Goal: Communication & Community: Answer question/provide support

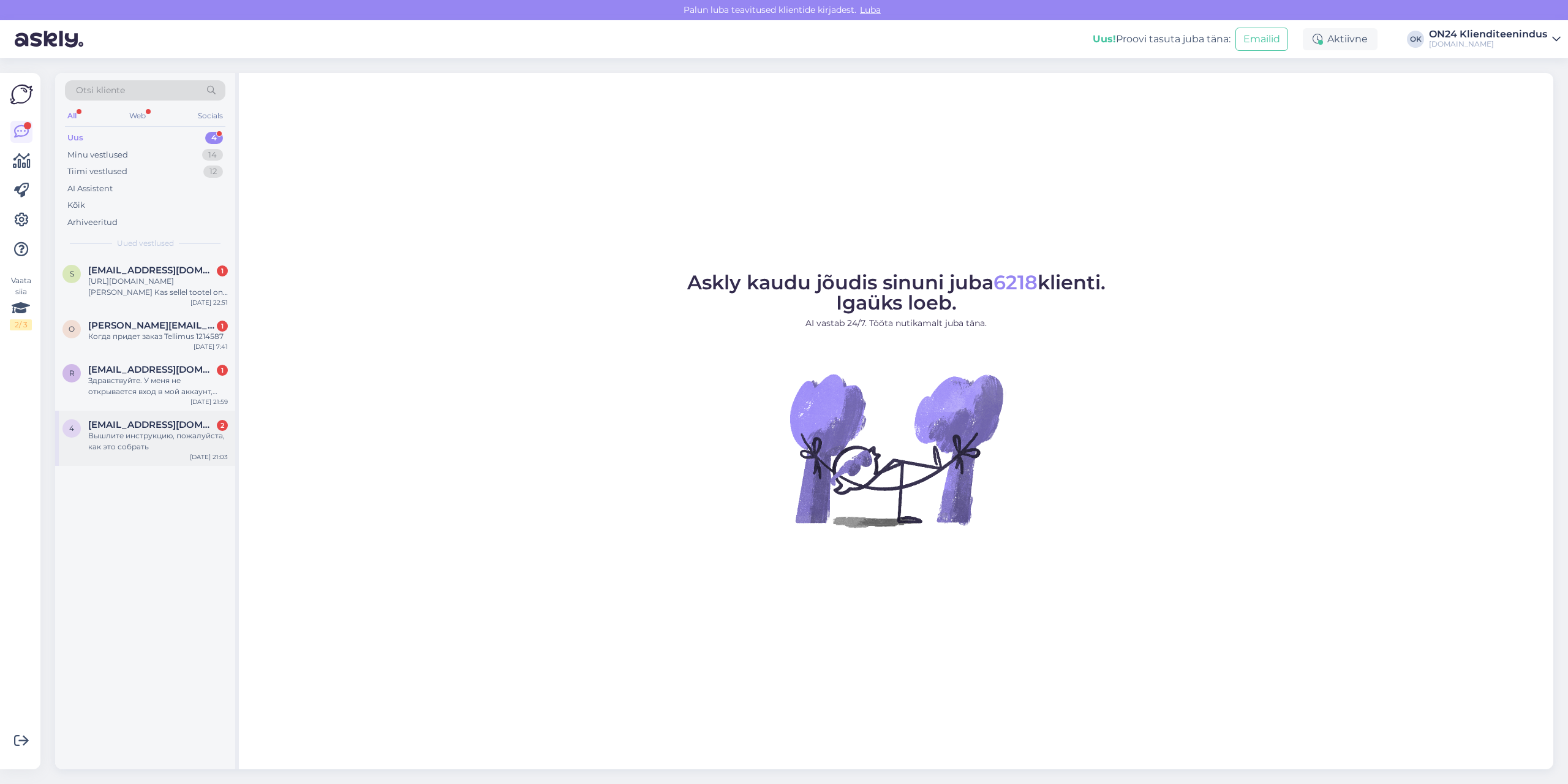
click at [134, 423] on span "[EMAIL_ADDRESS][DOMAIN_NAME]" at bounding box center [152, 425] width 128 height 11
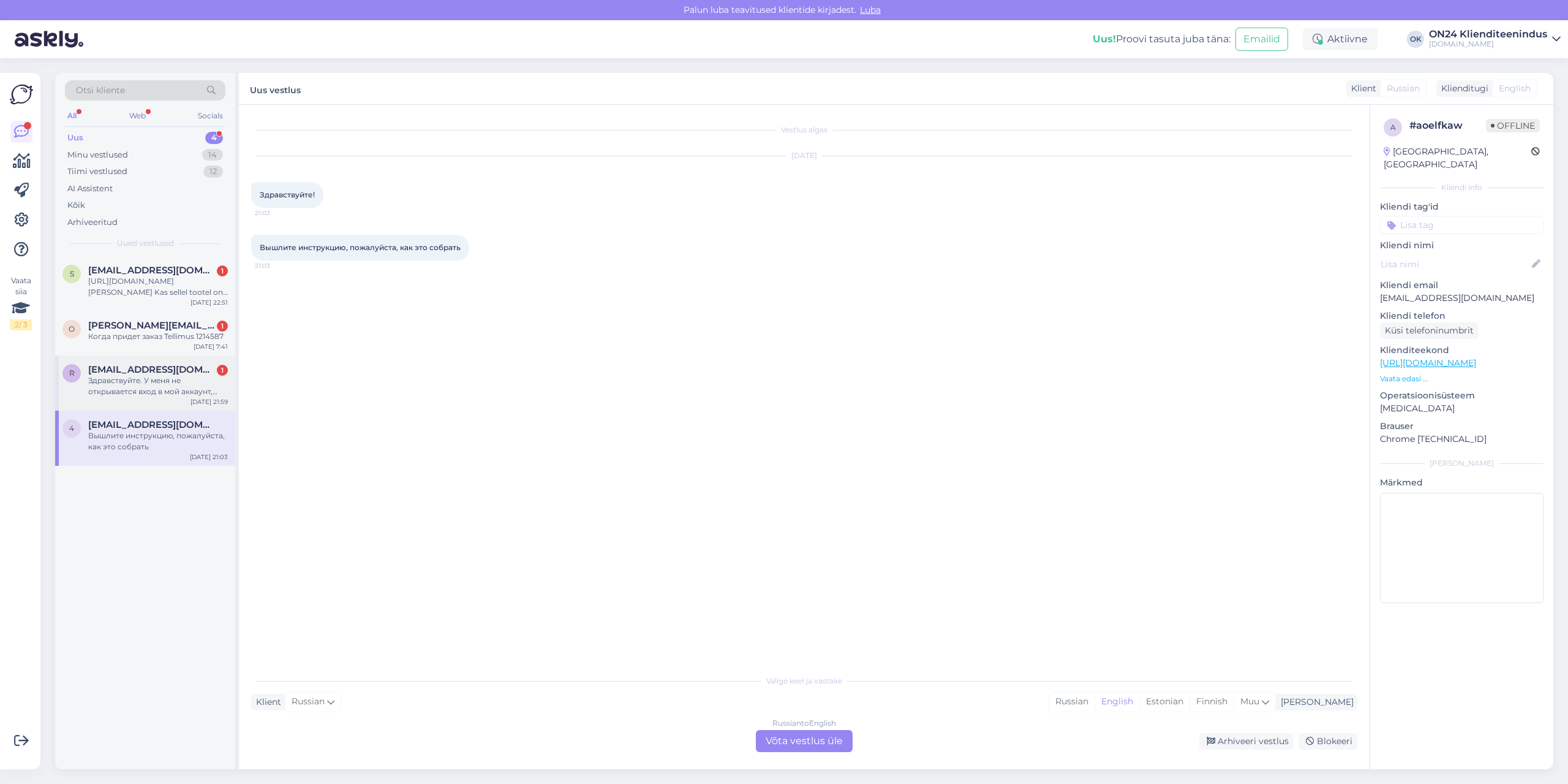
click at [125, 384] on div "Здравствуйте. У меня не открывается вход в мой аккаунт, который я использовала …" at bounding box center [158, 386] width 140 height 22
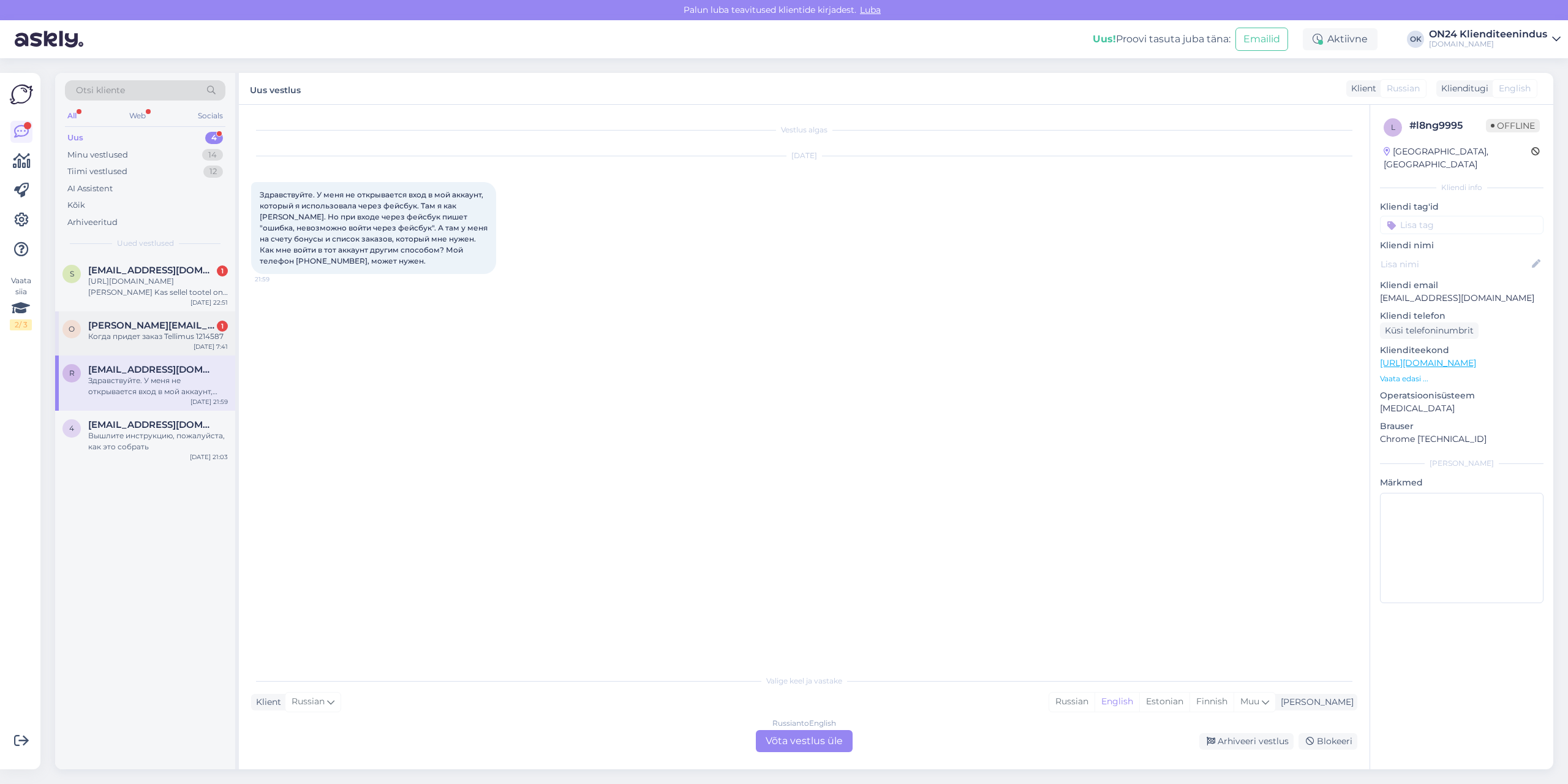
click at [123, 343] on div "o [PERSON_NAME][EMAIL_ADDRESS][DOMAIN_NAME] 1 Когда придет заказ Tellimus 12145…" at bounding box center [144, 333] width 180 height 44
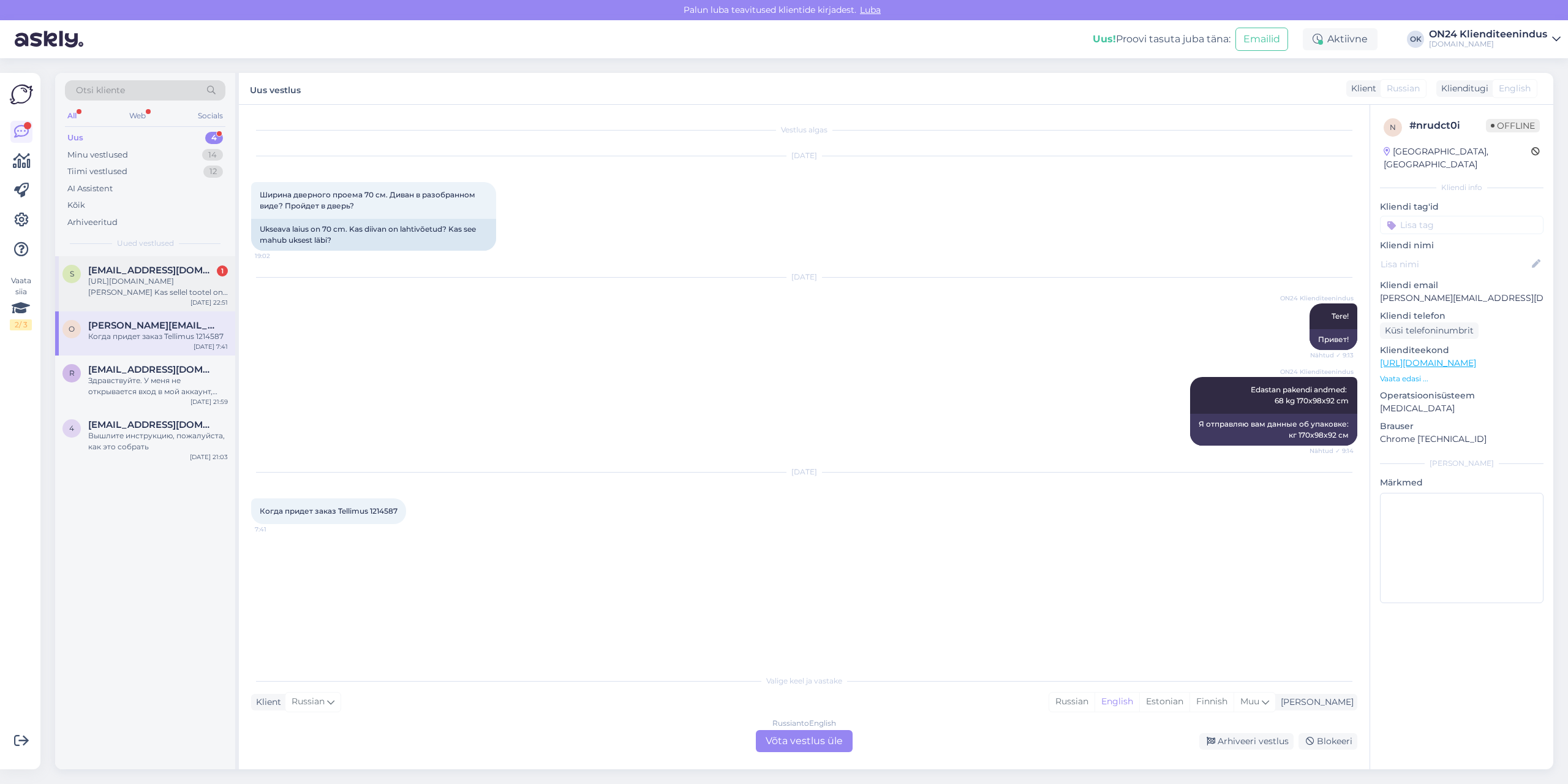
click at [133, 285] on div "[URL][DOMAIN_NAME][PERSON_NAME] Kas sellel tootel on käepidemete augud ette puu…" at bounding box center [158, 287] width 140 height 22
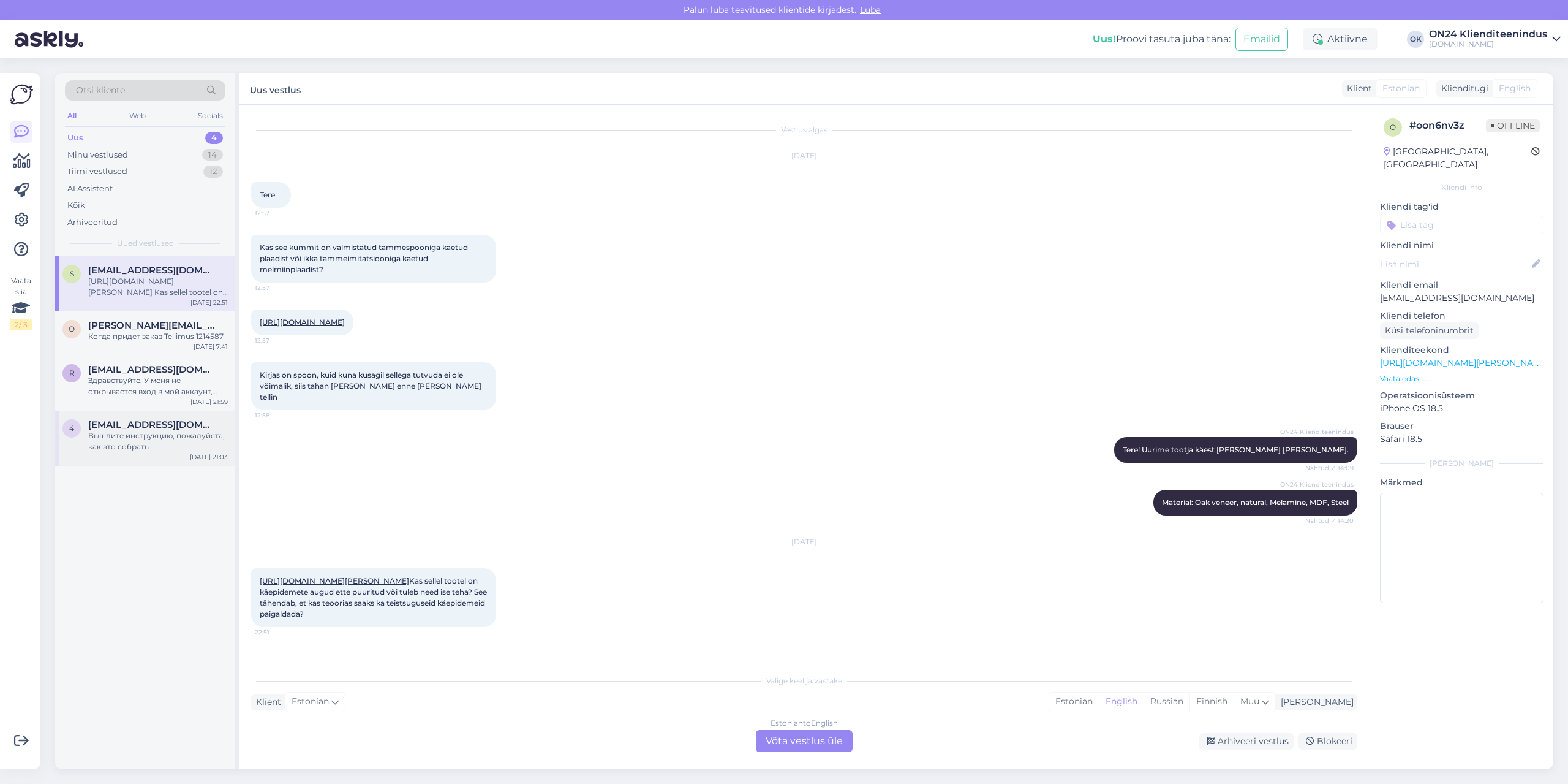
click at [159, 413] on div "4 [EMAIL_ADDRESS][DOMAIN_NAME] Вышлите инструкцию, пожалуйста, как это собрать …" at bounding box center [144, 437] width 180 height 55
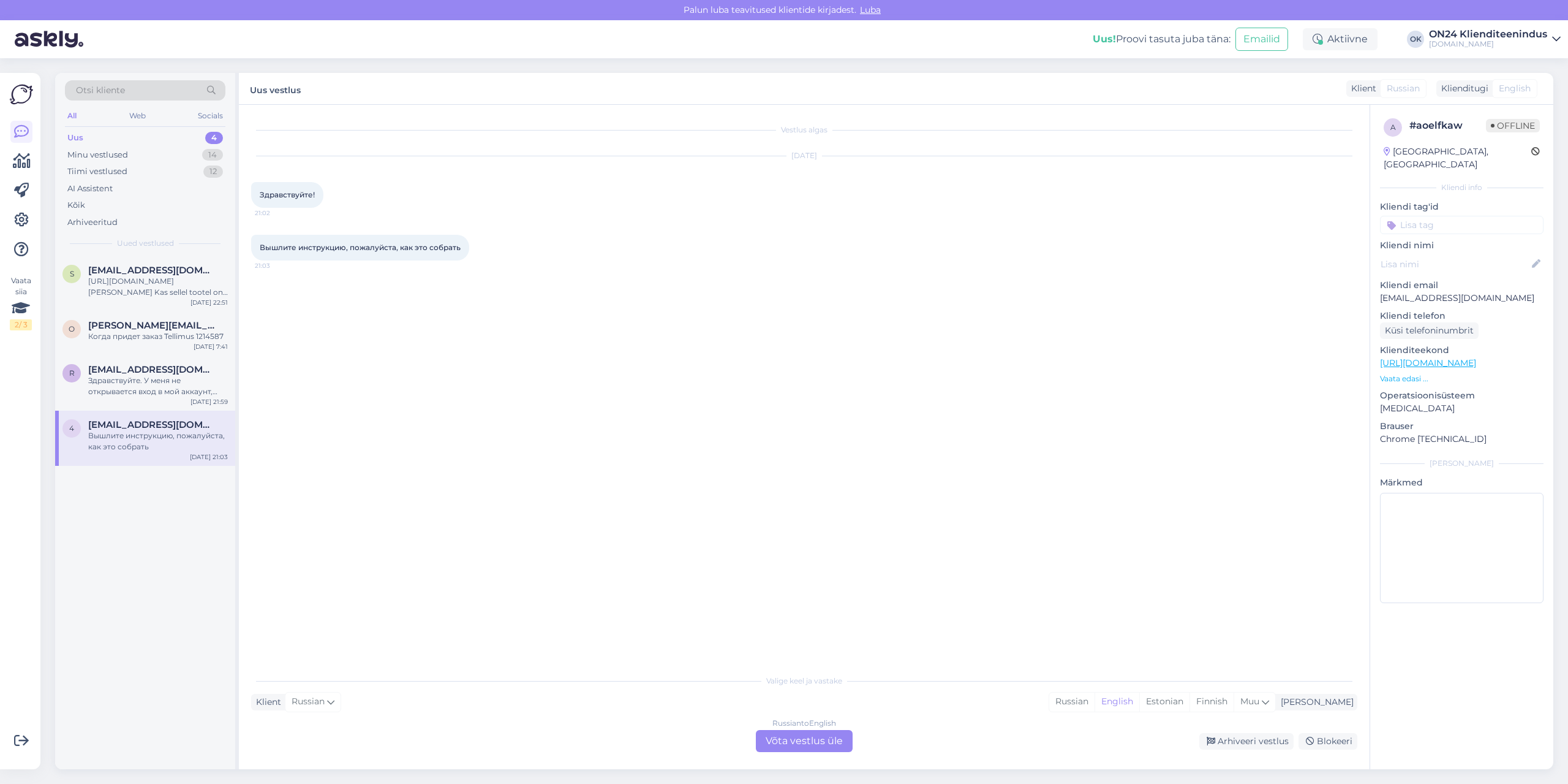
click at [1413, 373] on p "Vaata edasi ..." at bounding box center [1462, 378] width 164 height 11
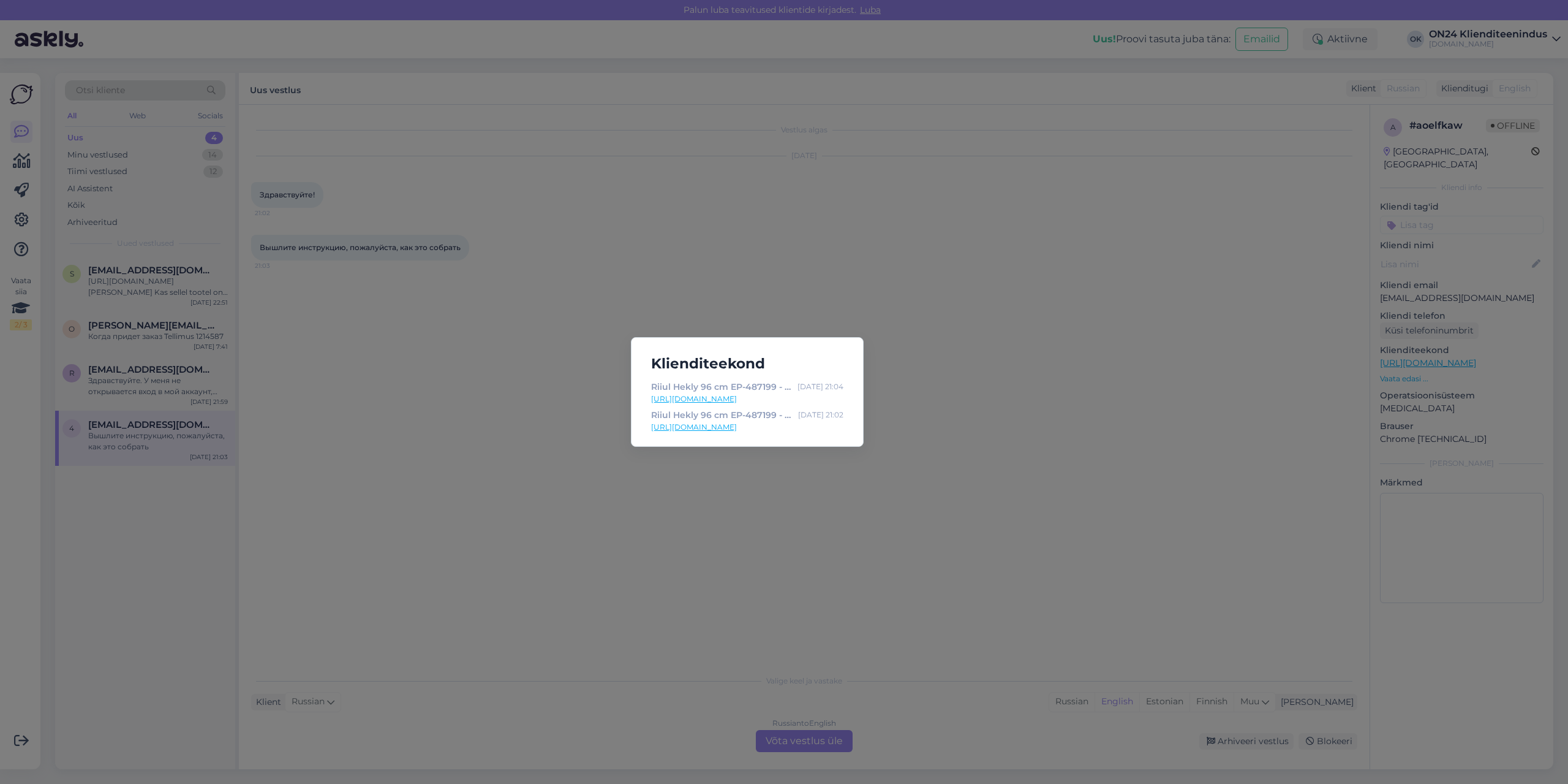
click at [784, 398] on link "[URL][DOMAIN_NAME]" at bounding box center [747, 399] width 192 height 11
click at [699, 493] on div "Klienditeekond Riiul Hekly 96 cm EP-487199 - [DOMAIN_NAME] Sisustuskaubamaja [D…" at bounding box center [784, 392] width 1568 height 784
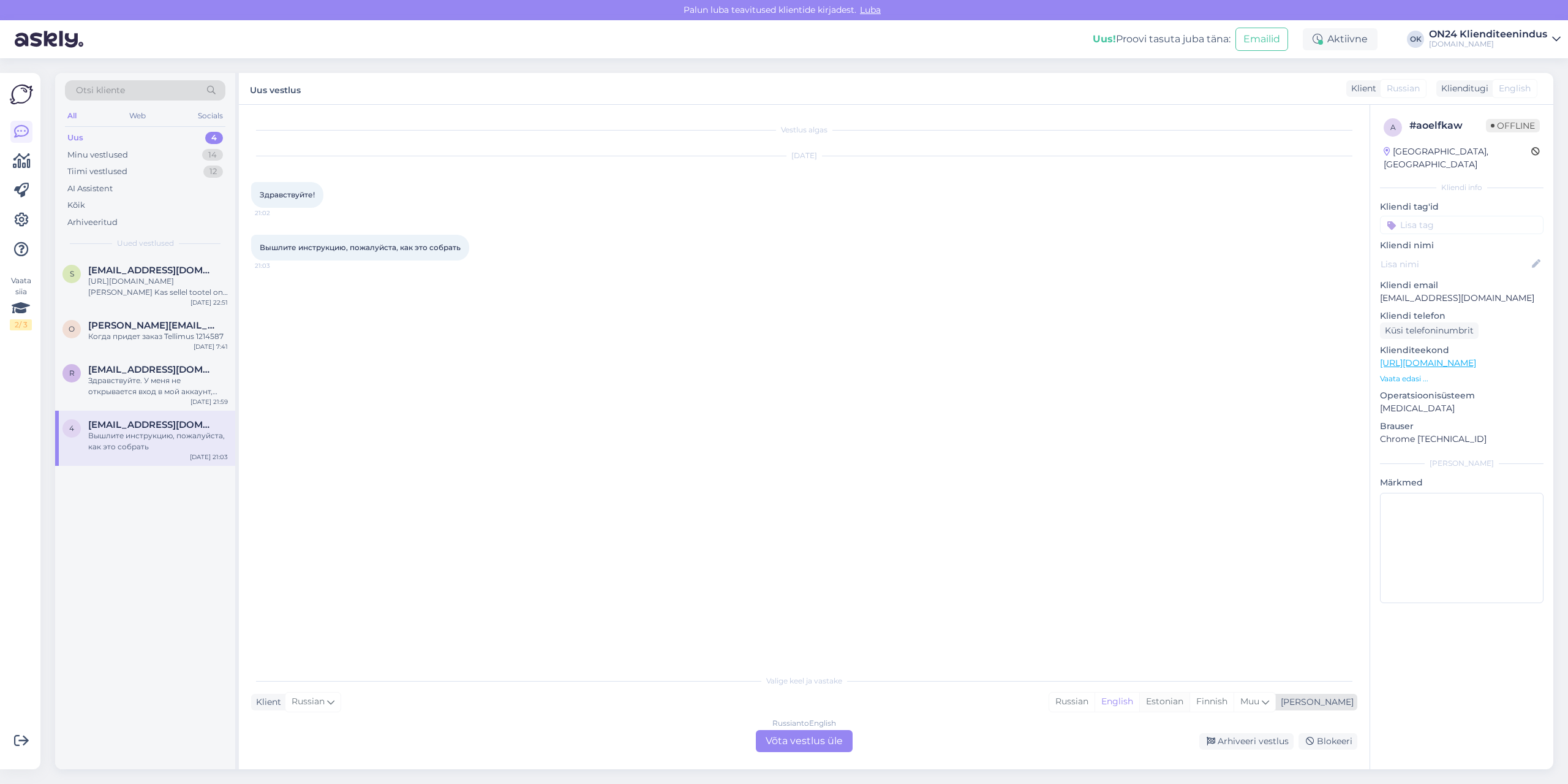
click at [1190, 702] on div "Estonian" at bounding box center [1165, 702] width 50 height 19
click at [825, 746] on div "Russian to Estonian Võta vestlus üle" at bounding box center [804, 741] width 97 height 22
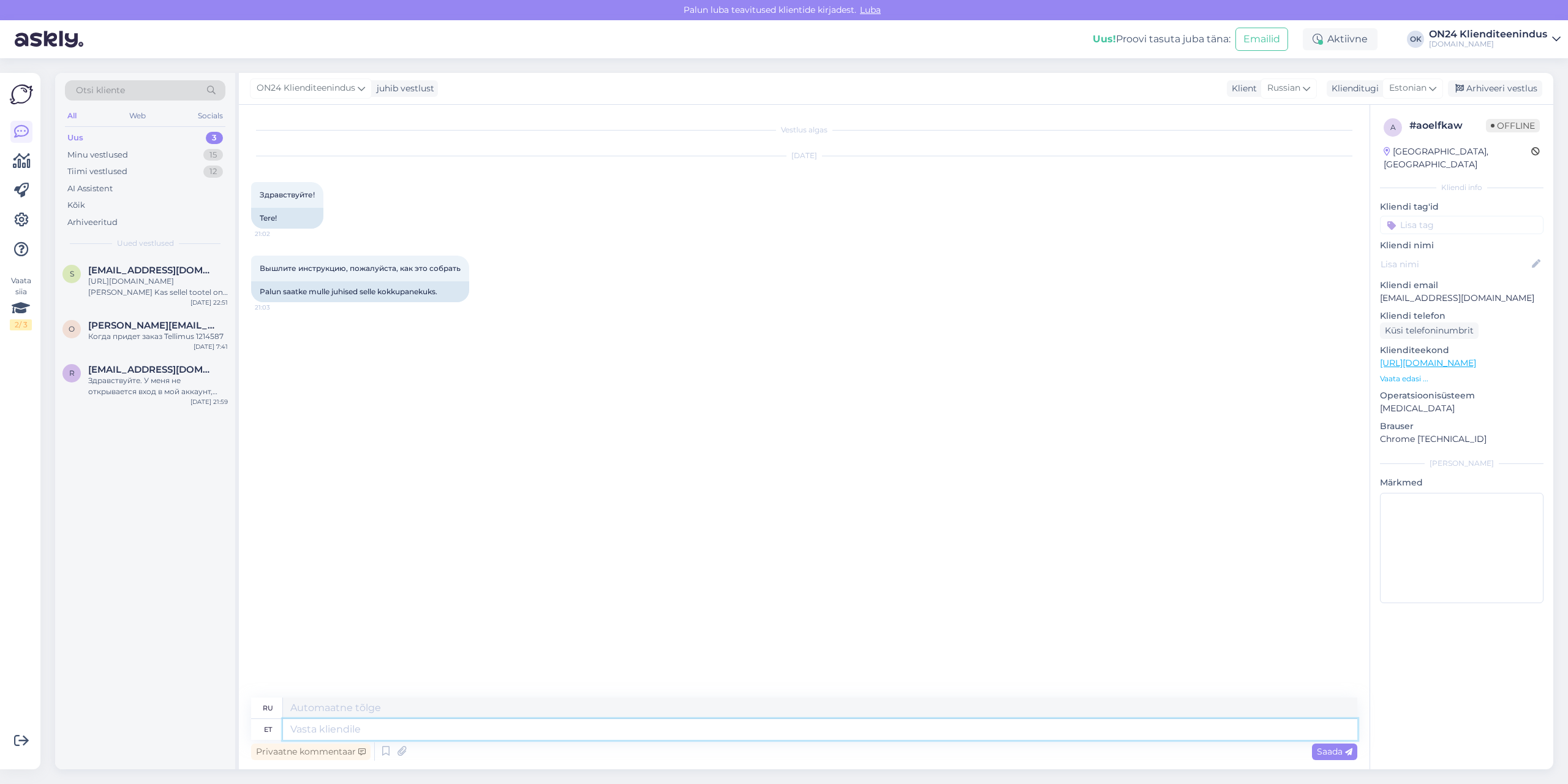
click at [682, 730] on textarea at bounding box center [820, 729] width 1074 height 21
type textarea "tERE!"
type textarea "привет!"
type textarea "t"
type textarea "Tere"
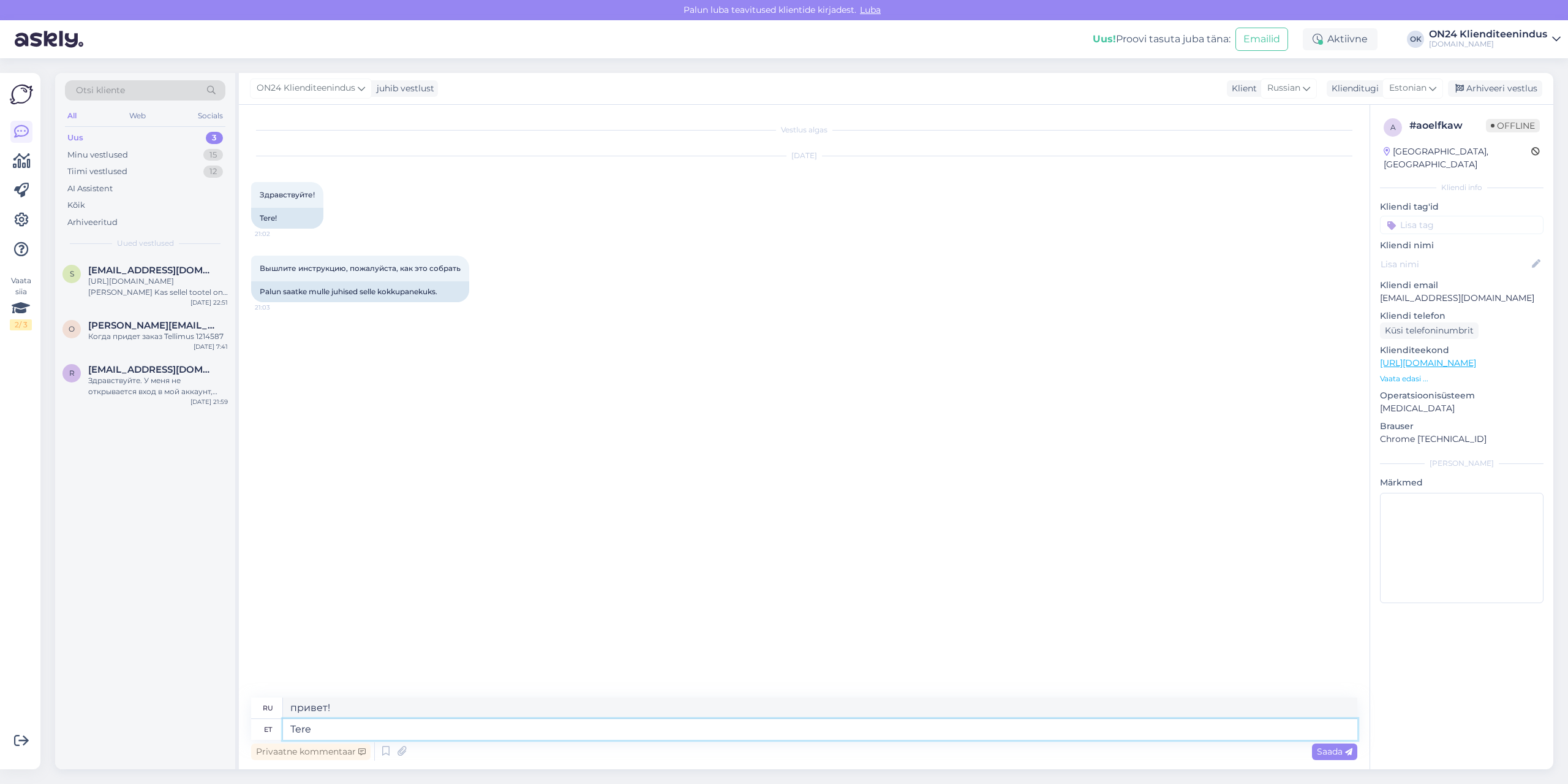
type textarea "Привет"
type textarea "Tere hommikust!"
type textarea "Доброе утро!"
type textarea "Tere hommikust! [PERSON_NAME]"
type textarea "Доброе утро! Я добавлю."
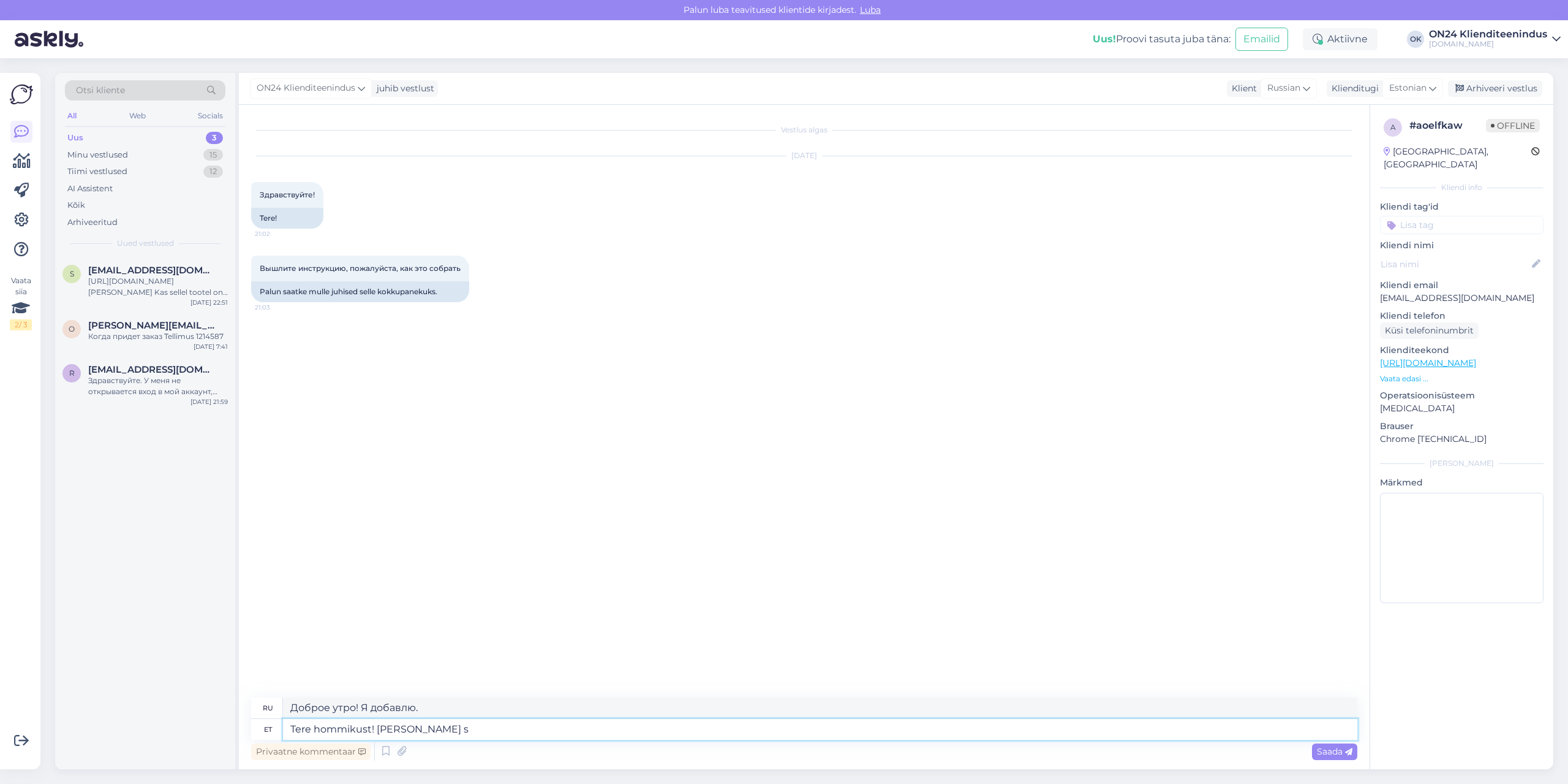
type textarea "Tere hommikust! [PERSON_NAME] si"
type textarea "Доброе утро! Прилагаю инструкцию."
type textarea "Tere hommikust! [PERSON_NAME] juhendi siia."
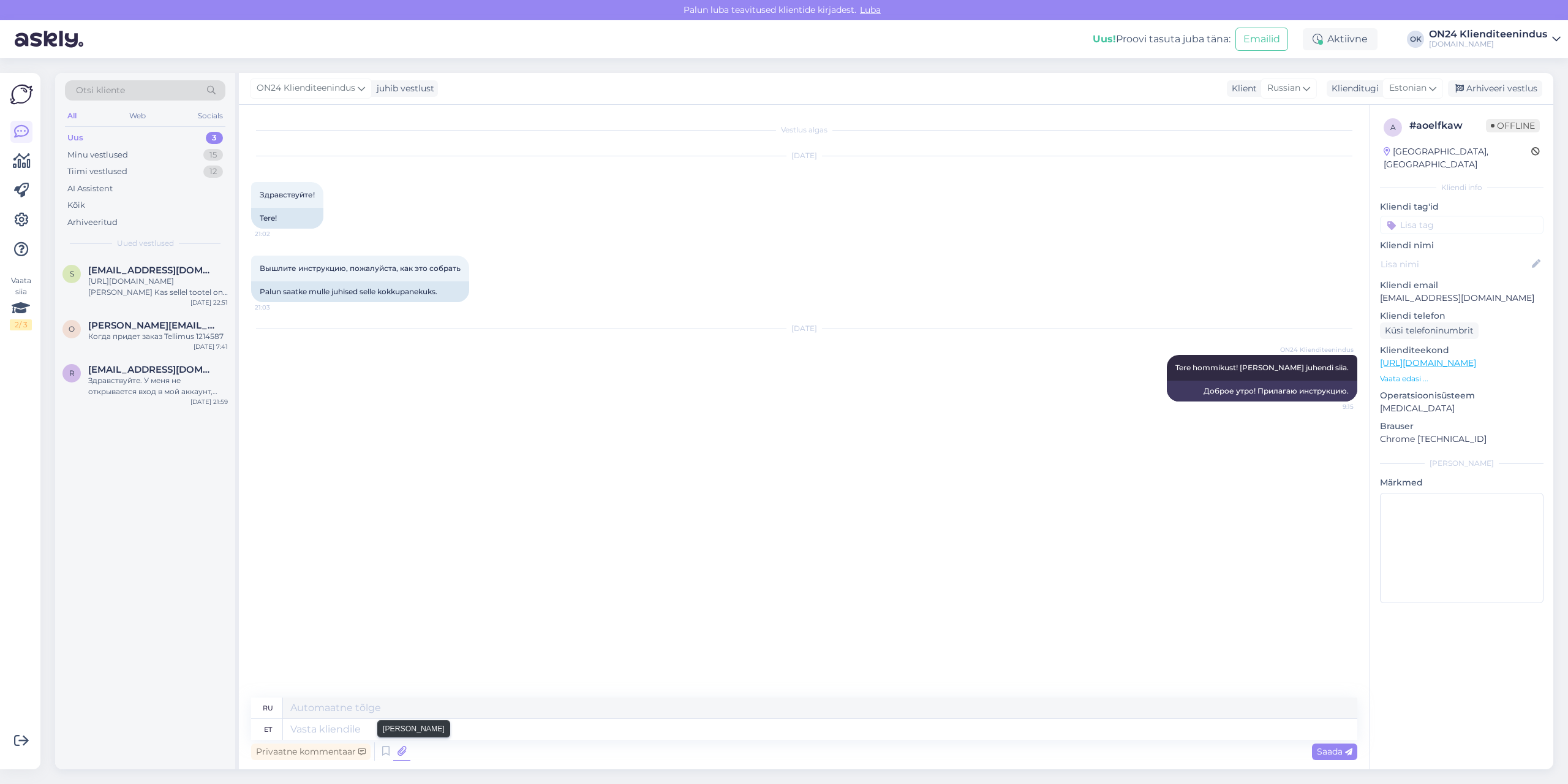
click at [399, 750] on icon at bounding box center [402, 751] width 17 height 19
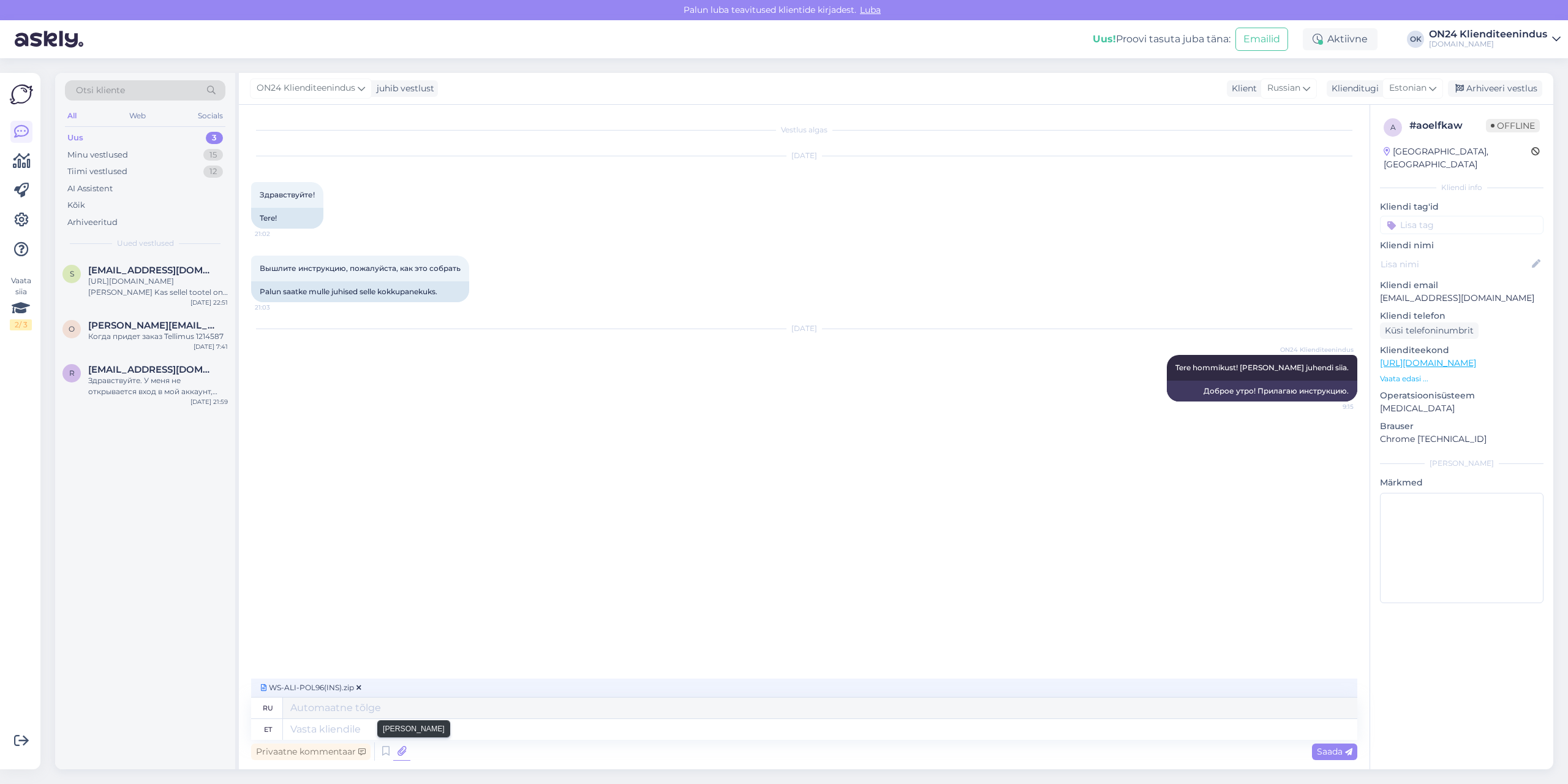
click at [405, 754] on icon at bounding box center [402, 751] width 17 height 19
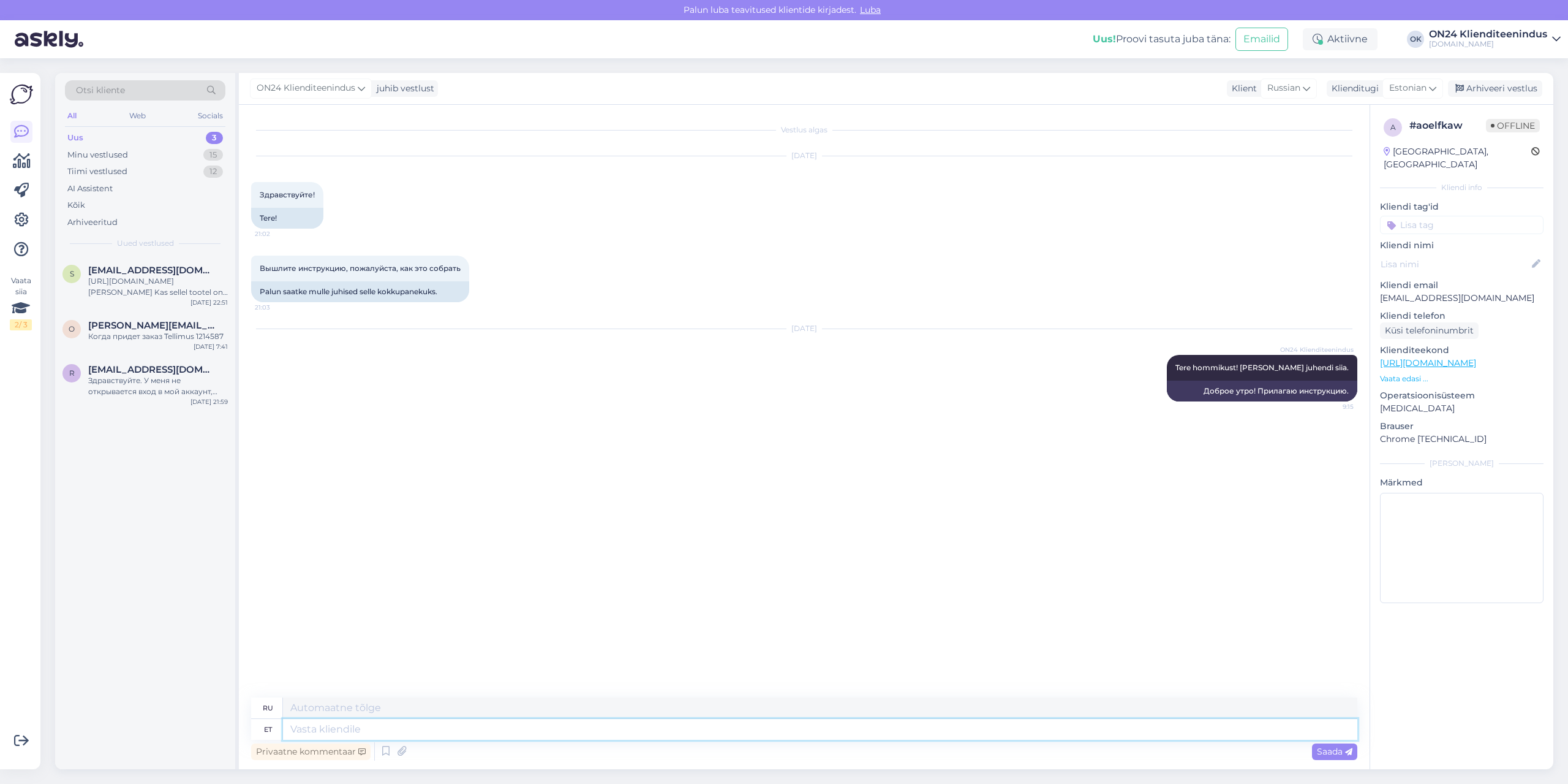
click at [332, 731] on textarea at bounding box center [820, 729] width 1074 height 21
click at [403, 750] on icon at bounding box center [402, 751] width 17 height 19
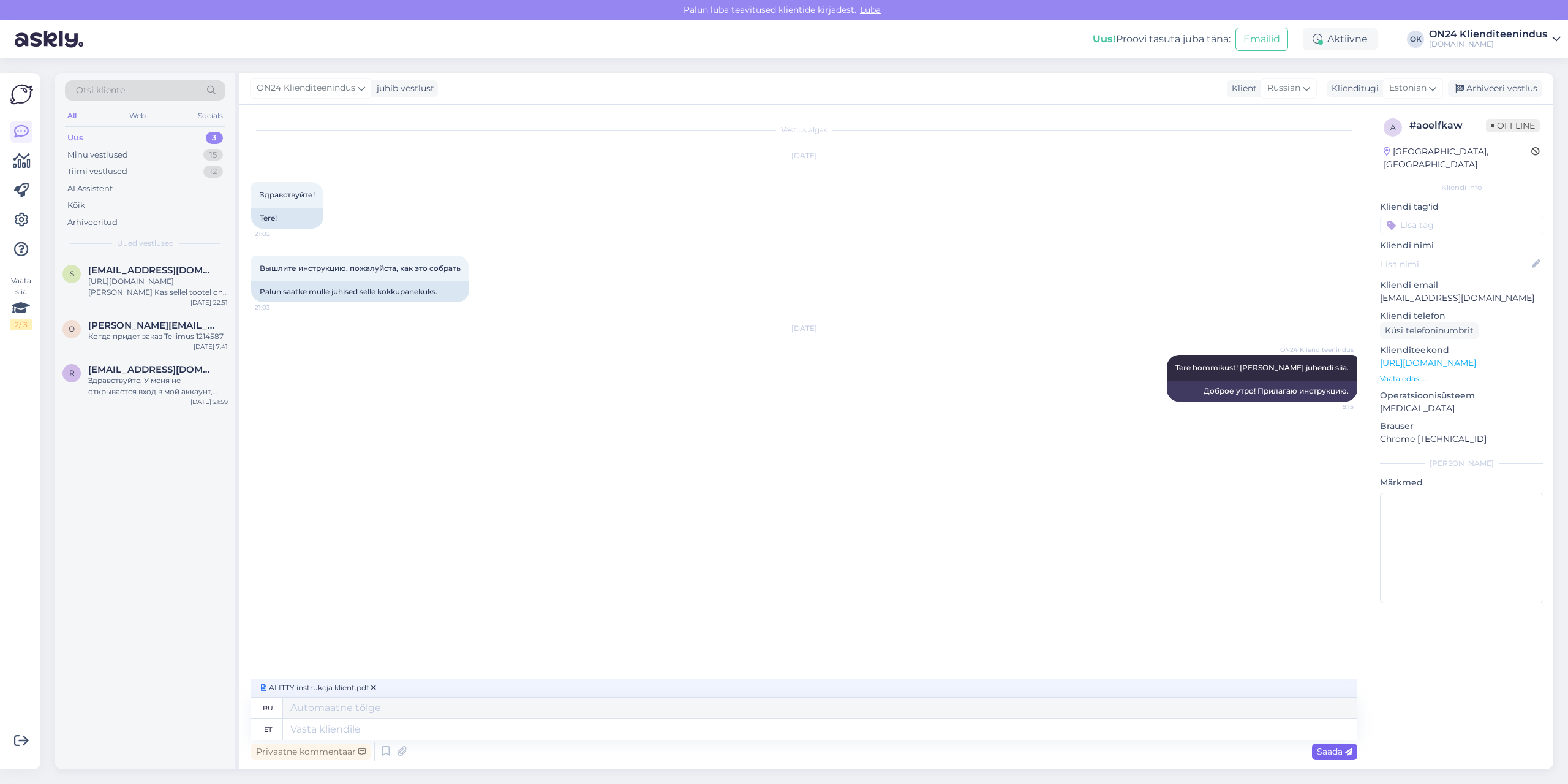
click at [1334, 750] on span "Saada" at bounding box center [1334, 751] width 35 height 11
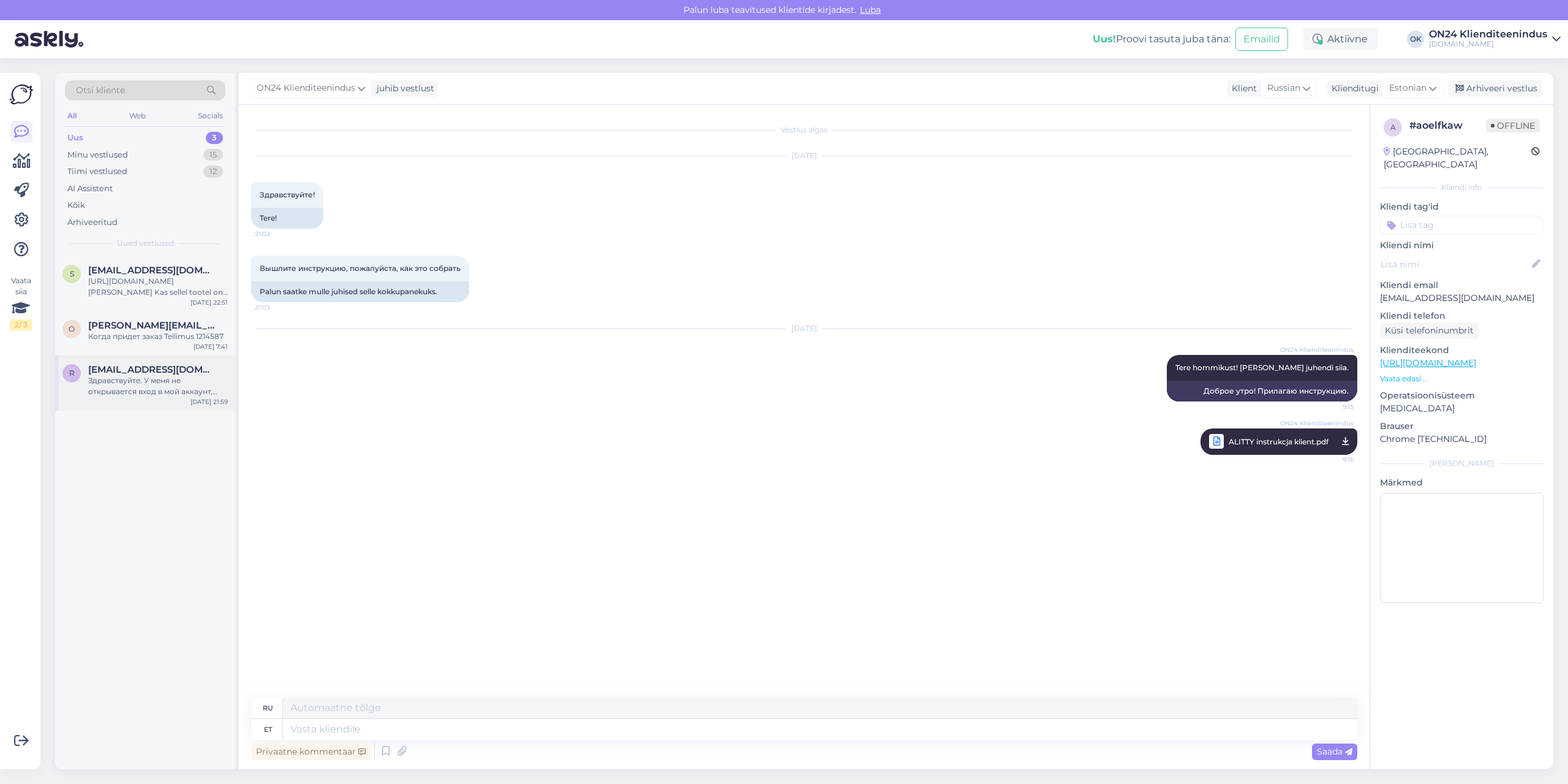
click at [109, 391] on div "Здравствуйте. У меня не открывается вход в мой аккаунт, который я использовала …" at bounding box center [158, 386] width 140 height 22
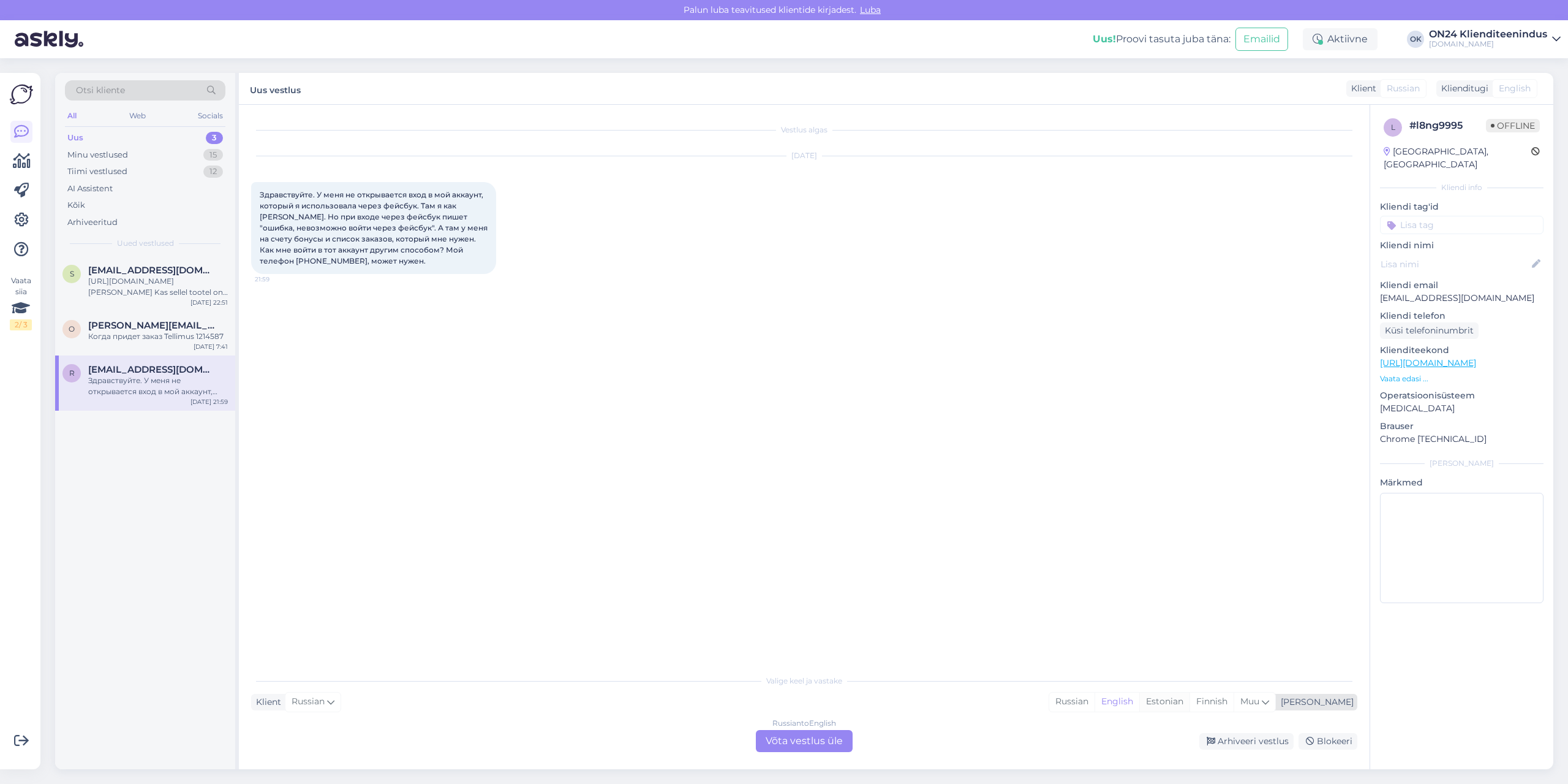
click at [1190, 702] on div "Estonian" at bounding box center [1165, 702] width 50 height 19
click at [774, 741] on div "Russian to Estonian Võta vestlus üle" at bounding box center [804, 741] width 97 height 22
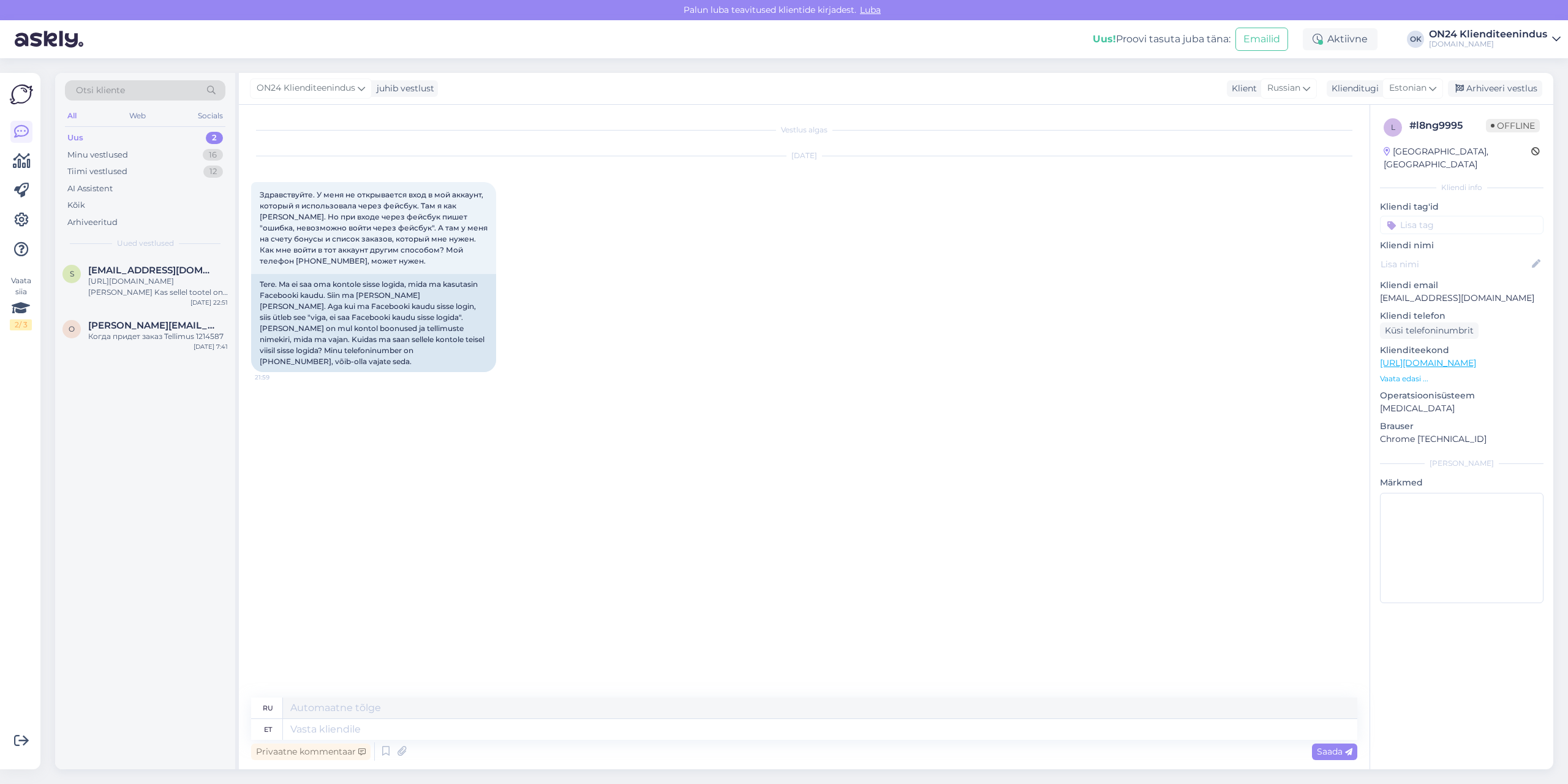
click at [1415, 292] on p "[EMAIL_ADDRESS][DOMAIN_NAME]" at bounding box center [1462, 298] width 164 height 13
copy p "[EMAIL_ADDRESS][DOMAIN_NAME]"
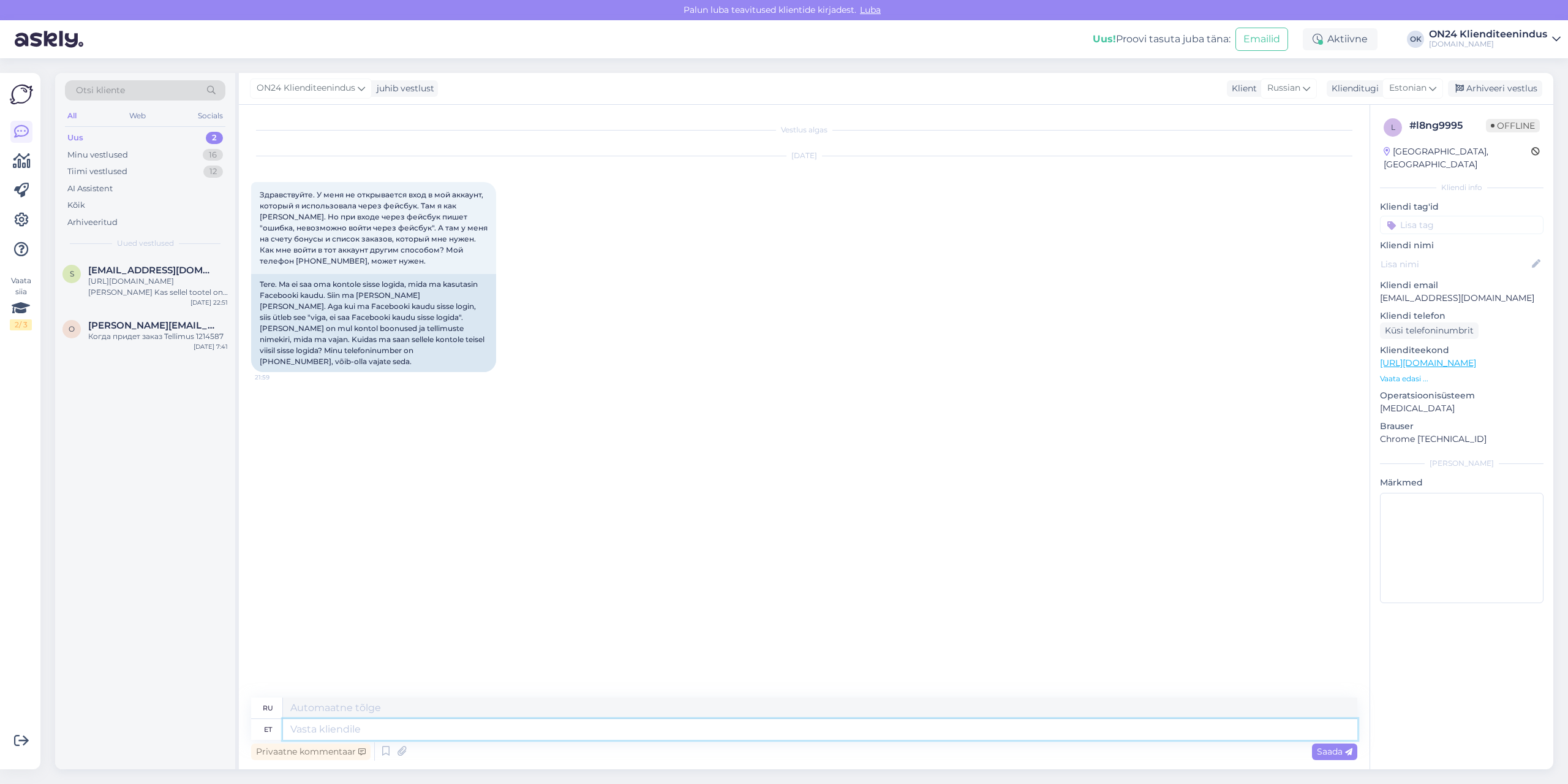
click at [324, 725] on textarea at bounding box center [820, 729] width 1074 height 21
type textarea "Tere!"
type textarea "Привет!"
type textarea "Tere! Võibolla ol"
type textarea "Привет! Может быть."
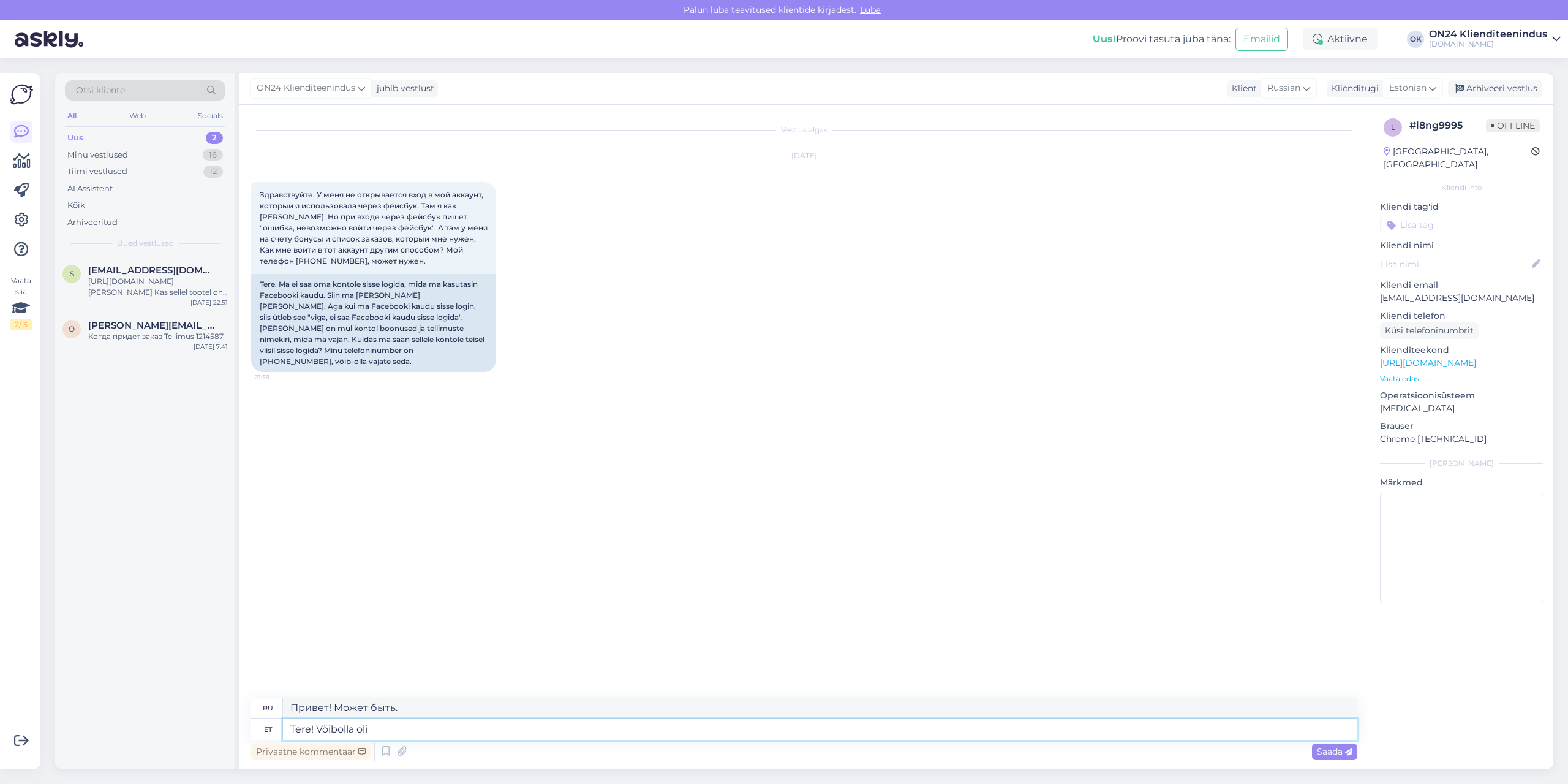
type textarea "Tere! Võibolla oli m"
type textarea "Привет! Может быть, это было"
type textarea "Tere! Võibolla oli mingi t"
type textarea "Привет! Может быть, там было что-то"
type textarea "Tere! Võibolla oli [PERSON_NAME]"
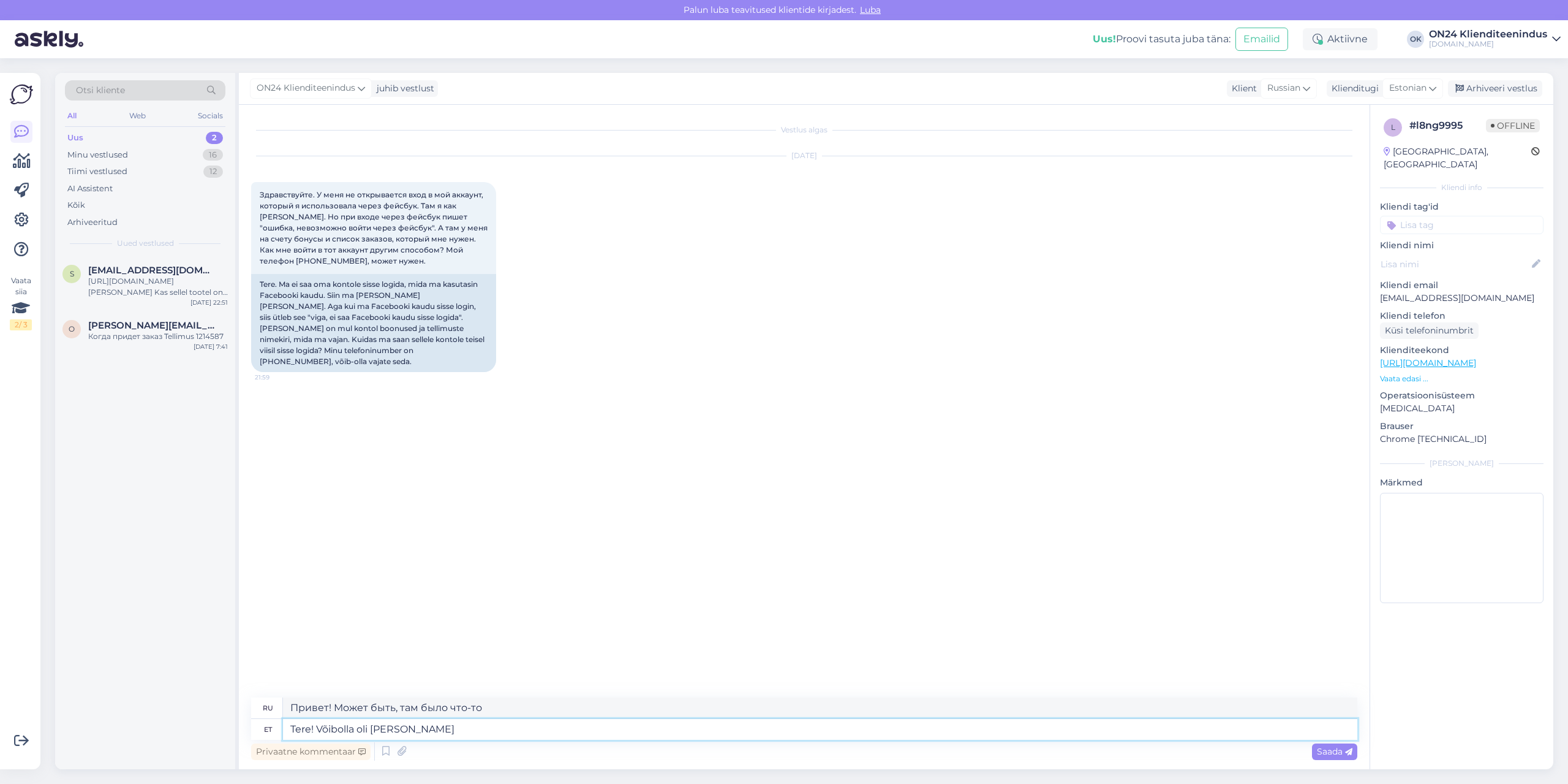
type textarea "Здравствуйте! Возможно, произошла ошибка."
type textarea "Tere! Võibolla oli [PERSON_NAME]. Võite pr"
type textarea "Здравствуйте! Возможно, произошла ошибка. Вы можете"
type textarea "Tere! Võibolla oli [PERSON_NAME]. Võite proovida ka"
type textarea "Здравствуйте! Возможно, произошла ошибка. Попробуйте ещё раз."
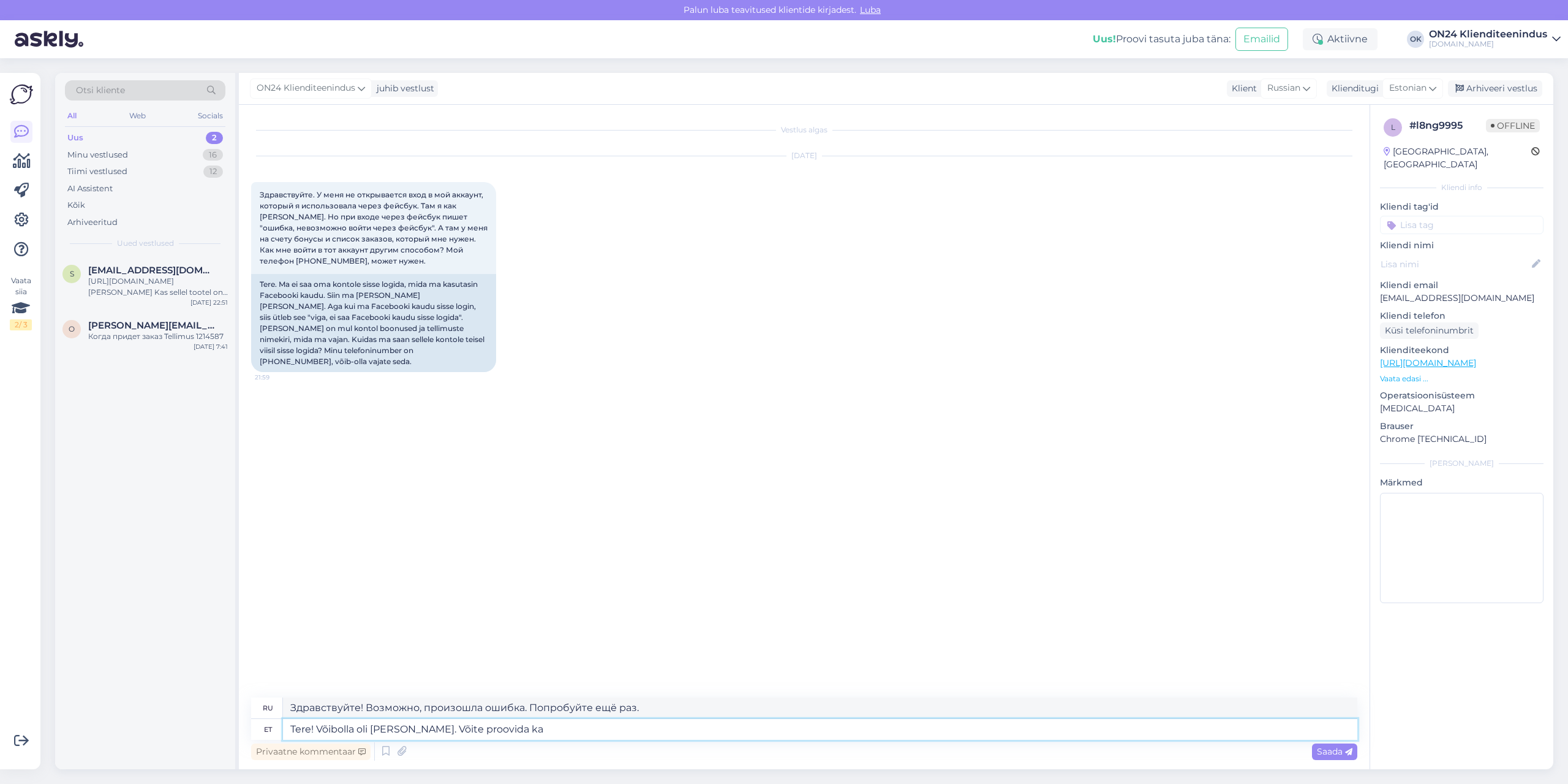
type textarea "Tere! Võibolla oli [PERSON_NAME]. Võite proovida ka e"
type textarea "Здравствуйте! Возможно, произошла ошибка. Вы также можете попробовать"
type textarea "Tere! Võibolla oli [PERSON_NAME]. Võite proovida ka e-mailiga si"
type textarea "Здравствуйте! Возможно, произошла ошибка. Вы также можете попробовать отправить…"
type textarea "Tere! Võibolla oli [PERSON_NAME]. Võite proovida ka e-mailiga sisse log"
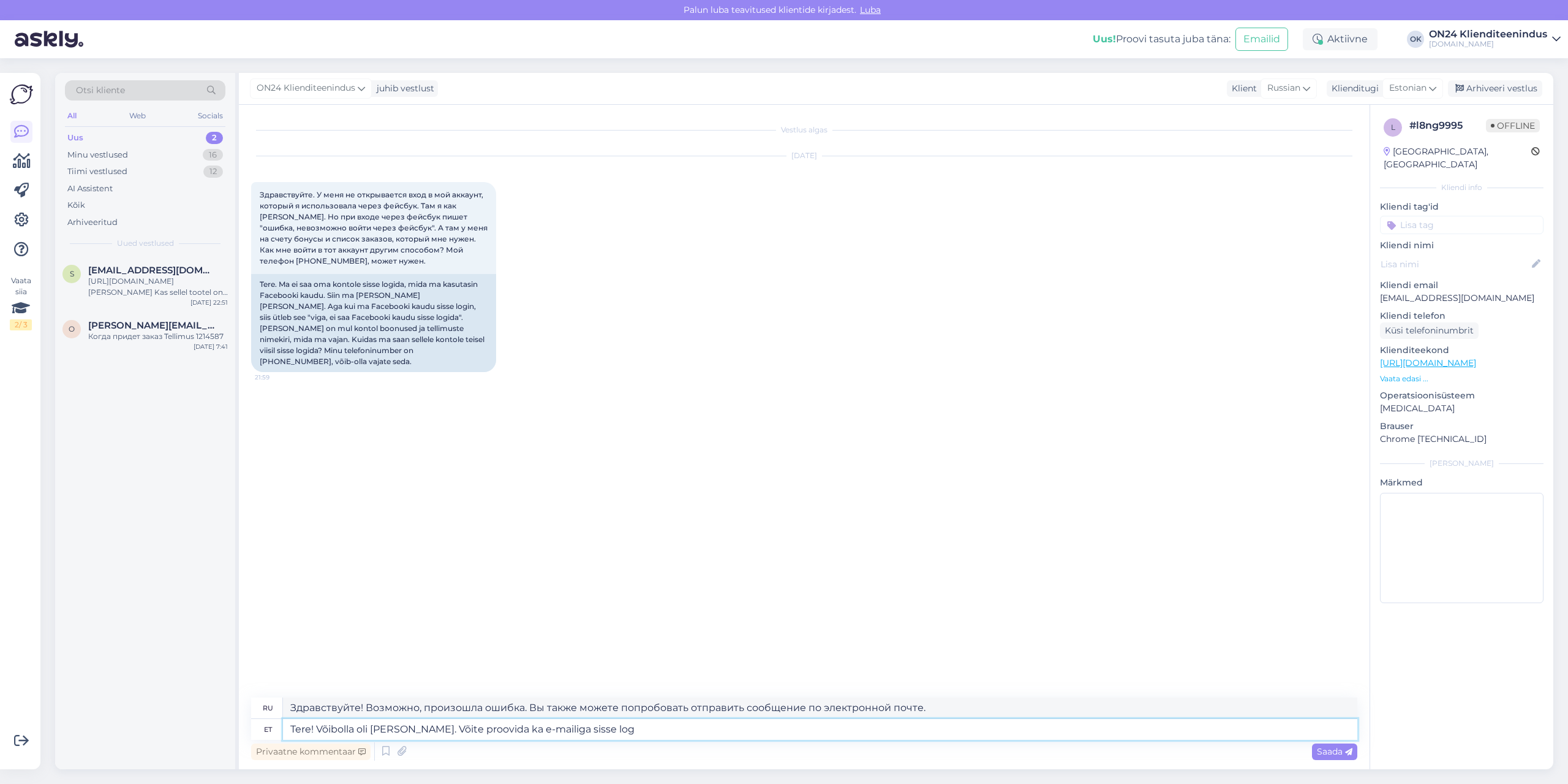
type textarea "Здравствуйте! Возможно, произошла ошибка. Вы также можете попробовать войти, ис…"
click at [429, 729] on textarea "Tere! Võibolla oli [PERSON_NAME]. Võite proovida ka e-mailiga sisse logida." at bounding box center [820, 729] width 1074 height 21
type textarea "Tere! Võibolla oli [PERSON_NAME] või si. Võite proovida ka e-mailiga sisse logi…"
type textarea "Здравствуйте! Возможно, произошла ошибка или... Вы также можете попробовать вой…"
type textarea "Tere! Võibolla oli [PERSON_NAME] või sii. Võite proovida ka e-mailiga sisse log…"
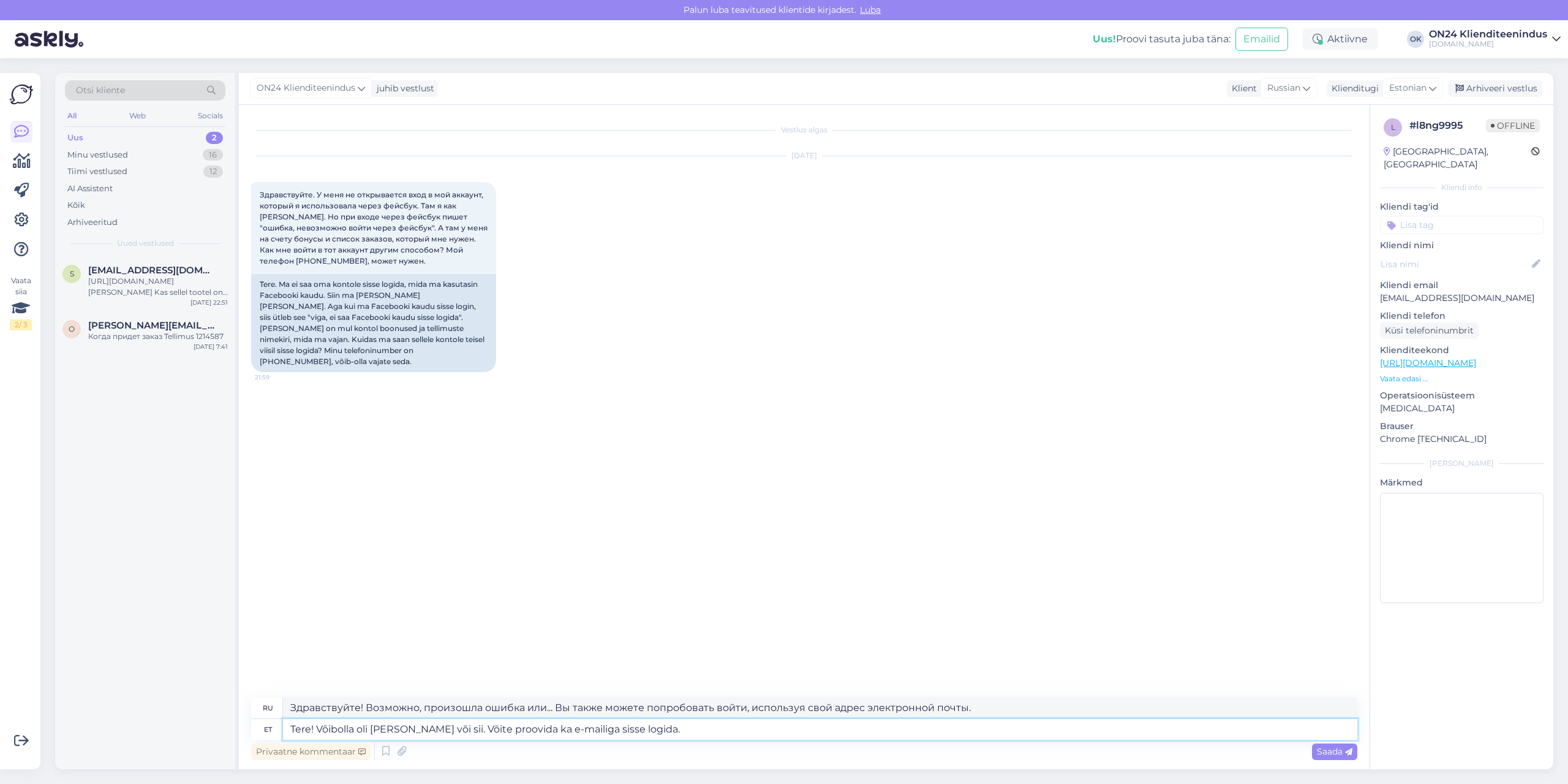
type textarea "Здравствуйте! Возможно, произошла ошибка. Вы также можете попробовать войти, ис…"
type textarea "Tere! Võibolla oli [PERSON_NAME] või siis kont. Võite proovida ka e-mailiga sis…"
type textarea "Здравствуйте! Возможно, произошла ошибка. Вы также можете попробовать войти, ис…"
type textarea "Tere! Võibolla oli [PERSON_NAME] või siis konto j. Võite proovida ka e-mailiga …"
type textarea "Здравствуйте! Возможно, произошла ошибка или ошибка учётной записи. Вы также мо…"
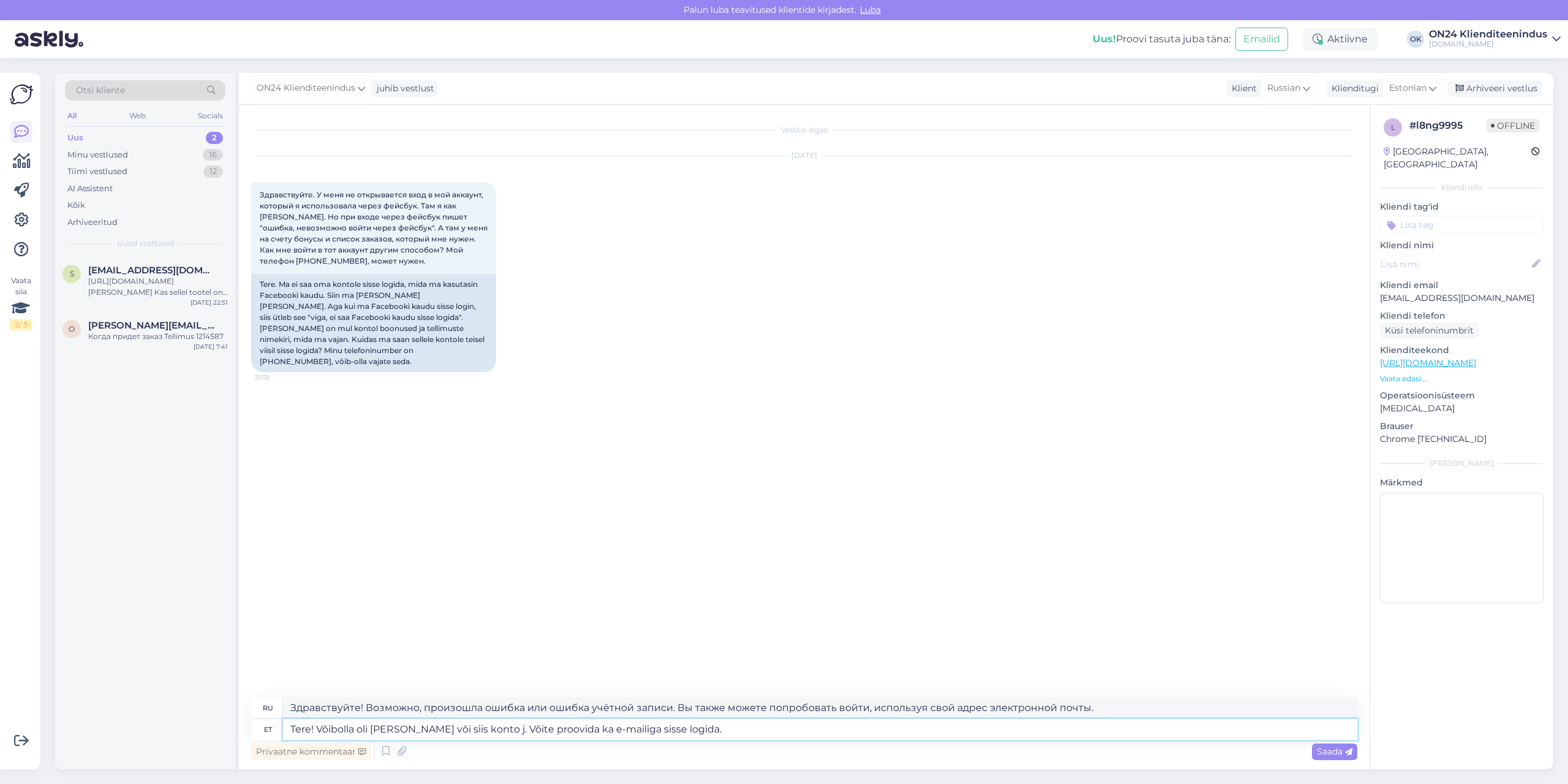
type textarea "Tere! Võibolla oli [PERSON_NAME] või siis konto ja. Võite proovida ka e-mailiga…"
type textarea "Здравствуйте! Возможно, произошла ошибка или ваш аккаунт неисправен. Вы также м…"
type textarea "Tere! Võibolla oli [PERSON_NAME] või siis konto ja . Võite proovida ka e-mailig…"
type textarea "Здравствуйте! Возможно, произошла ошибка в учётной записи. Вы также можете попр…"
type textarea "Tere! Võibolla oli [PERSON_NAME] või siis konto ja fa. Võite proovida ka e-mail…"
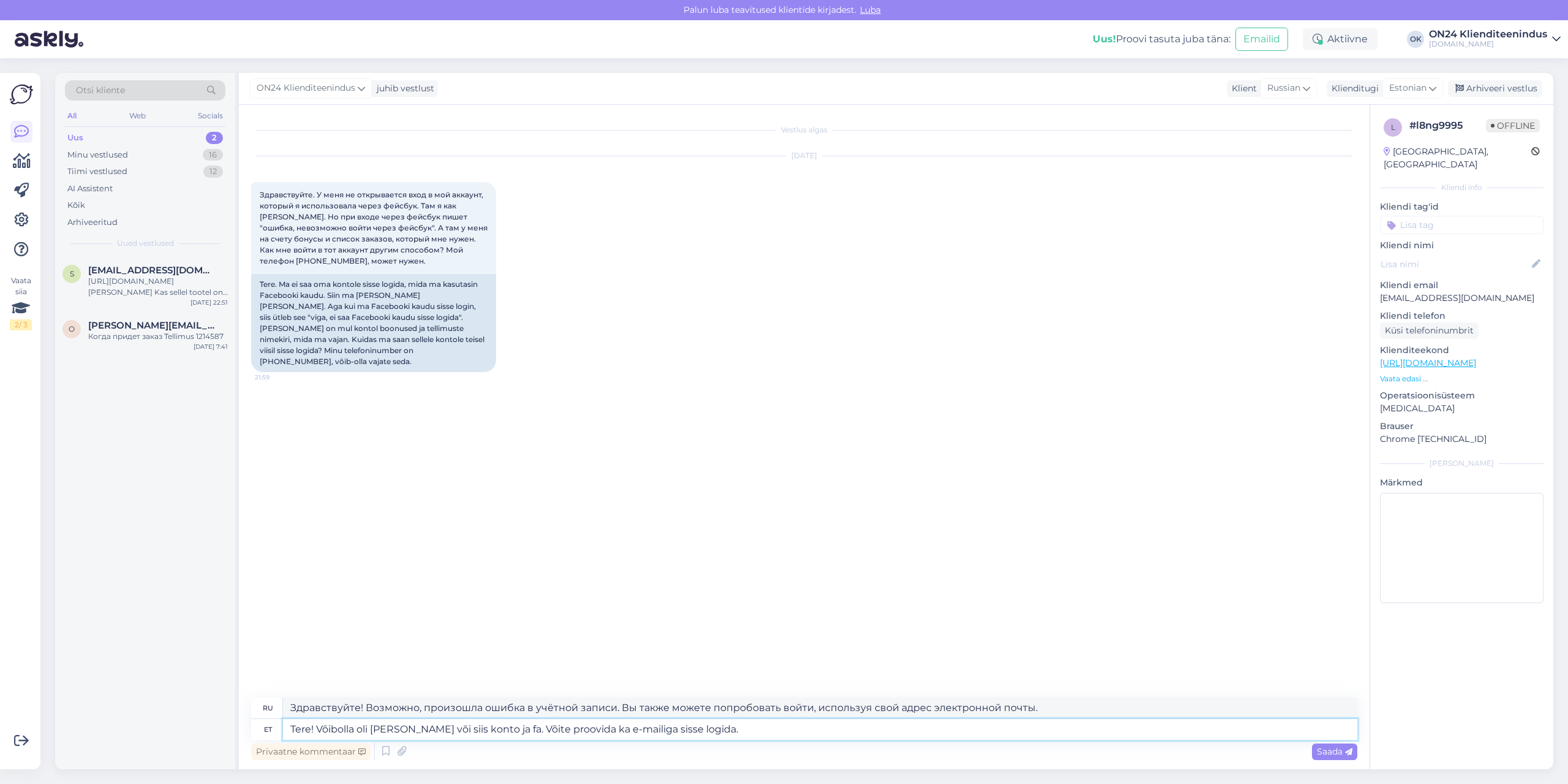
type textarea "Здравствуйте! Возможно, произошла ошибка или аккаунт заблокирован. Вы также мож…"
type textarea "Tere! Võibolla oli [PERSON_NAME] või siis konto ja face. Võite proovida ka e-ma…"
type textarea "Здравствуйте! Возможно, произошла ошибка или сбой в работе аккаунта. Вы также м…"
type textarea "Tere! Võibolla oli [PERSON_NAME] või siis konto ja faceb. Võite proovida ka e-m…"
type textarea "Здравствуйте! Возможно, произошла ошибка или аккаунт не соответствует вашему ли…"
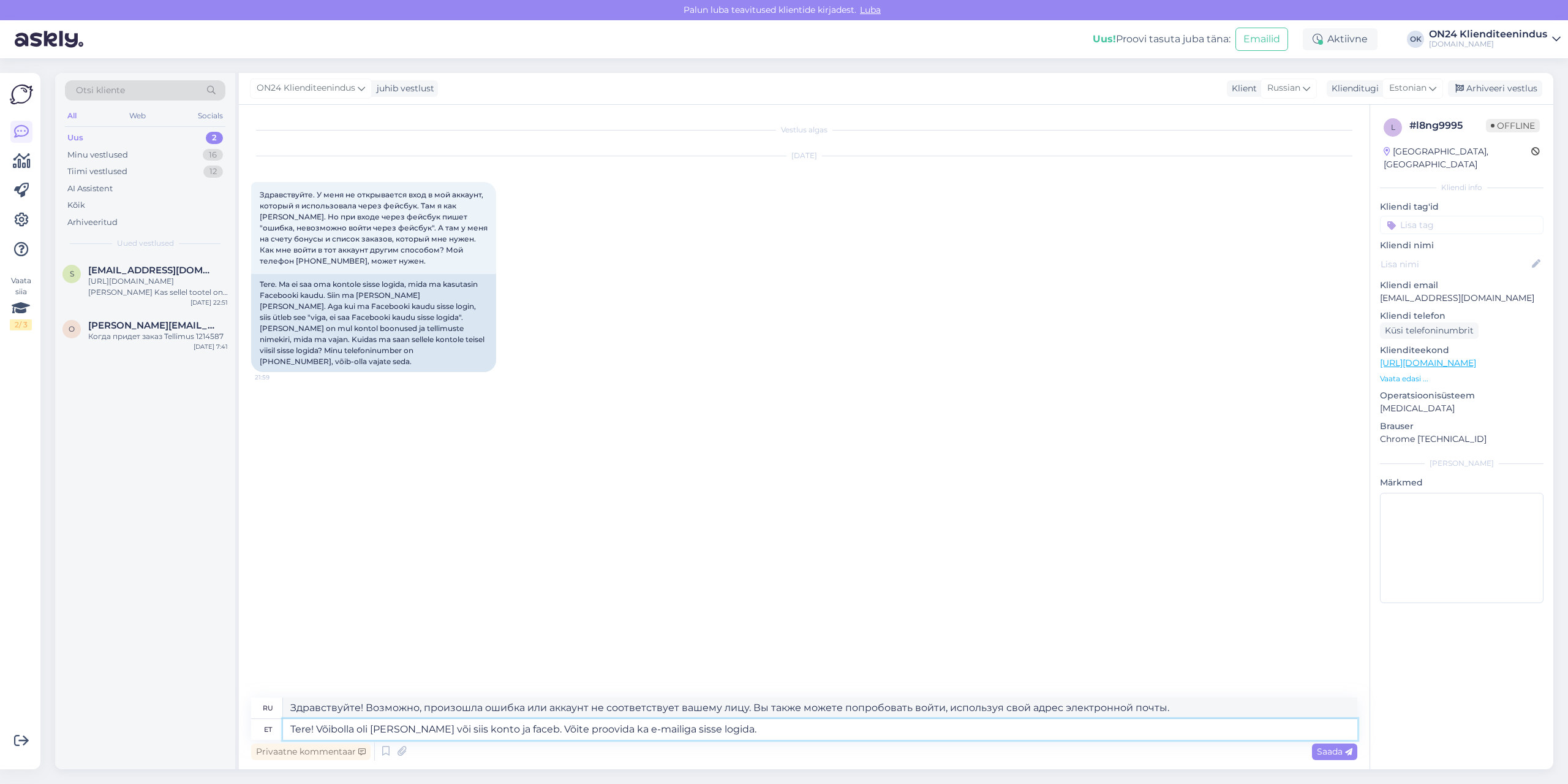
type textarea "Tere! Võibolla oli [PERSON_NAME] või siis konto ja facebo. Võite proovida ka e-…"
type textarea "Здравствуйте! Возможно, произошла ошибка в аккаунте и Facebook. Вы также можете…"
type textarea "Tere! Võibolla oli [PERSON_NAME] või siis konto ja facebooki. Võite proovida ka…"
type textarea "Здравствуйте! Возможно, произошла ошибка в аккаунте и Facebook. Вы также можете…"
type textarea "Tere! Võibolla oli [PERSON_NAME] või siis konto ja facebooki . Võite proovida k…"
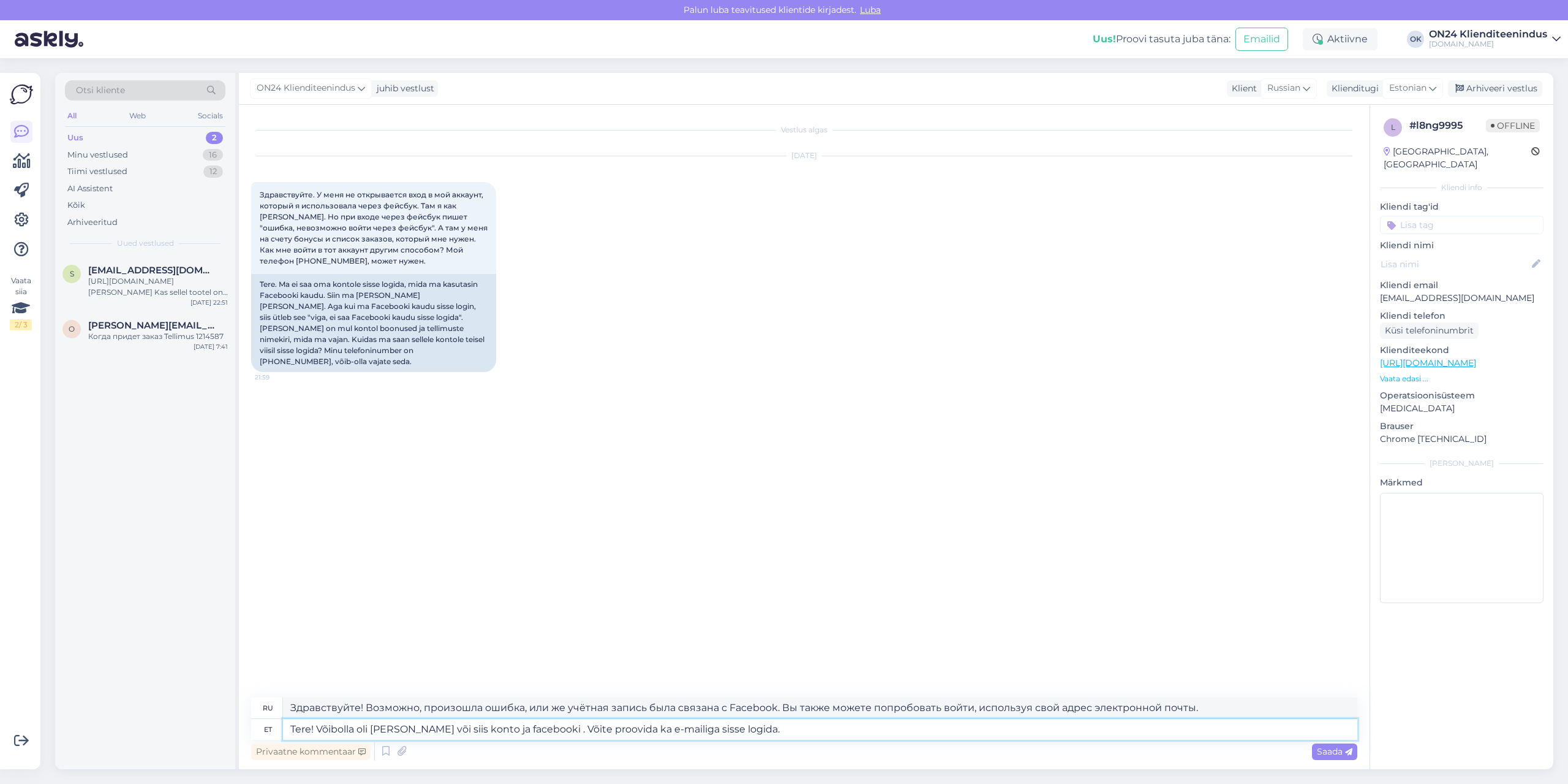
type textarea "Здравствуйте! Возможно, произошла ошибка, или у вас есть учётная запись и Faceb…"
type textarea "Tere! Võibolla oli [PERSON_NAME] või siis konto ja facebooki e. Võite proovida …"
type textarea "Здравствуйте! Возможно, произошла ошибка, связанная с вашим аккаунтом и адресом…"
type textarea "Tere! Võibolla oli [PERSON_NAME] või siis konto ja facebooki e-ma. Võite proovi…"
type textarea "Здравствуйте! Возможно, произошла ошибка в аккаунте и адресе электронной почты …"
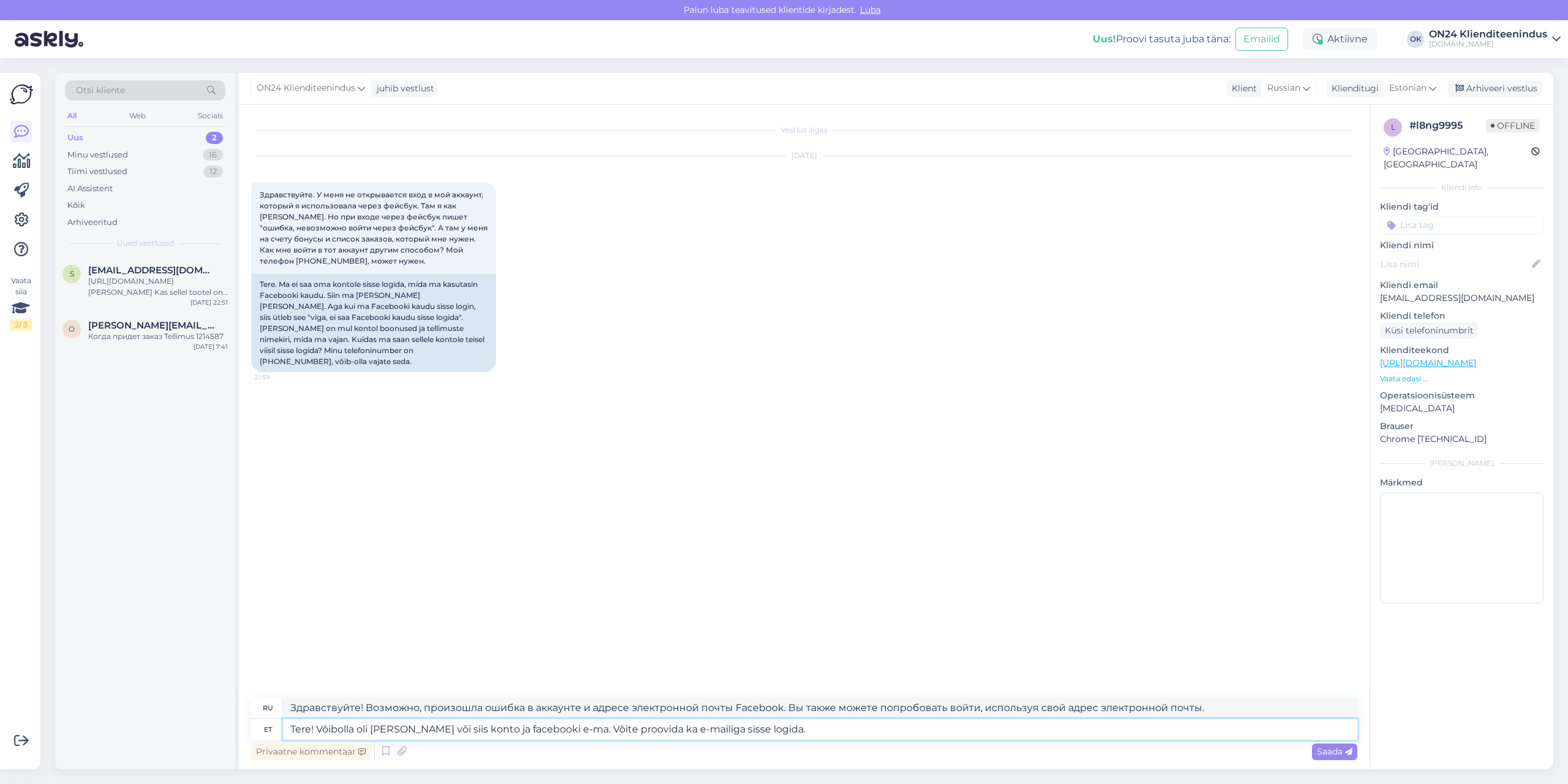
type textarea "Tere! Võibolla oli [PERSON_NAME] või siis konto ja facebooki e-mai. Võite proov…"
type textarea "Здравствуйте! Возможно, произошла ошибка, или ваш аккаунт и Facebook не работаю…"
type textarea "Tere! Võibolla oli [PERSON_NAME] või siis konto ja facebooki e-mail. Võite proo…"
type textarea "Здравствуйте! Возможно, произошла ошибка с вашим аккаунтом и электронной почтой…"
type textarea "Tere! Võibolla oli [PERSON_NAME] või siis konto ja facebooki e-mail ei. Võite p…"
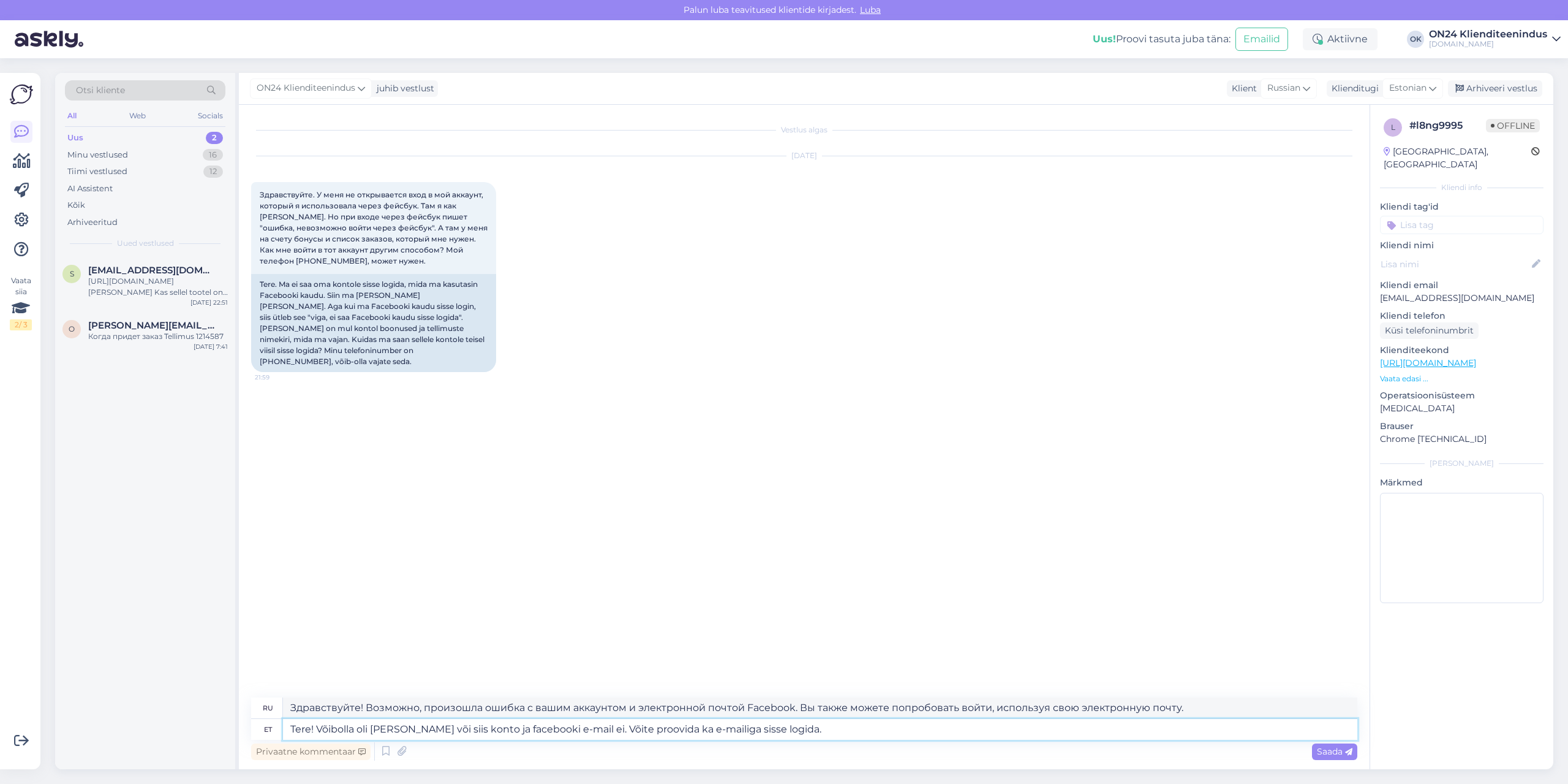
type textarea "Здравствуйте! Возможно, произошла ошибка или ваш аккаунт и адрес электронной по…"
type textarea "Tere! Võibolla oli [PERSON_NAME] või siis konto ja facebooki e-mail ei . Võite …"
type textarea "Здравствуйте! Возможно, произошла ошибка, или учётная запись и адрес электронно…"
type textarea "Tere! Võibolla oli [PERSON_NAME] või siis konto ja facebooki e-mail ei ü. Võite…"
type textarea "Здравствуйте! Возможно, произошла ошибка или учётная запись и адрес электронной…"
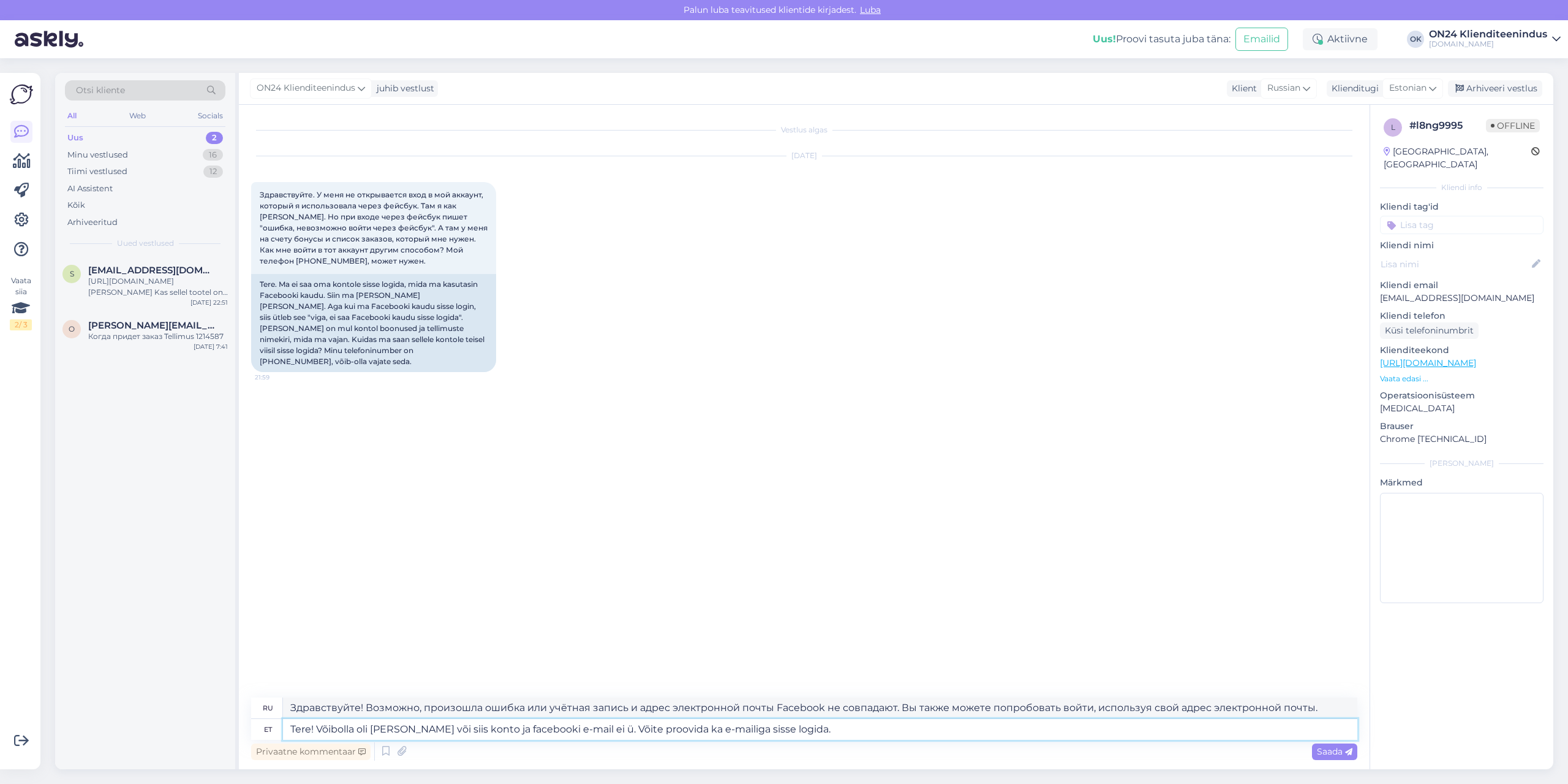
type textarea "Tere! Võibolla oli [PERSON_NAME] või siis konto ja facebooki e-mail ei üh. Võit…"
type textarea "Здравствуйте! Возможно, произошла ошибка или аккаунт и почта Facebook не связан…"
type textarea "Tere! Võibolla oli [PERSON_NAME] või siis konto ja facebooki e-mail ei üht. Või…"
type textarea "Здравствуйте! Возможно, произошла ошибка или учётная запись и адрес электронной…"
type textarea "Tere! Võibolla oli [PERSON_NAME] või siis konto ja facebooki e-mail ei ühti oma…"
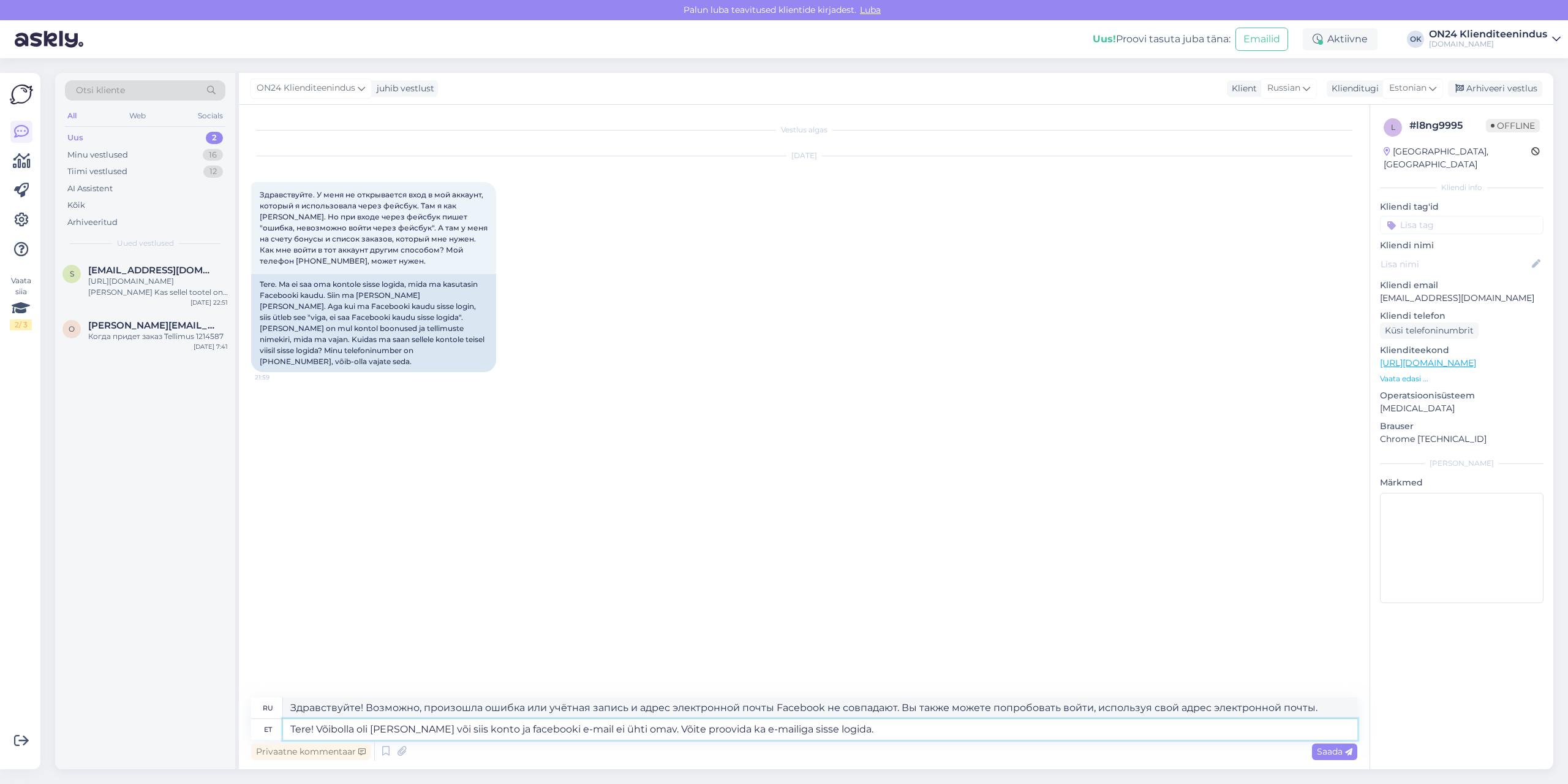
type textarea "Здравствуйте! Возможно, произошла ошибка или адрес электронной почты в вашей уч…"
type textarea "Tere! Võibolla oli [PERSON_NAME] või siis konto ja facebooki e-mail ei ühti oma…"
type textarea "Здравствуйте! Возможно, произошла ошибка или учётная запись и адрес электронной…"
type textarea "Tere! Võibolla oli [PERSON_NAME] või siis konto ja facebooki e-mail ei ühti oma…"
type textarea "Здравствуйте! Возможно, произошла ошибка или учётная запись и адрес электронной…"
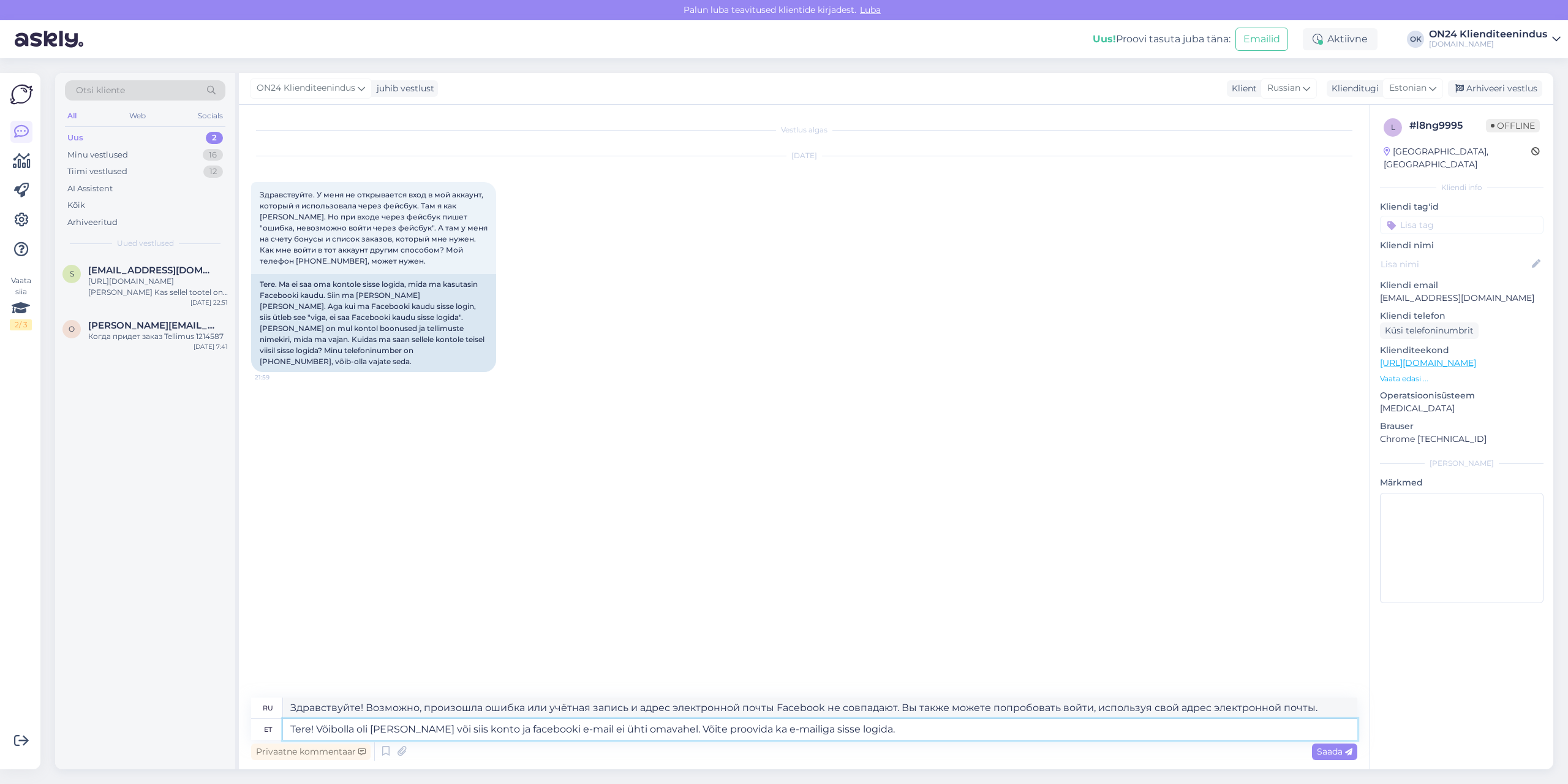
click at [907, 725] on textarea "Tere! Võibolla oli [PERSON_NAME] või siis konto ja facebooki e-mail ei ühti oma…" at bounding box center [820, 729] width 1074 height 21
click at [680, 727] on textarea "Tere! Võibolla oli [PERSON_NAME] või siis konto ja facebooki e-mail ei ühti oma…" at bounding box center [820, 729] width 1074 height 21
type textarea "Tere! Võibolla oli [PERSON_NAME] või siis konto ja facebooki e-mail ei ühti oma…"
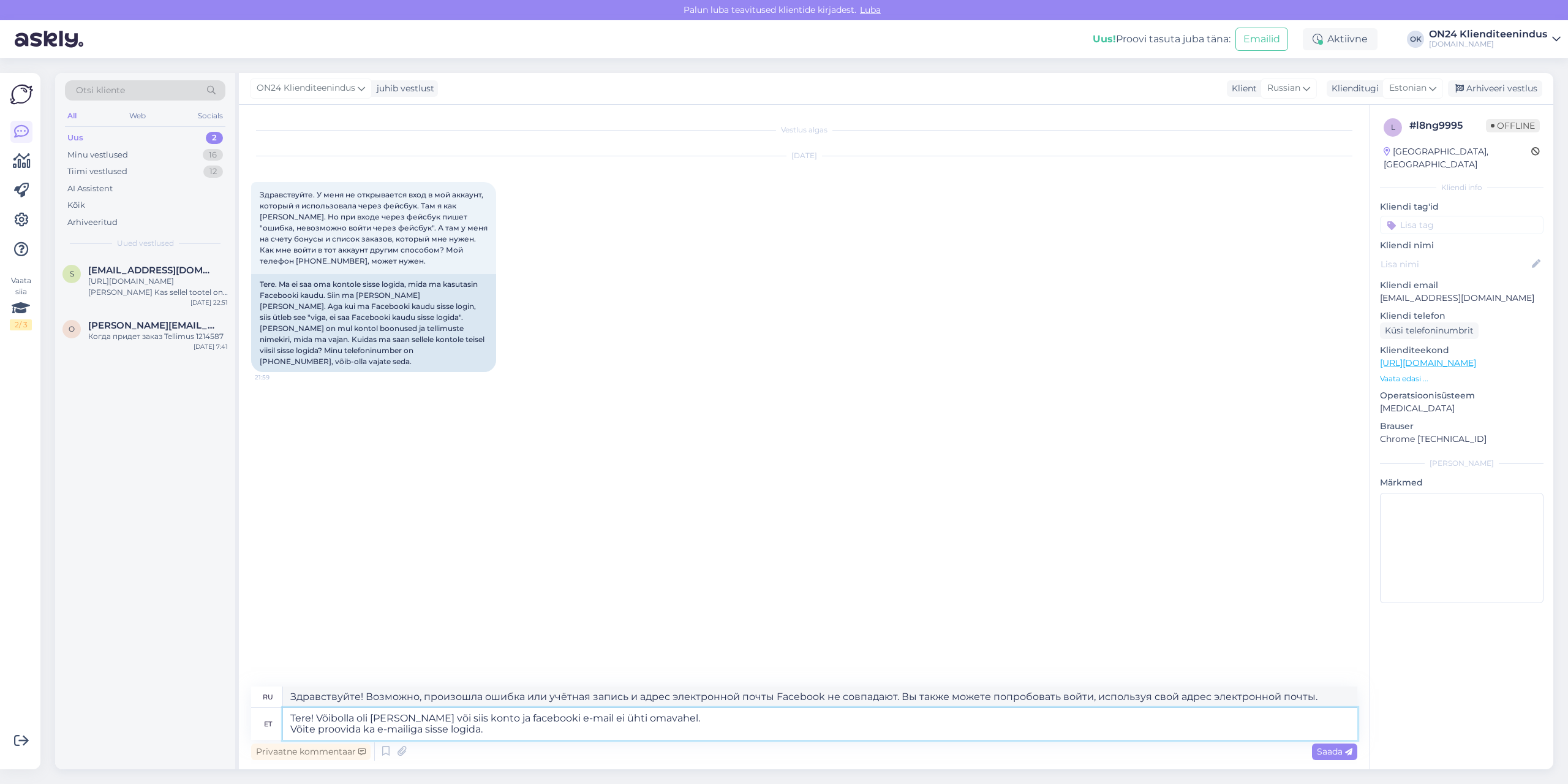
type textarea "Здравствуйте! Возможно, произошла ошибка или учётная запись и адрес электронной…"
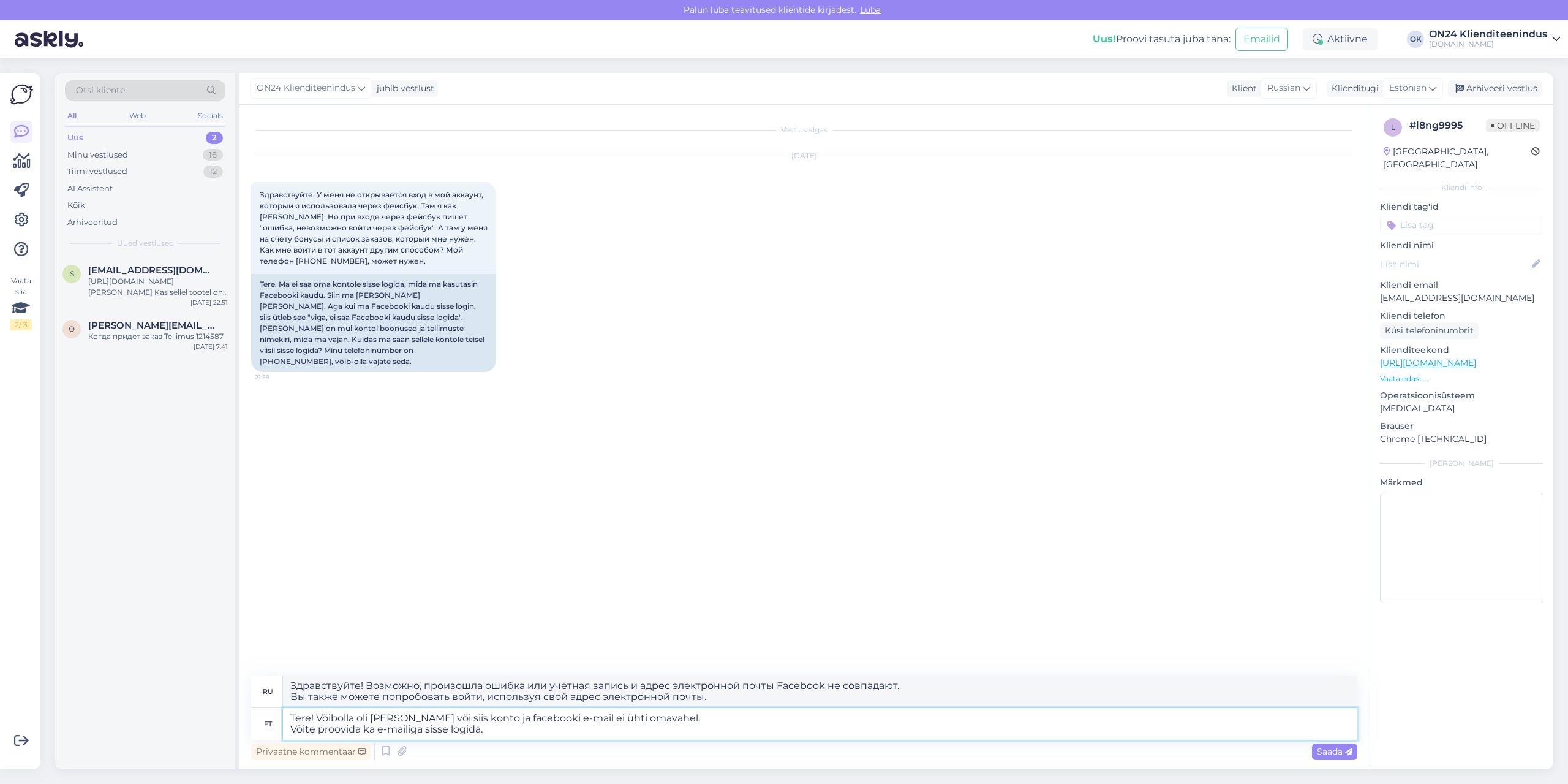
click at [587, 736] on textarea "Tere! Võibolla oli [PERSON_NAME] või siis konto ja facebooki e-mail ei ühti oma…" at bounding box center [820, 723] width 1074 height 32
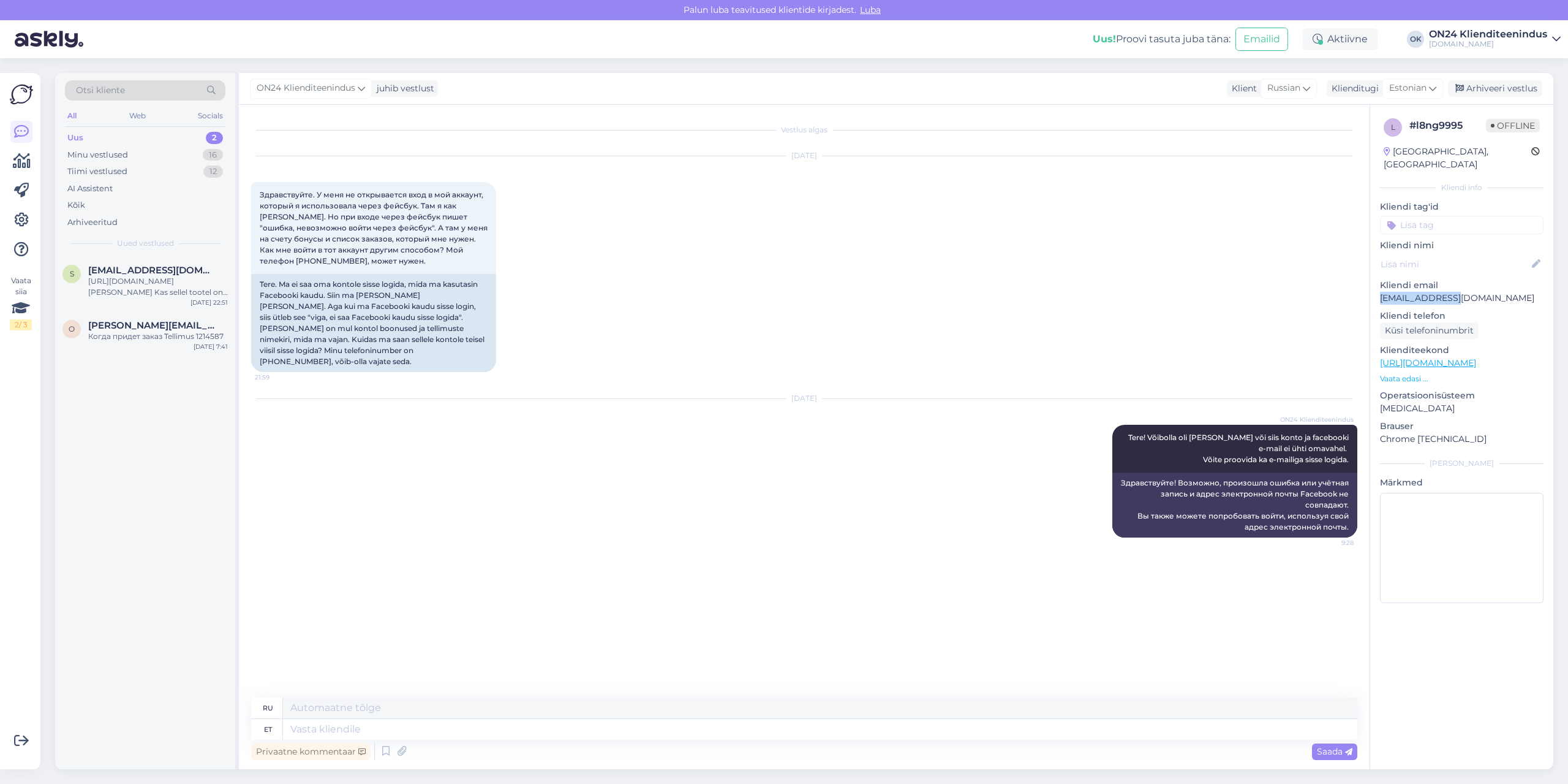
drag, startPoint x: 1411, startPoint y: 278, endPoint x: 1378, endPoint y: 285, distance: 33.7
click at [1378, 285] on div "l # l8ng9995 Offline [GEOGRAPHIC_DATA], [GEOGRAPHIC_DATA] Kliendi info Kliendi …" at bounding box center [1462, 363] width 184 height 516
copy p "[EMAIL_ADDRESS][DOMAIN_NAME]"
click at [301, 733] on textarea at bounding box center [820, 729] width 1074 height 21
type textarea "e-mail:"
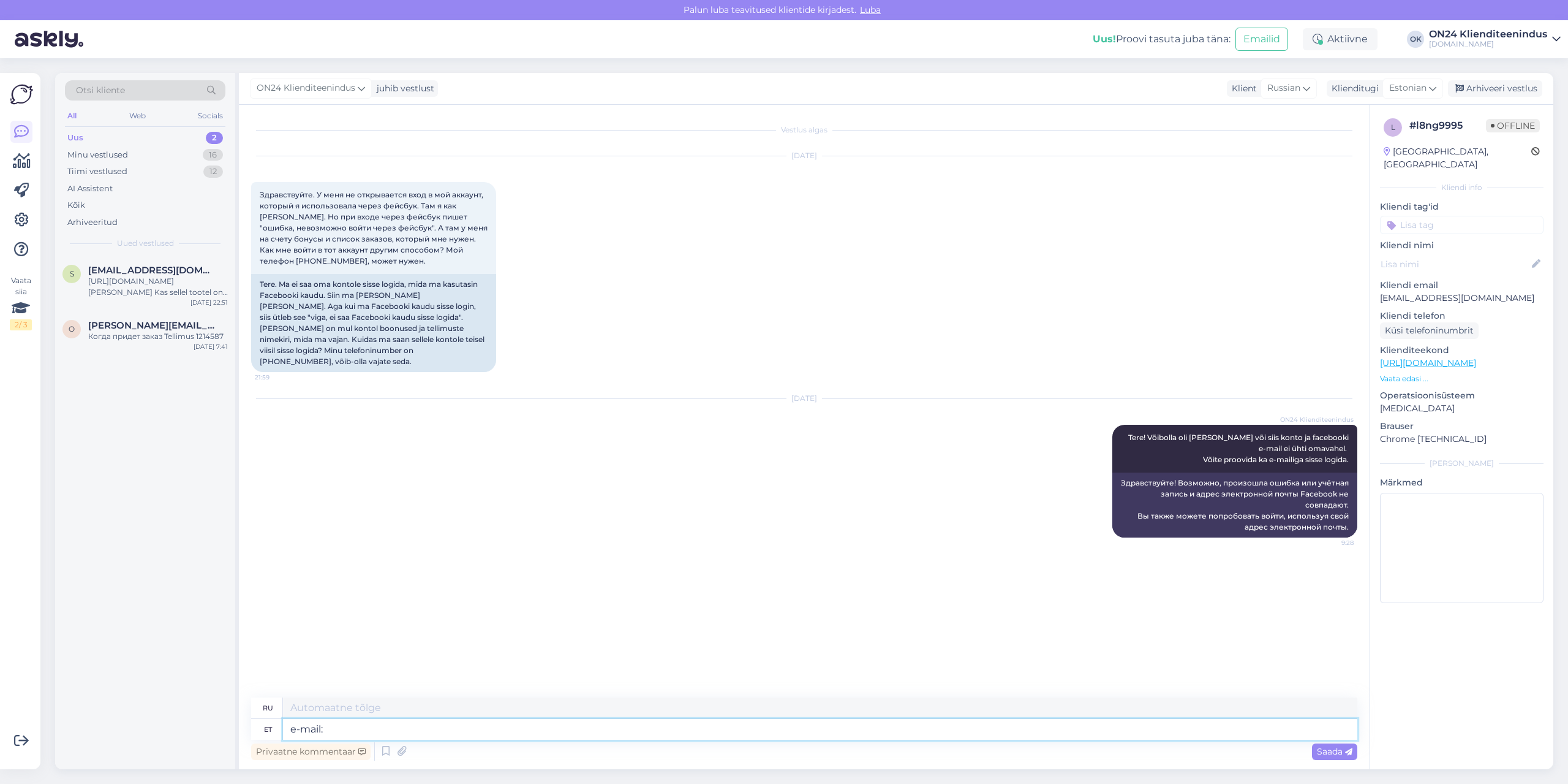
type textarea "электронная почта:"
paste textarea "[EMAIL_ADDRESS][DOMAIN_NAME]"
type textarea "e-mail: [EMAIL_ADDRESS][DOMAIN_NAME] parool:"
type textarea "электронная почта: [EMAIL_ADDRESS][DOMAIN_NAME] пароль:"
type textarea "e-mail: [EMAIL_ADDRESS][DOMAIN_NAME] parool: [PERSON_NAME]"
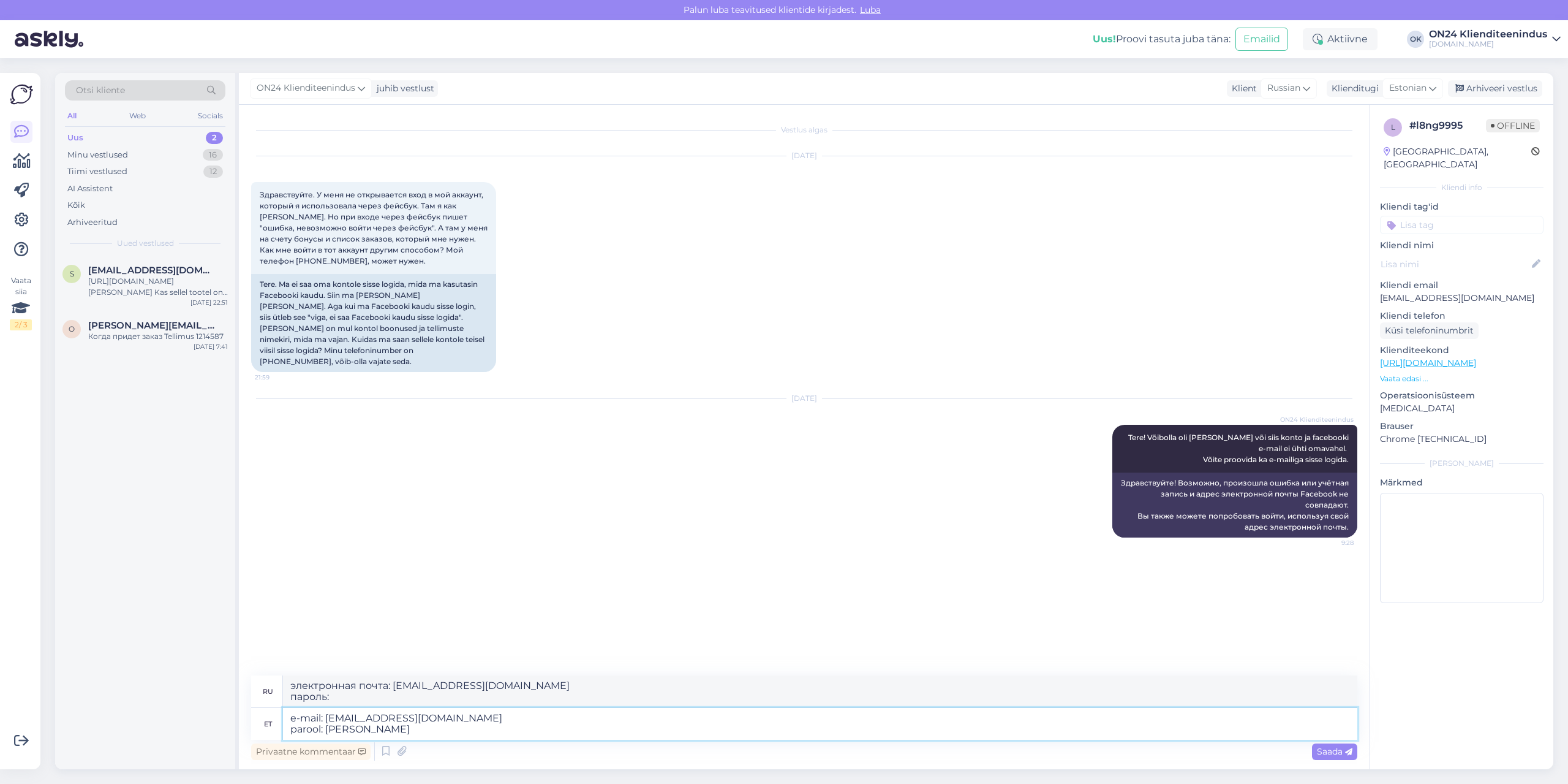
type textarea "электронная почта: [EMAIL_ADDRESS][DOMAIN_NAME] пароль: [PERSON_NAME]"
type textarea "e-mail: [EMAIL_ADDRESS][DOMAIN_NAME] parool: rufina123"
type textarea "электронная почта: [EMAIL_ADDRESS][DOMAIN_NAME] пароль: [SECURITY_DATA]"
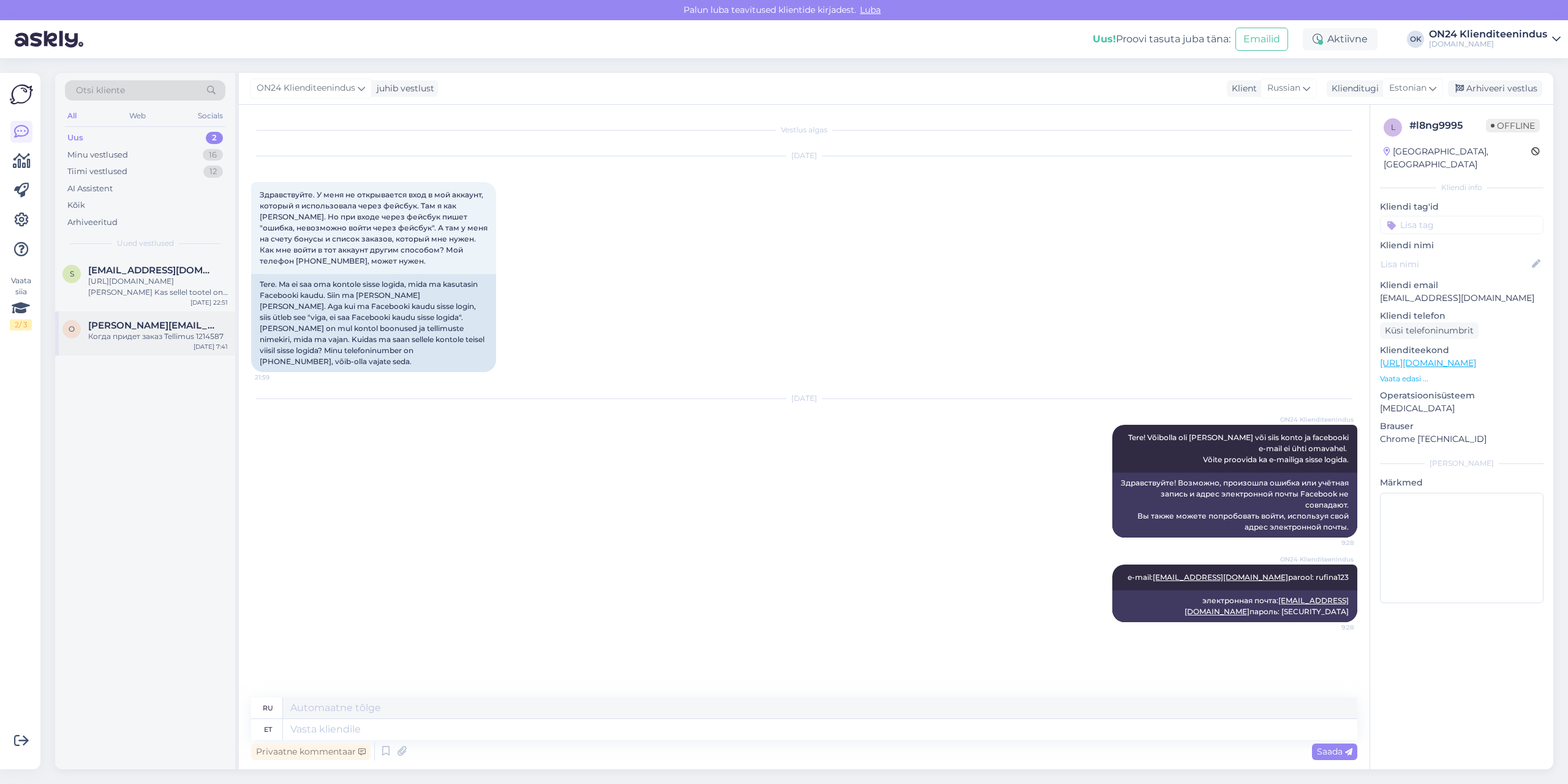
click at [126, 326] on span "[PERSON_NAME][EMAIL_ADDRESS][DOMAIN_NAME]" at bounding box center [152, 325] width 128 height 11
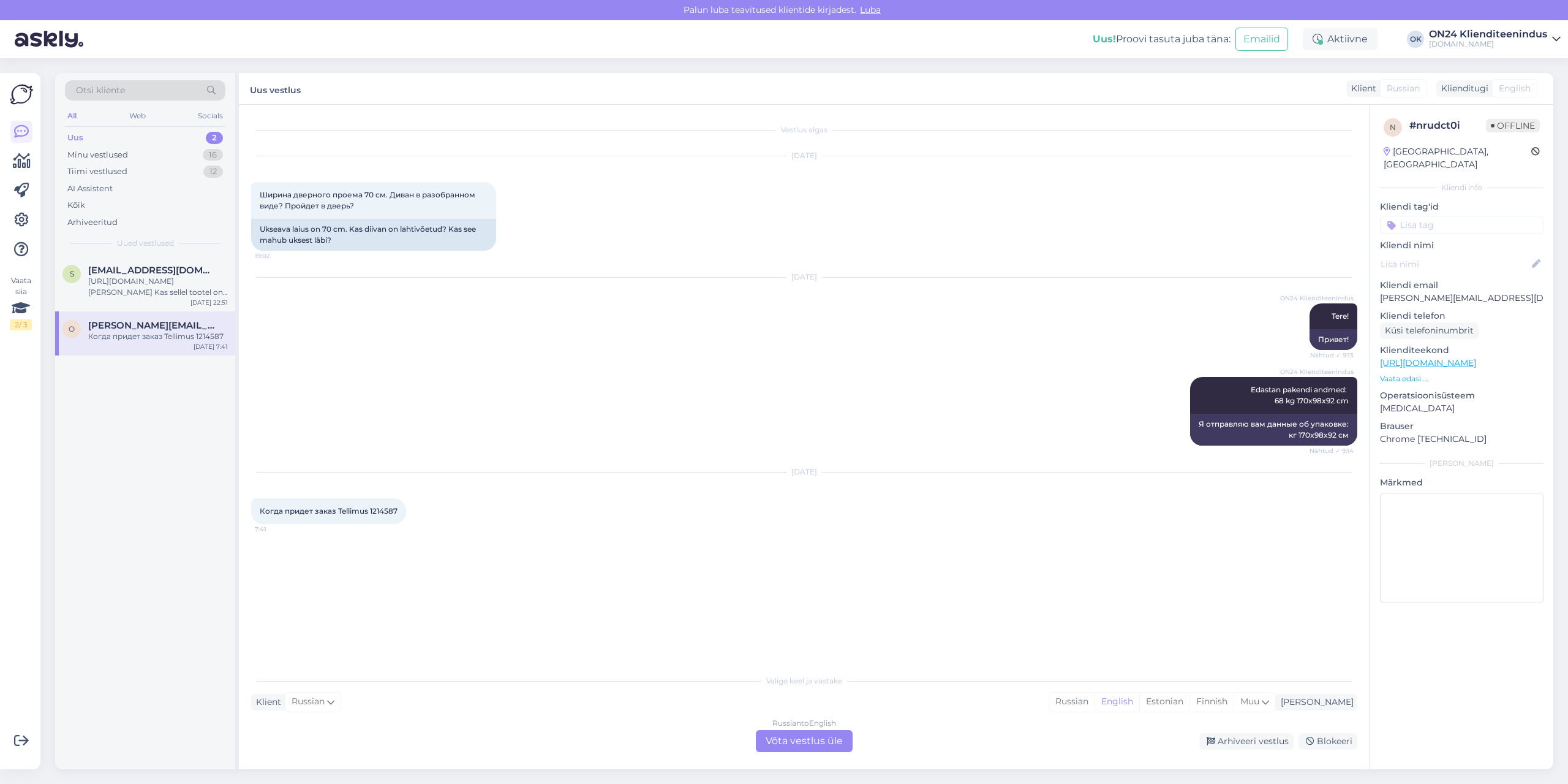
click at [382, 512] on span "Когда придет заказ Tellimus 1214587" at bounding box center [329, 511] width 138 height 9
copy div "1214587 7:41"
click at [1190, 703] on div "Estonian" at bounding box center [1165, 702] width 50 height 19
click at [780, 747] on div "Russian to Estonian Võta vestlus üle" at bounding box center [804, 741] width 97 height 22
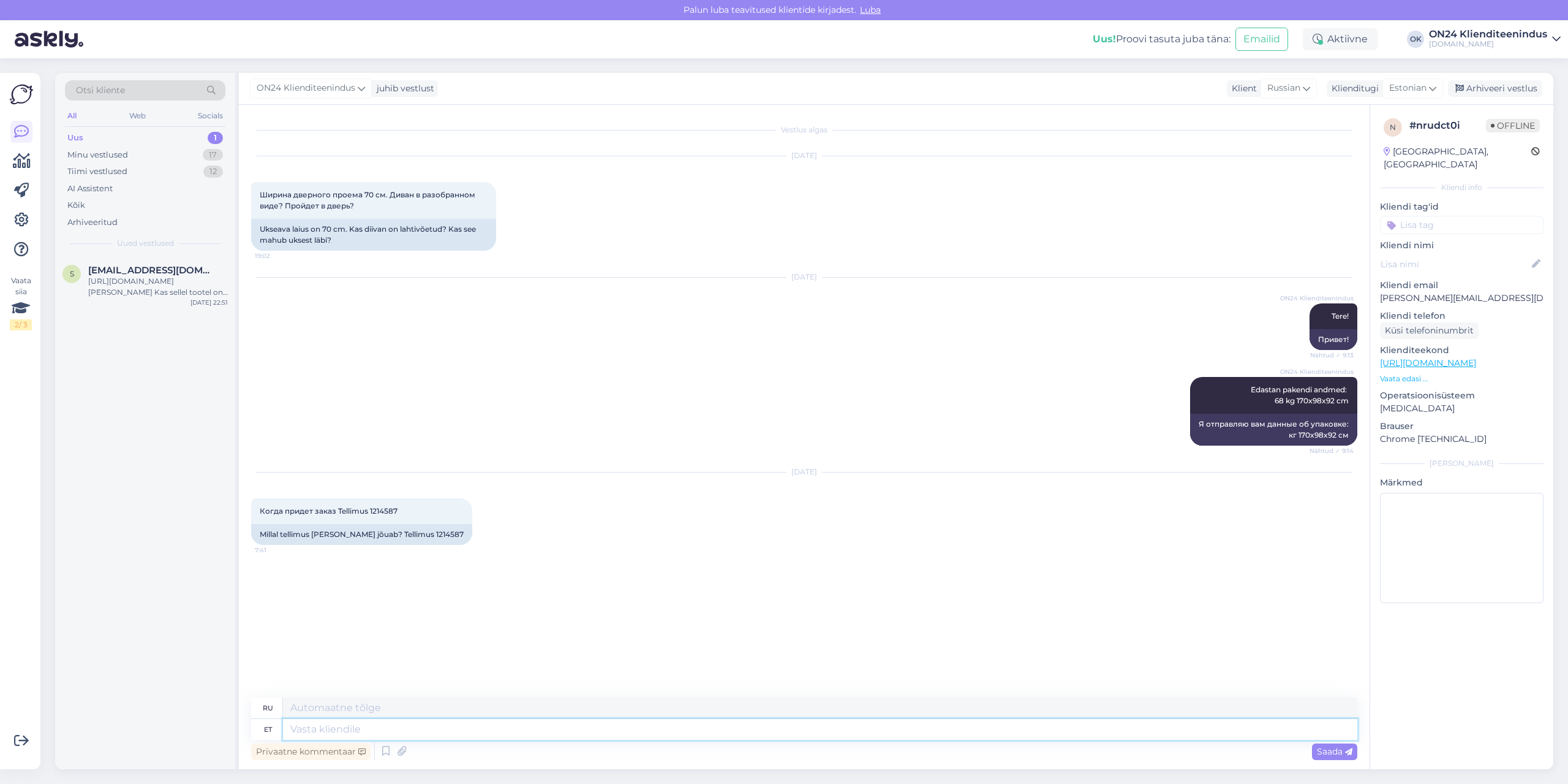
click at [490, 727] on textarea at bounding box center [820, 729] width 1074 height 21
type textarea "Tere!"
type textarea "Привет!"
paste textarea "Tellimus jõuab ON24 logistikakeskusesse [DATE]. Jaotuskeskuse töötaja võtab Tei…"
type textarea "Tere! Tellimus jõuab ON24 logistikakeskusesse [DATE]. Jaotuskeskuse töötaja võt…"
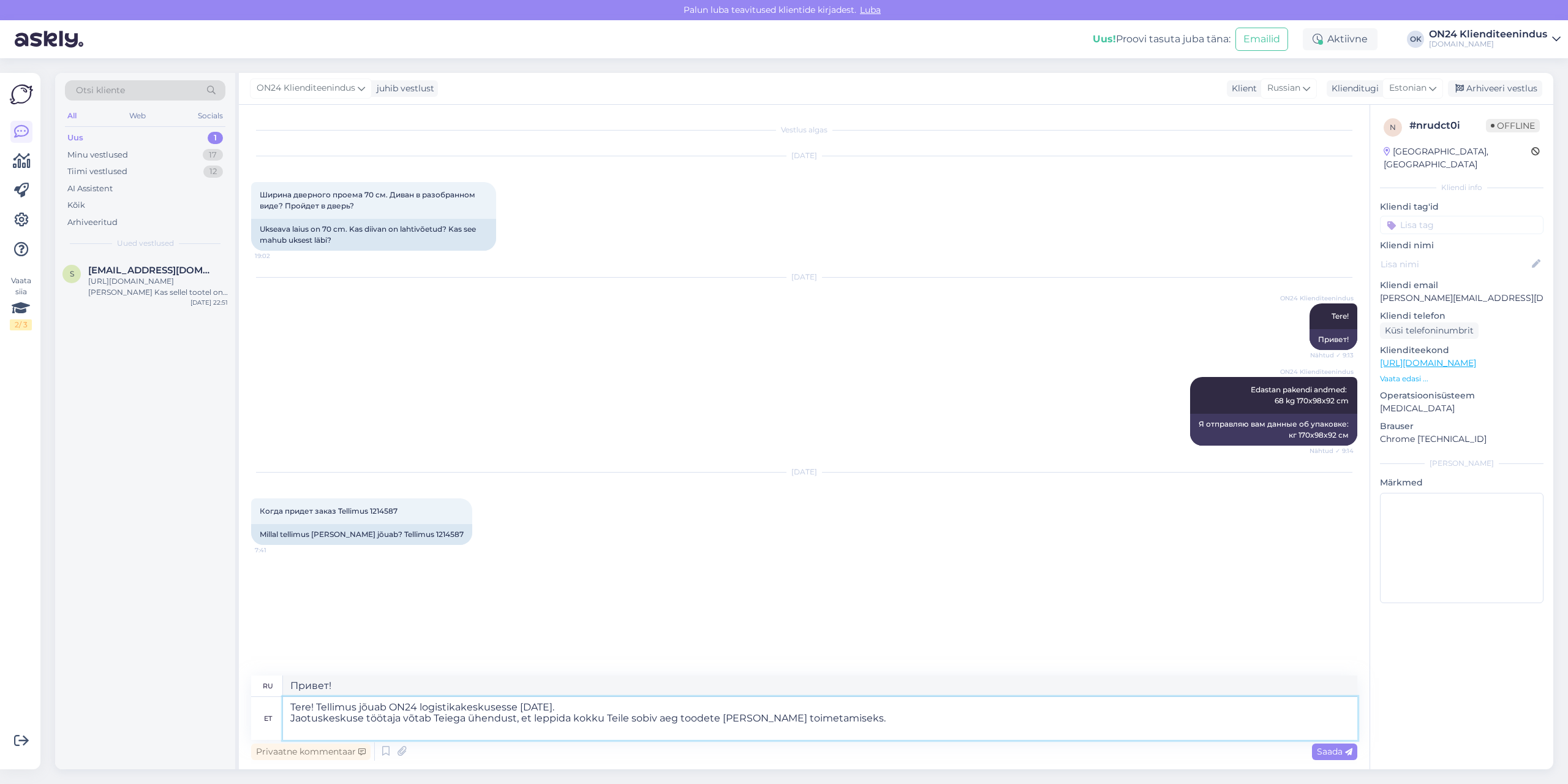
type textarea "Здравствуйте! Заказ прибудет в логистический центр ON24 [DATE]. распределительн…"
type textarea "Tere! Tellimus jõuab ON24 logistikakeskusesse [DATE]. Jaotuskeskuse töötaja võt…"
click at [1340, 750] on span "Saada" at bounding box center [1334, 751] width 35 height 11
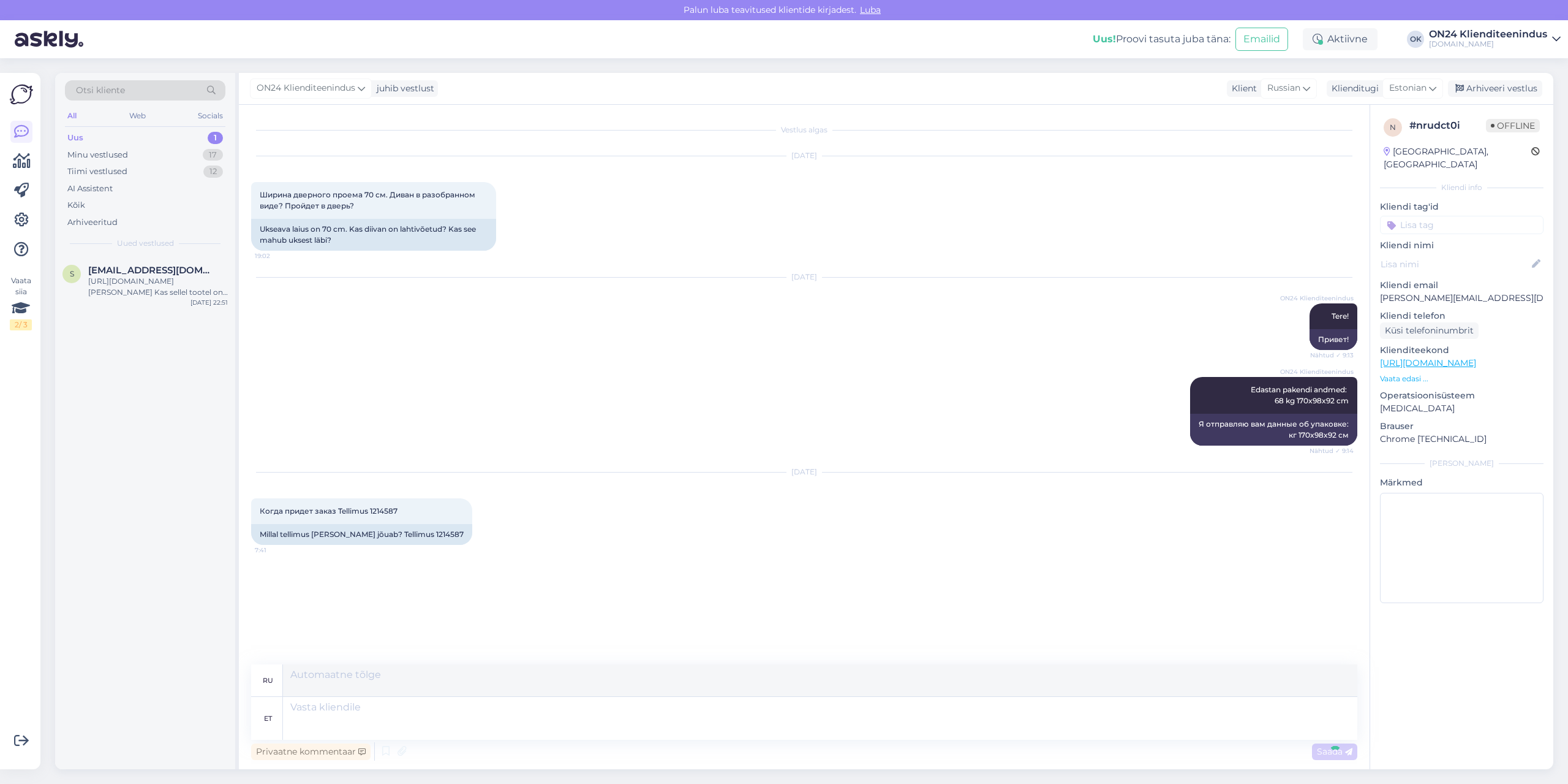
scroll to position [26, 0]
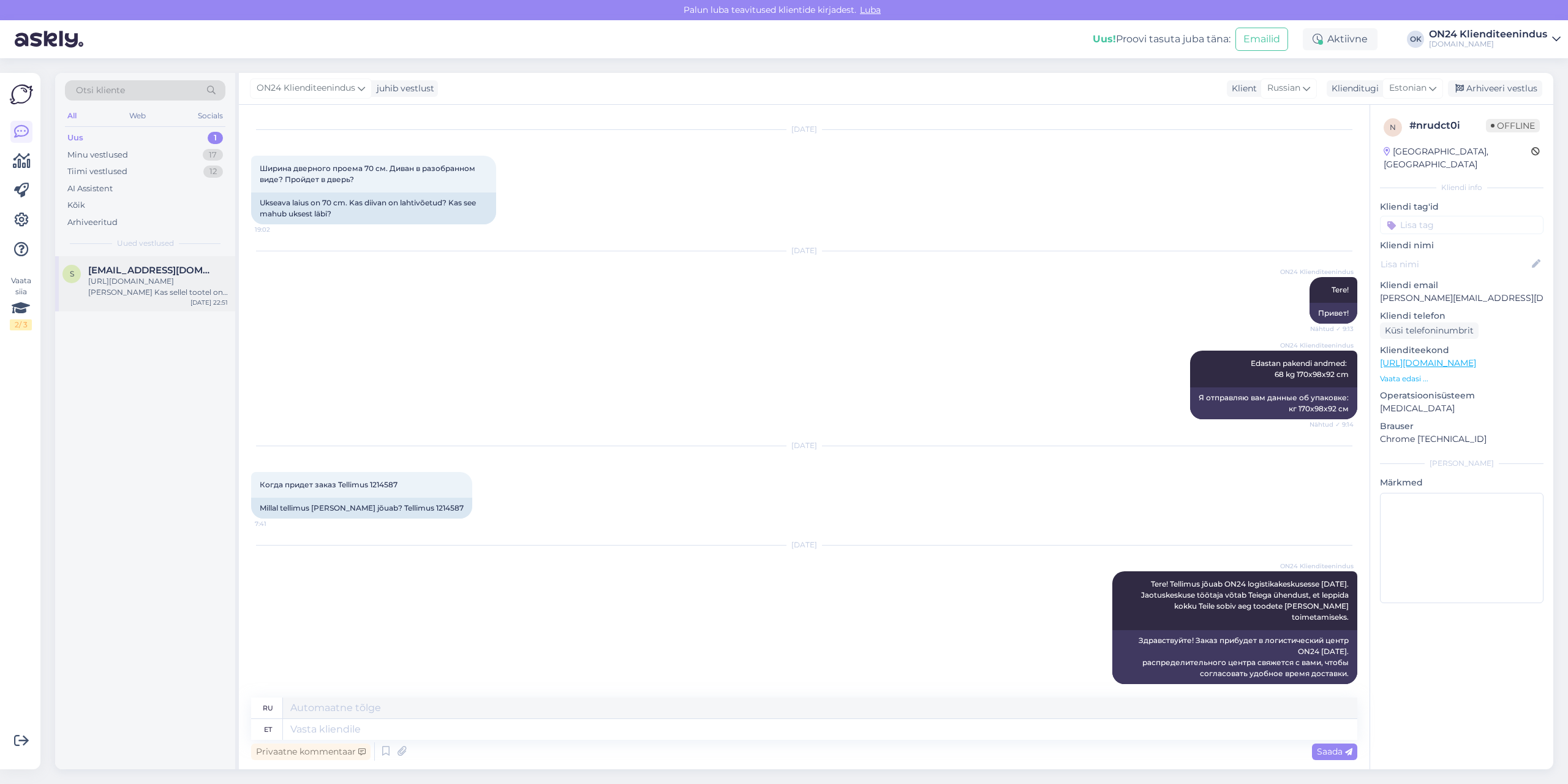
click at [134, 275] on span "[EMAIL_ADDRESS][DOMAIN_NAME]" at bounding box center [152, 270] width 128 height 11
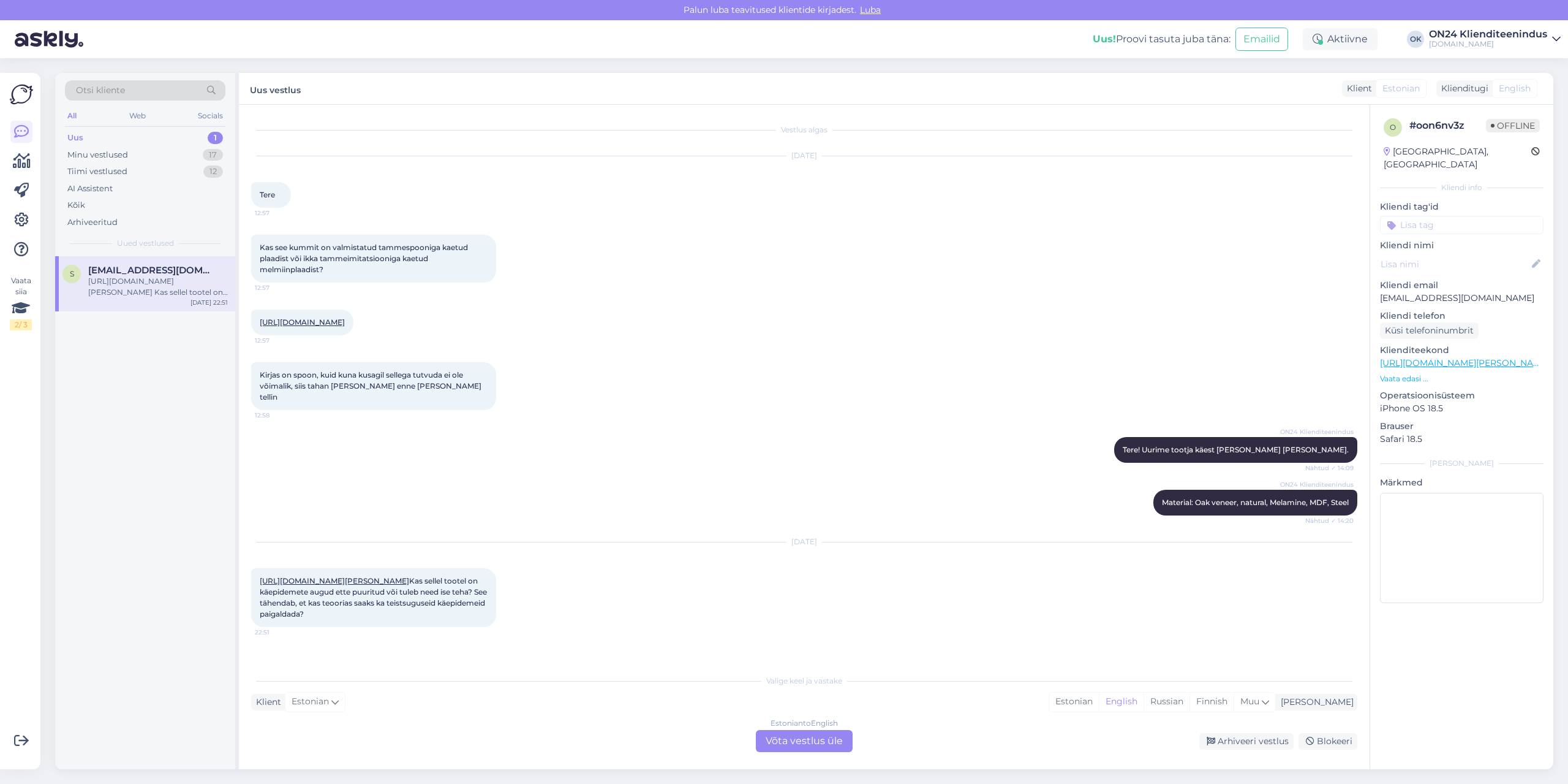
click at [409, 576] on link "[URL][DOMAIN_NAME][PERSON_NAME]" at bounding box center [334, 581] width 149 height 9
drag, startPoint x: 468, startPoint y: 568, endPoint x: 487, endPoint y: 600, distance: 37.2
click at [487, 600] on div "[URL][DOMAIN_NAME][PERSON_NAME] Kas sellel tootel on käepidemete augud ette puu…" at bounding box center [374, 597] width 245 height 59
copy span "Kas sellel tootel on käepidemete augud ette puuritud või tuleb need ise teha? S…"
click at [1416, 292] on p "[EMAIL_ADDRESS][DOMAIN_NAME]" at bounding box center [1462, 298] width 164 height 13
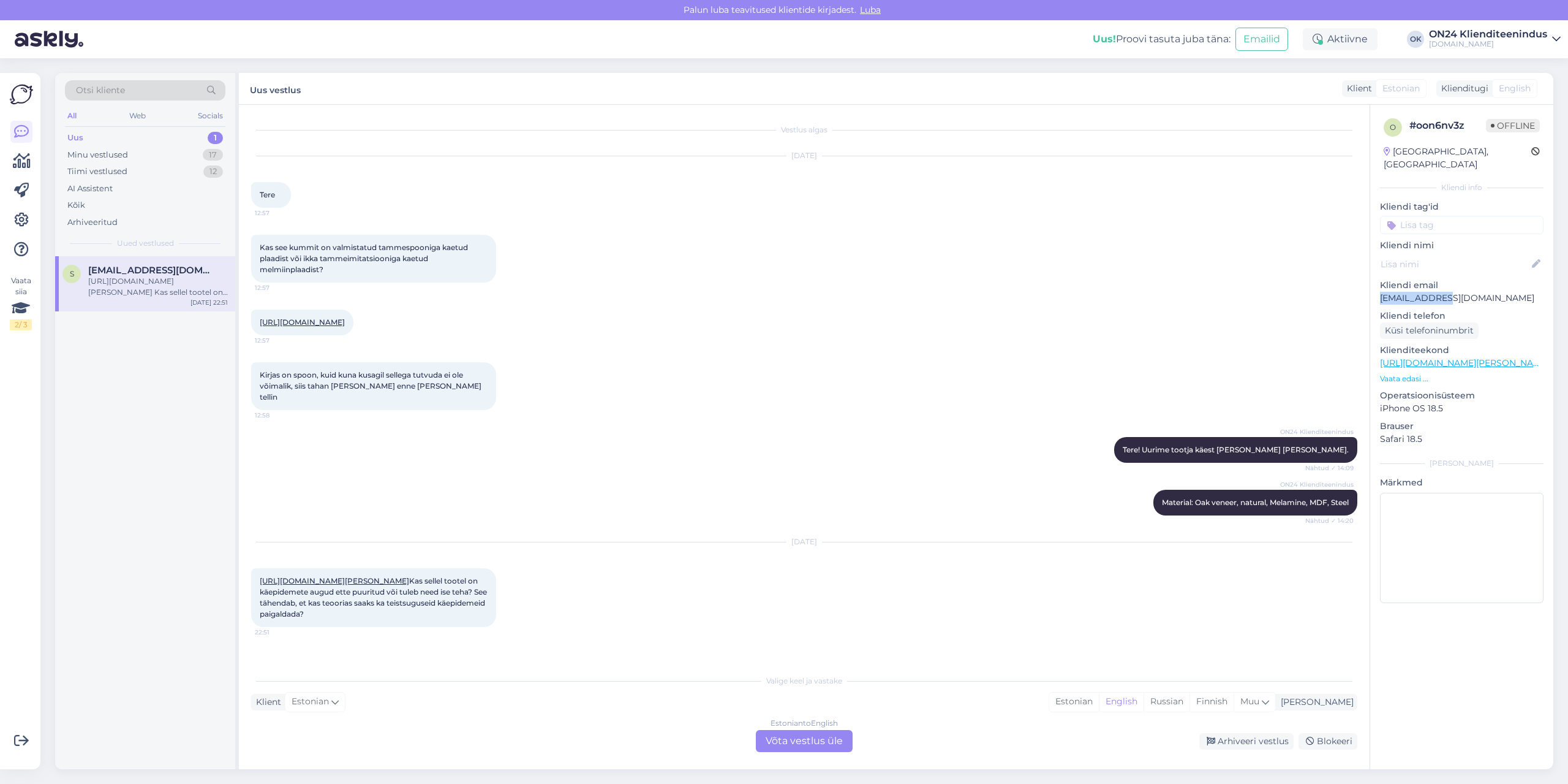
click at [1416, 292] on p "[EMAIL_ADDRESS][DOMAIN_NAME]" at bounding box center [1462, 298] width 164 height 13
copy p "[EMAIL_ADDRESS][DOMAIN_NAME]"
click at [1098, 703] on div "Estonian" at bounding box center [1073, 702] width 49 height 19
click at [825, 741] on div "Estonian to Estonian Võta vestlus üle" at bounding box center [804, 741] width 97 height 22
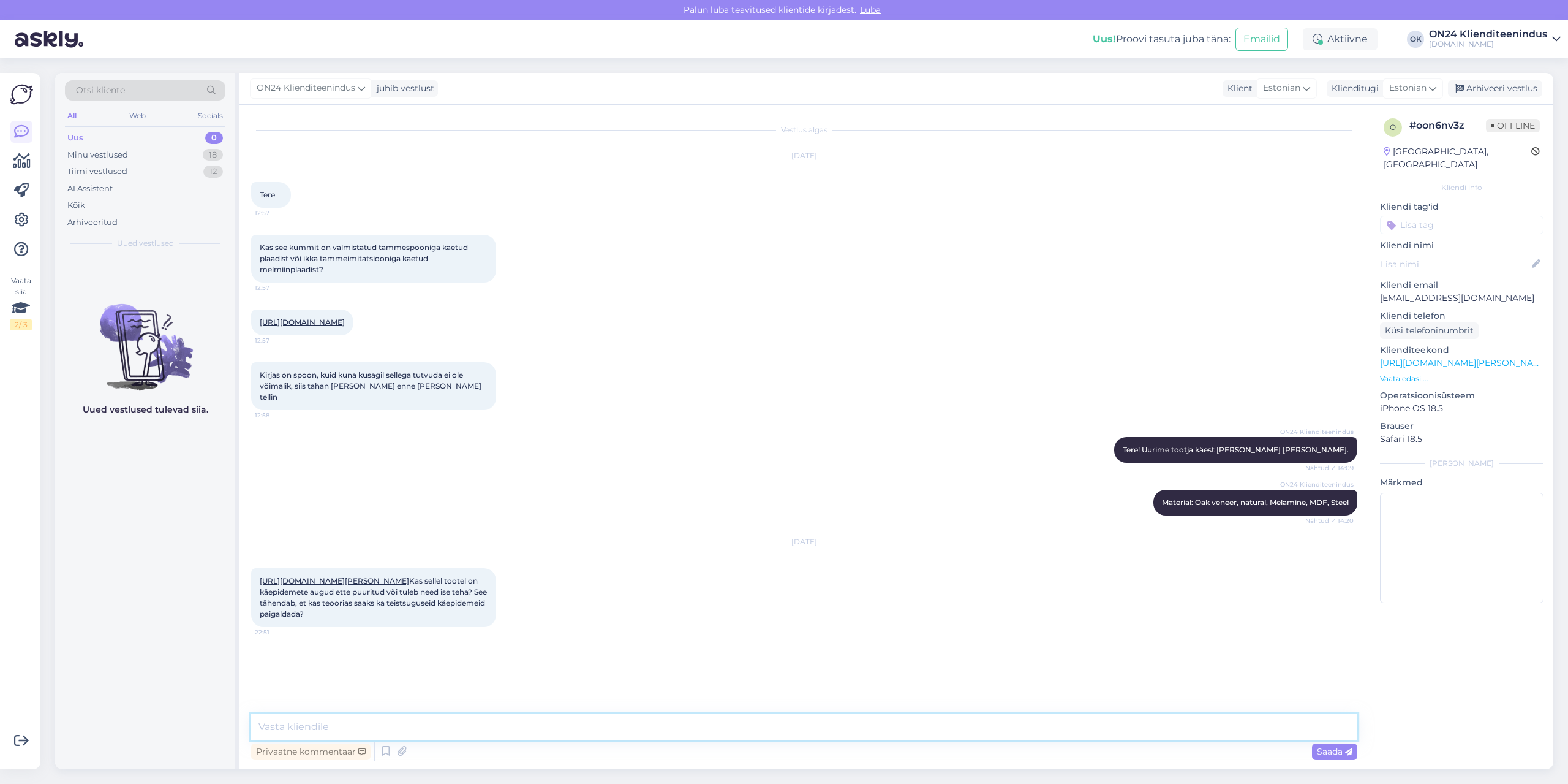
click at [795, 733] on textarea at bounding box center [804, 727] width 1106 height 26
type textarea "Tere! [PERSON_NAME] [PERSON_NAME] teada."
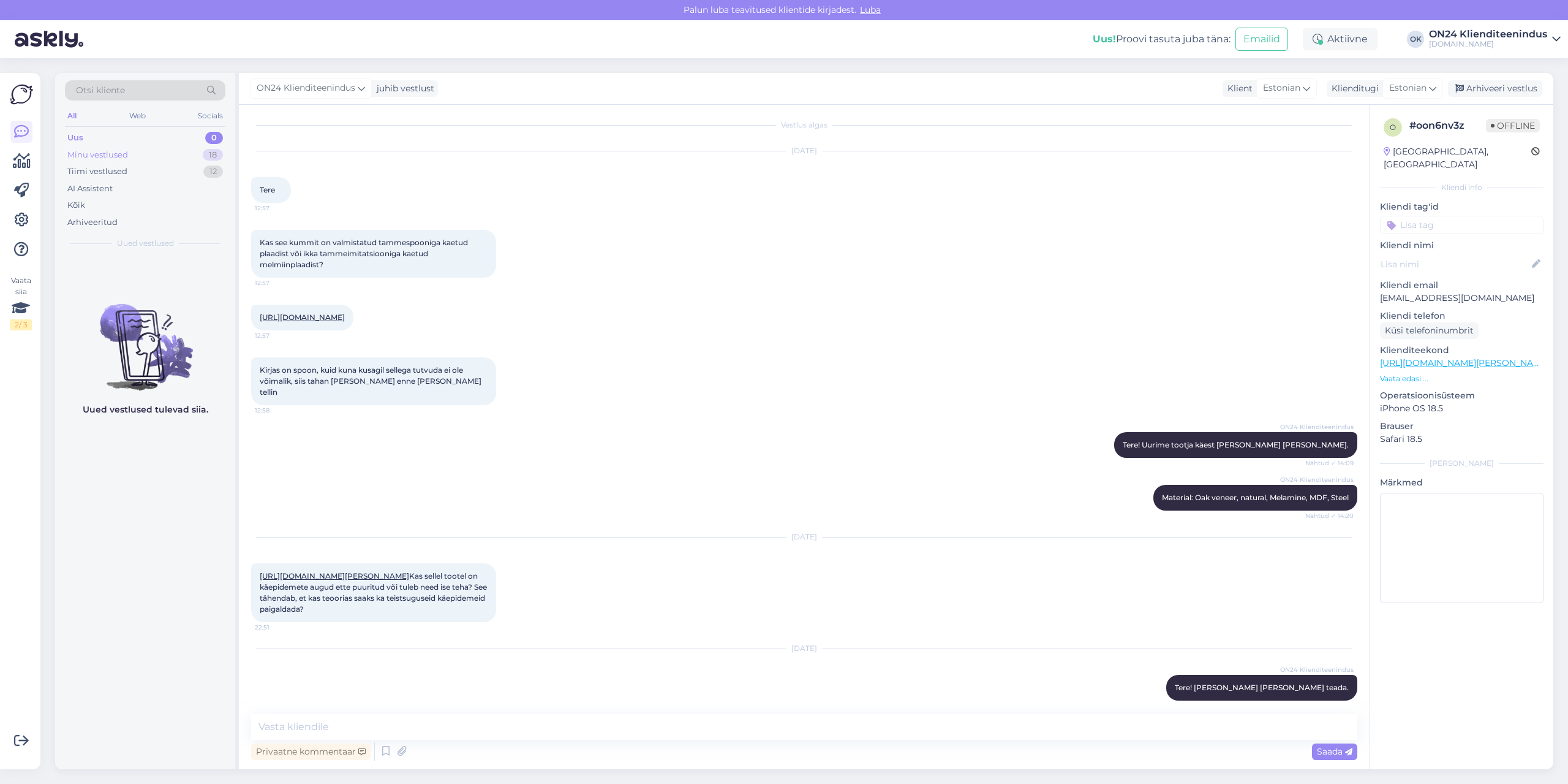
click at [141, 155] on div "Minu vestlused 18" at bounding box center [145, 155] width 160 height 17
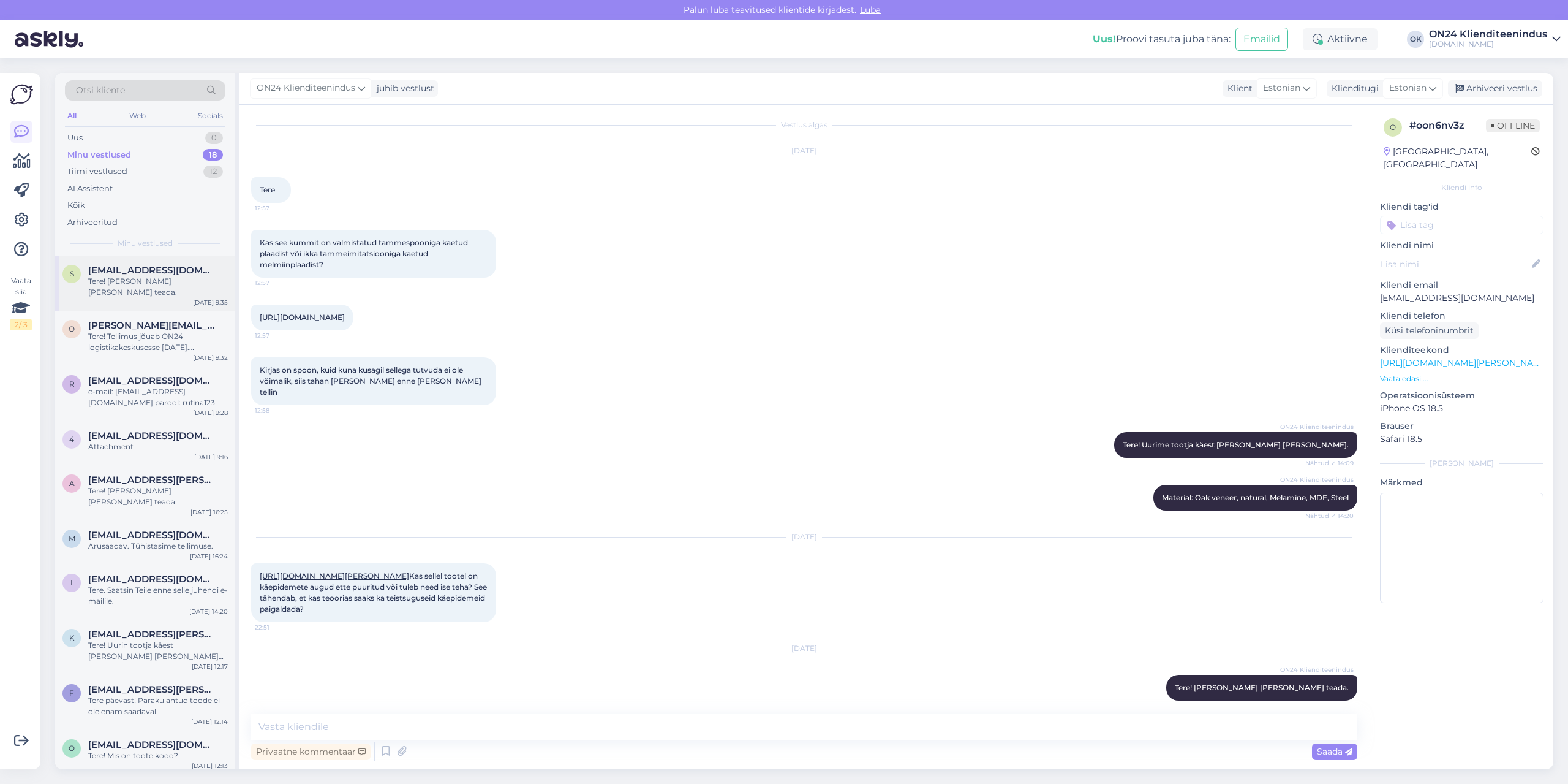
click at [168, 274] on span "[EMAIL_ADDRESS][DOMAIN_NAME]" at bounding box center [152, 270] width 128 height 11
click at [168, 320] on span "[PERSON_NAME][EMAIL_ADDRESS][DOMAIN_NAME]" at bounding box center [152, 325] width 128 height 11
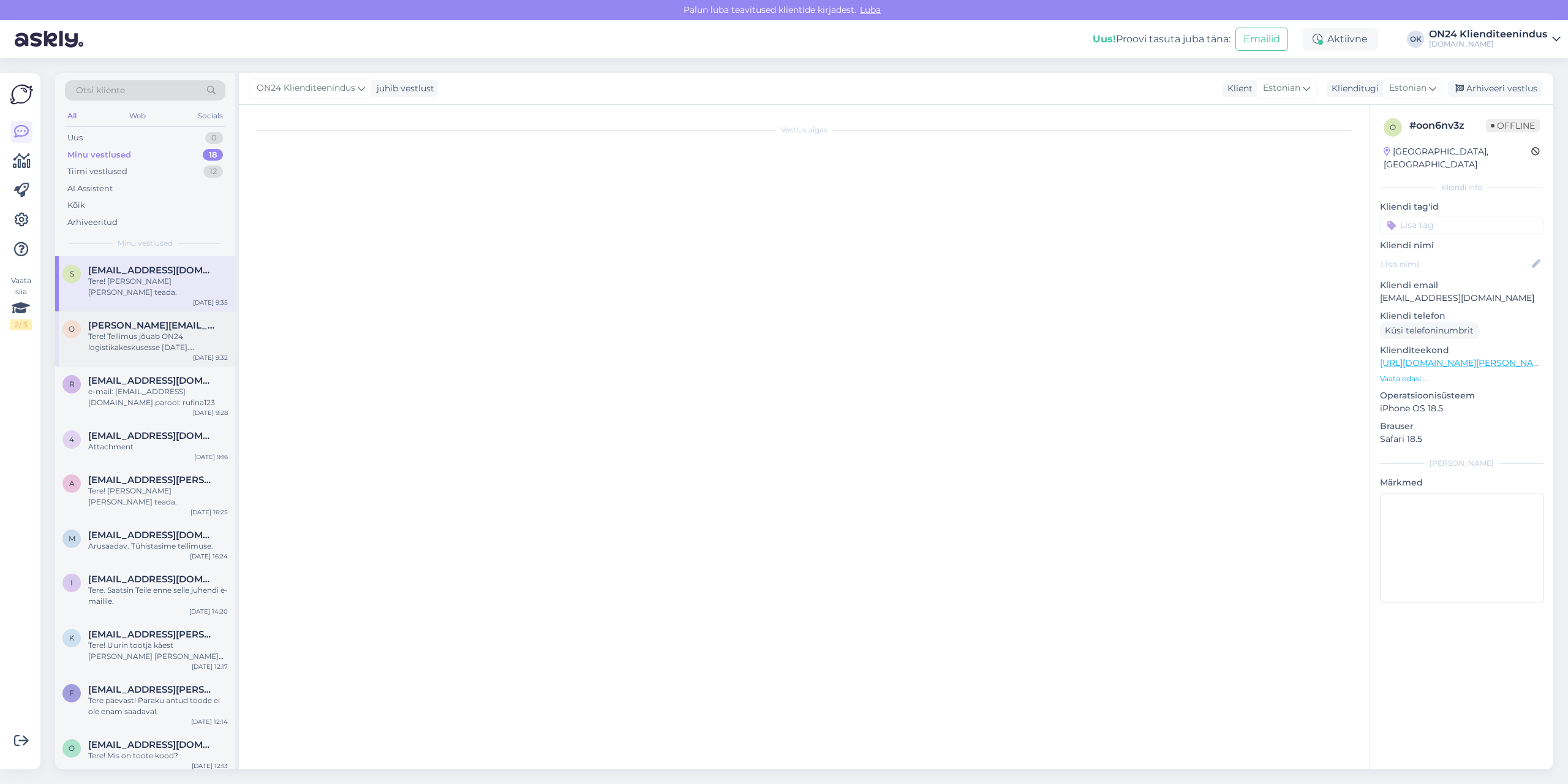
scroll to position [26, 0]
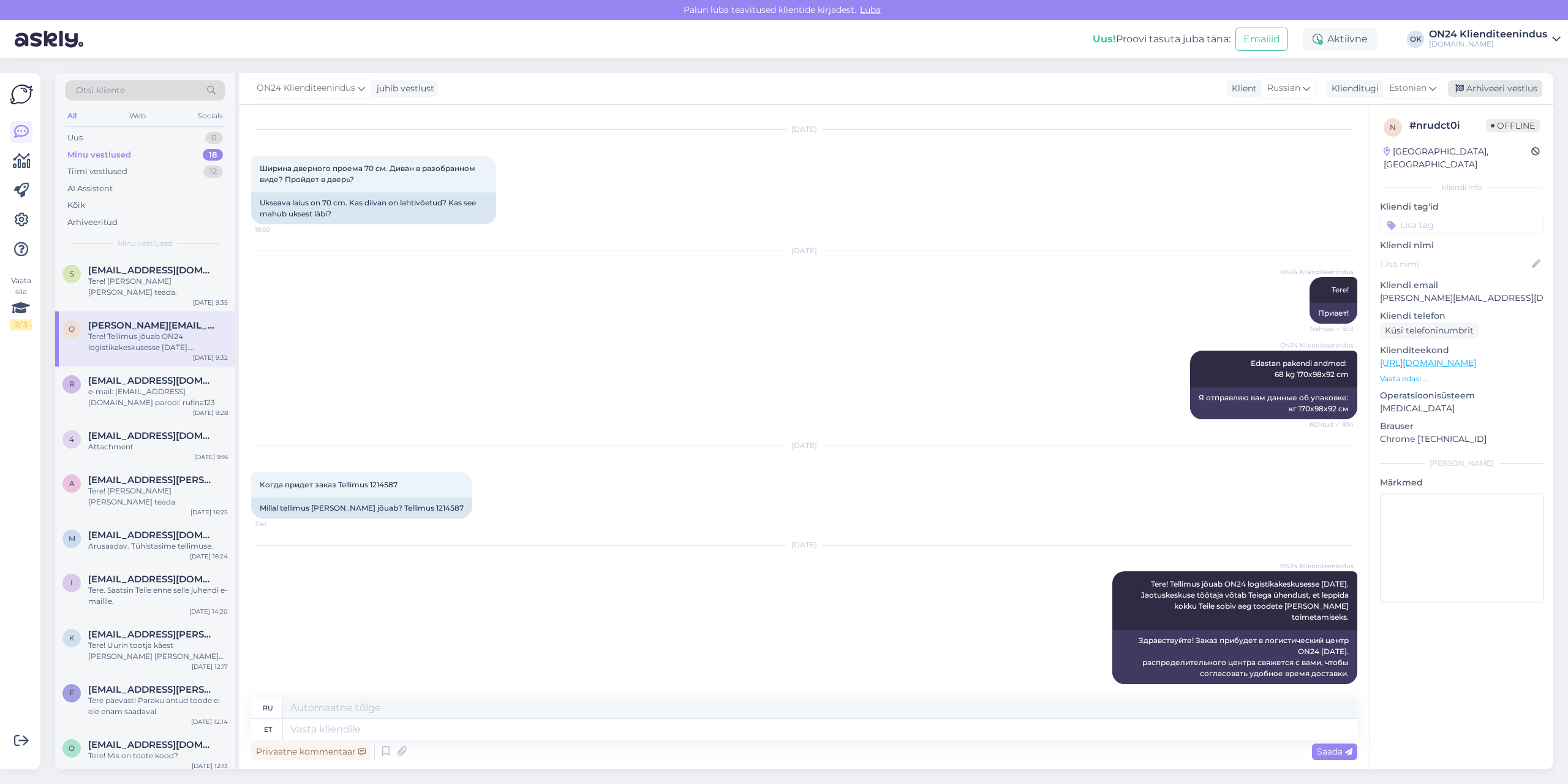
click at [1511, 81] on div "Arhiveeri vestlus" at bounding box center [1494, 89] width 94 height 17
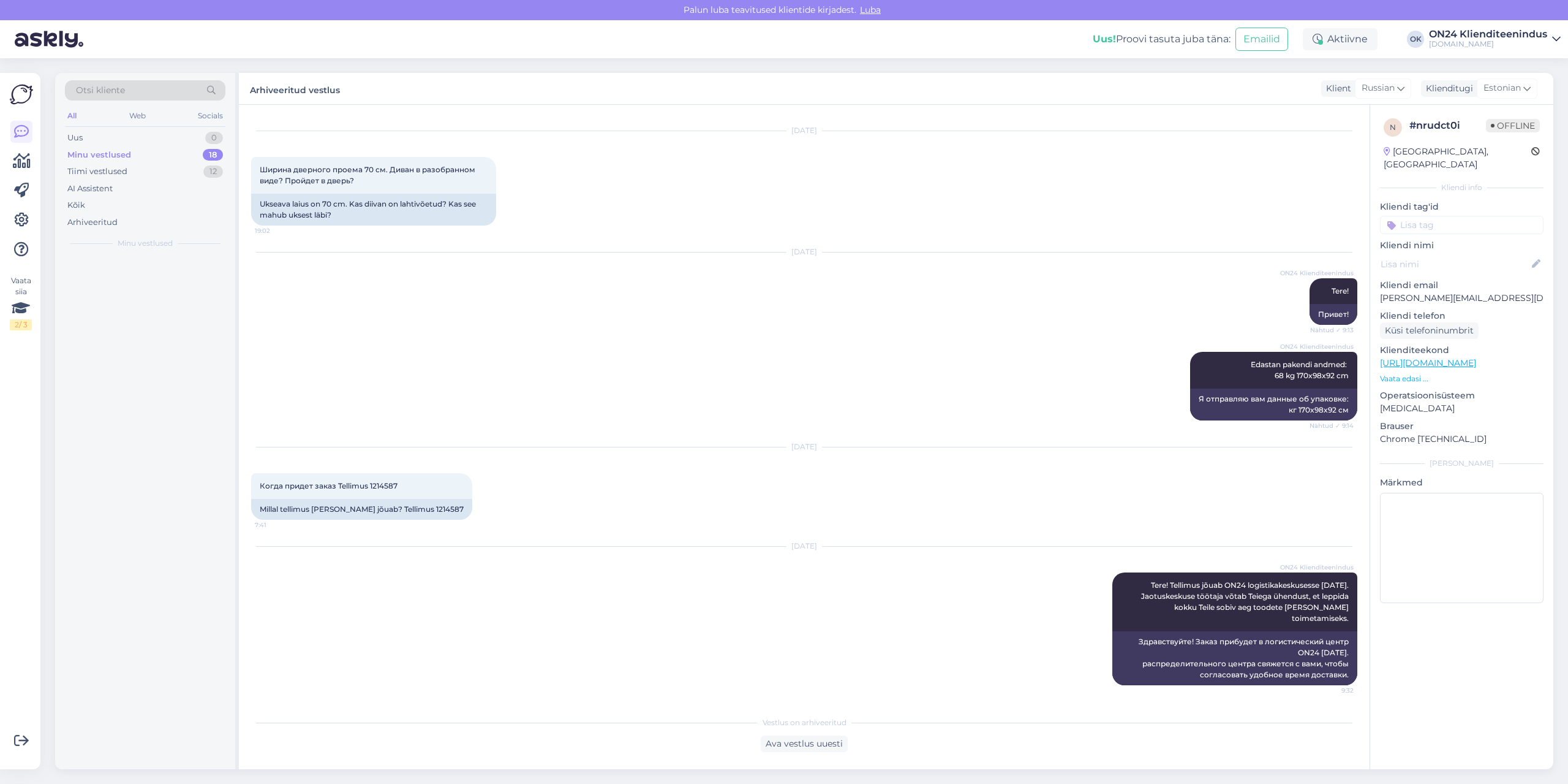
scroll to position [14, 0]
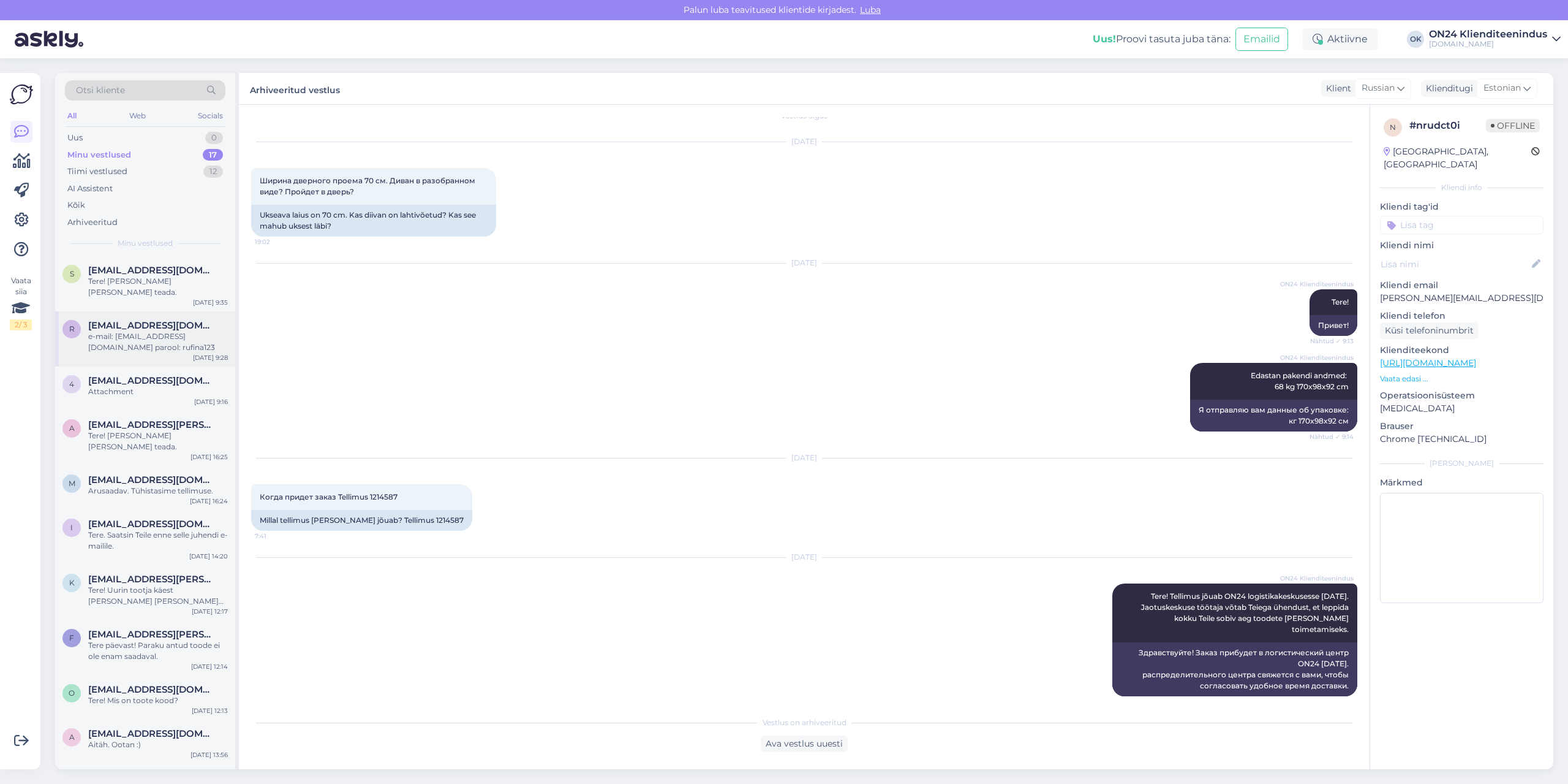
click at [188, 341] on div "e-mail: [EMAIL_ADDRESS][DOMAIN_NAME] parool: rufina123" at bounding box center [158, 342] width 140 height 22
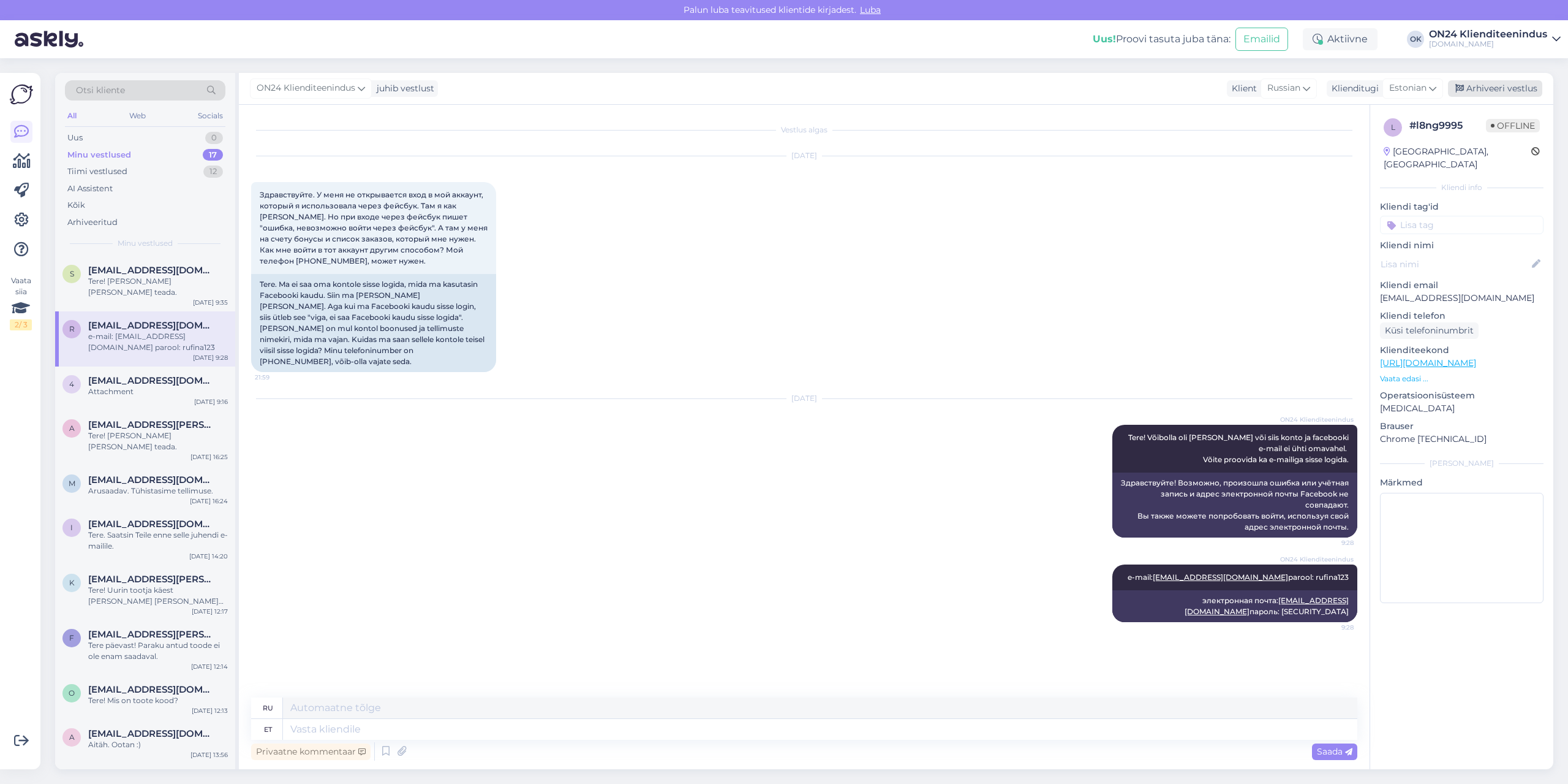
click at [1483, 91] on div "Arhiveeri vestlus" at bounding box center [1494, 89] width 94 height 17
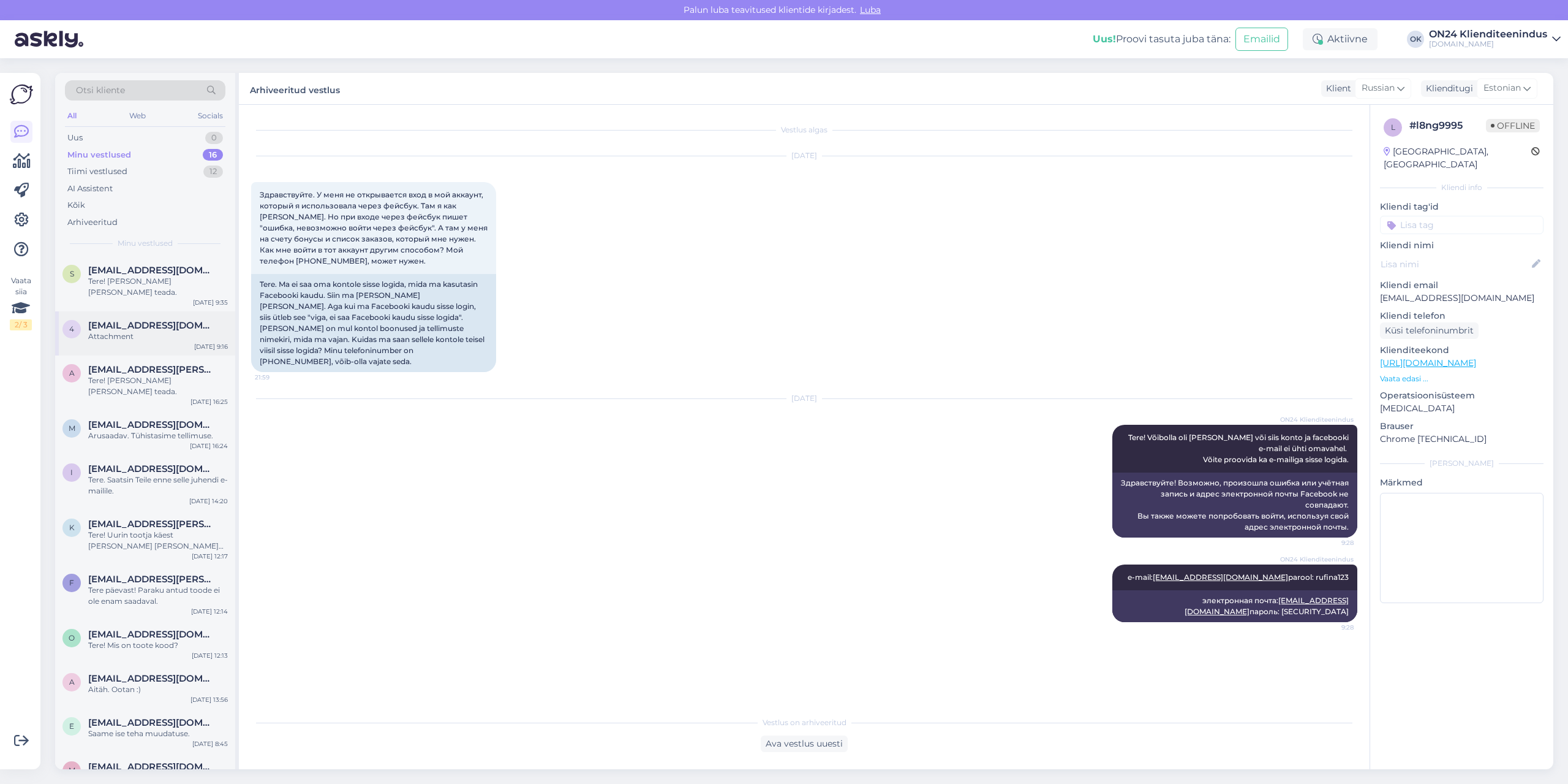
click at [127, 320] on span "[EMAIL_ADDRESS][DOMAIN_NAME]" at bounding box center [152, 325] width 128 height 11
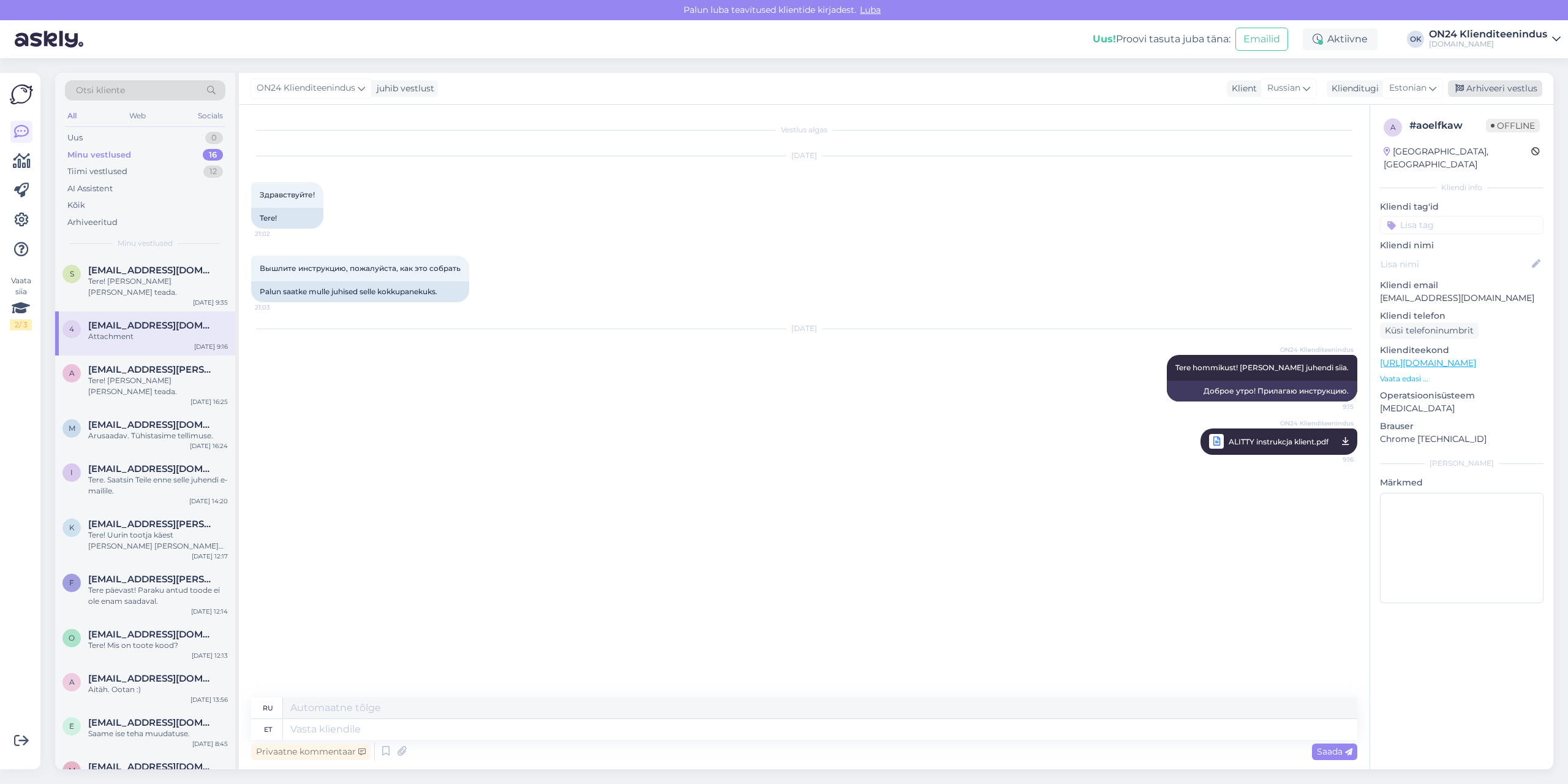
click at [1495, 93] on div "Arhiveeri vestlus" at bounding box center [1494, 89] width 94 height 17
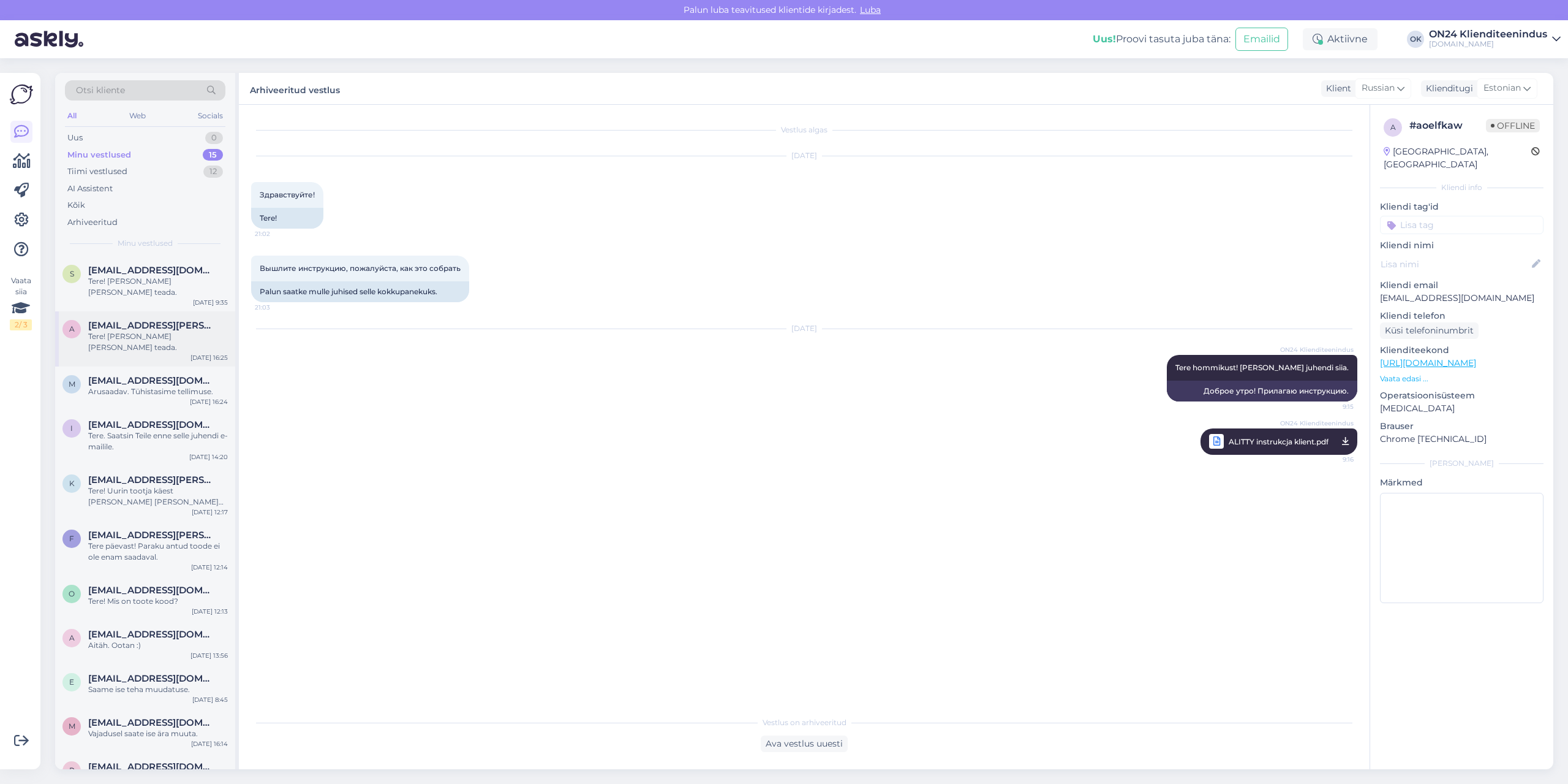
click at [116, 320] on span "[EMAIL_ADDRESS][PERSON_NAME][DOMAIN_NAME]" at bounding box center [152, 325] width 128 height 11
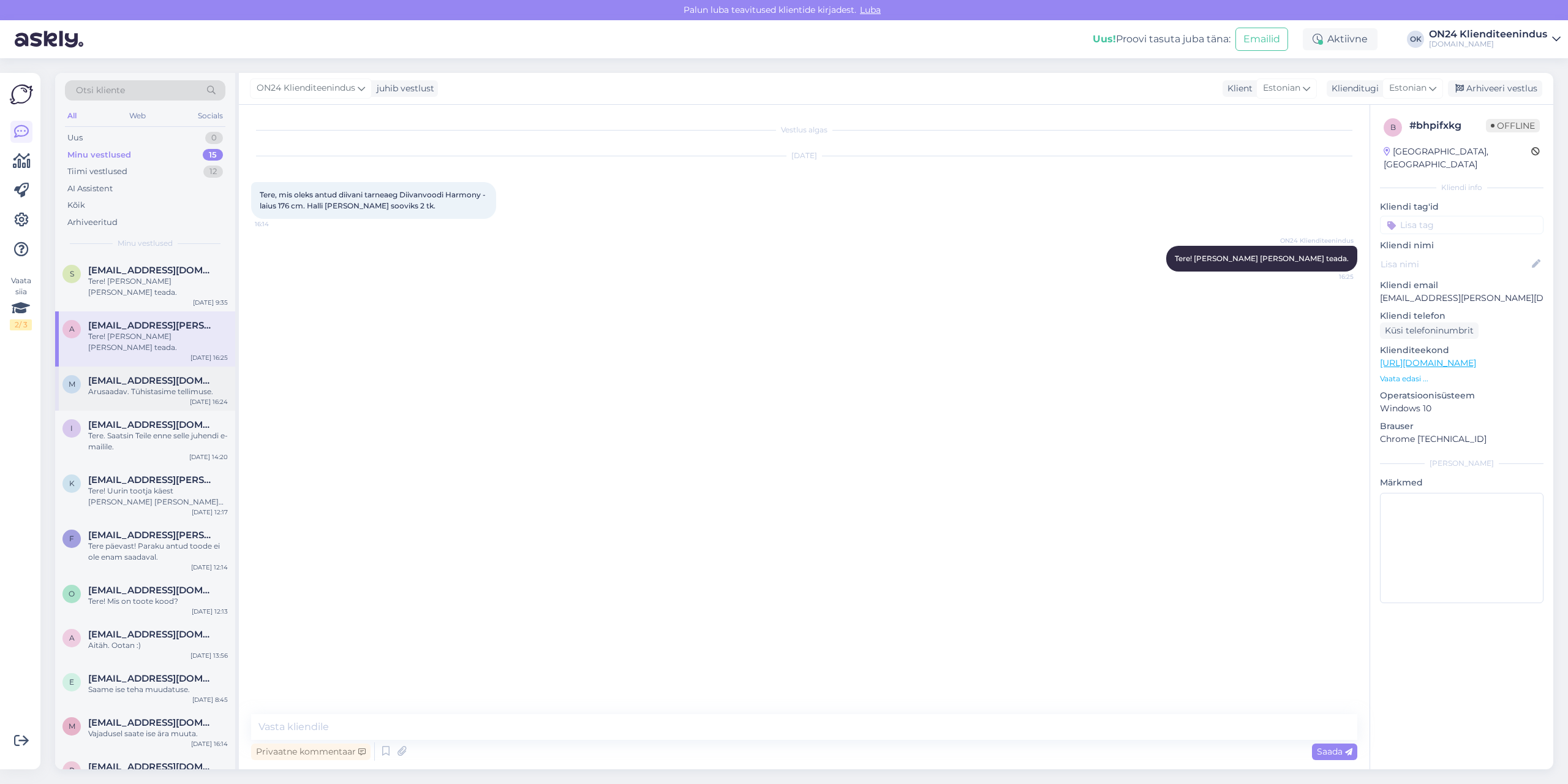
click at [125, 386] on div "Arusaadav. Tühistasime tellimuse." at bounding box center [158, 392] width 140 height 11
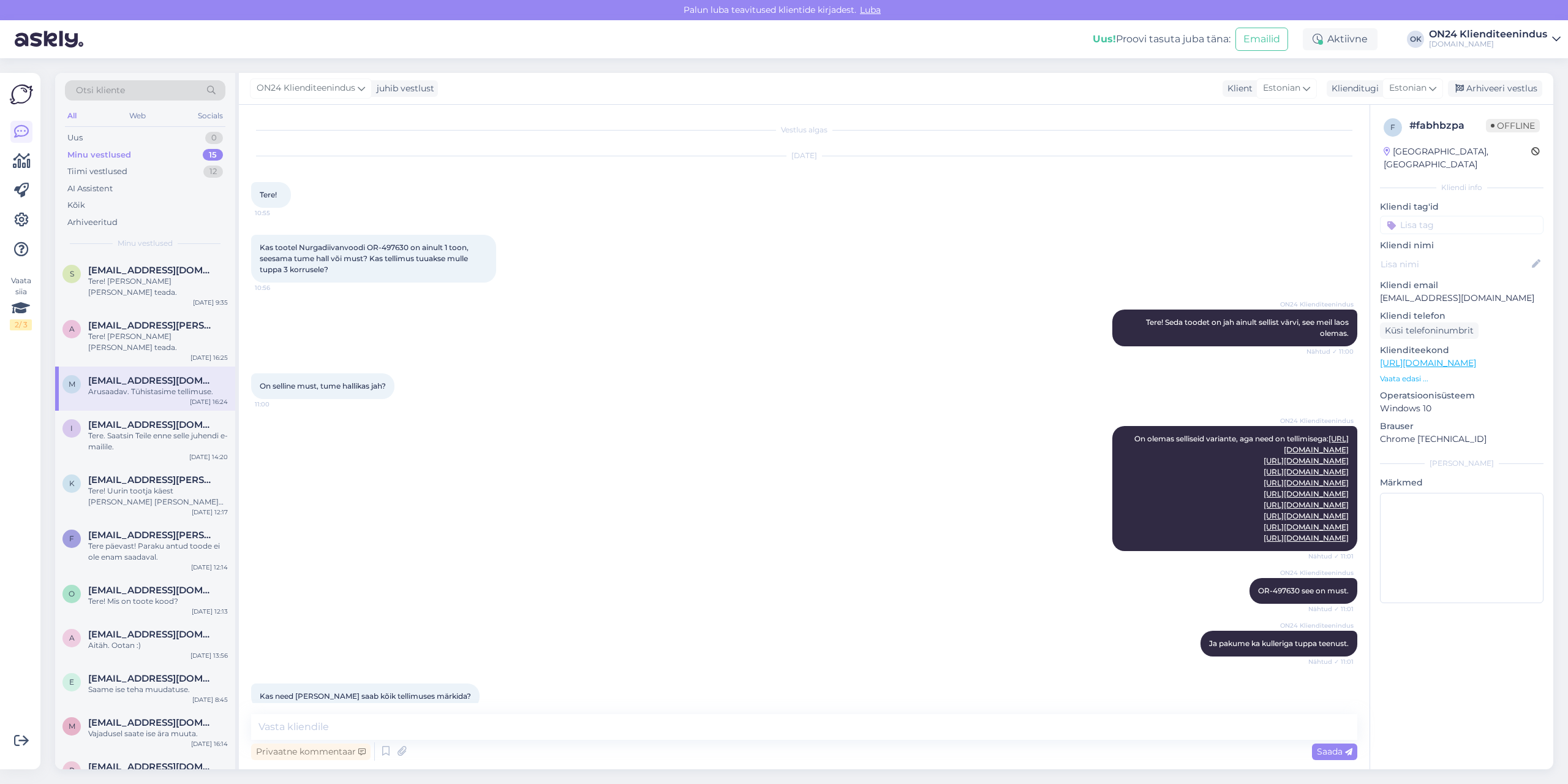
scroll to position [1661, 0]
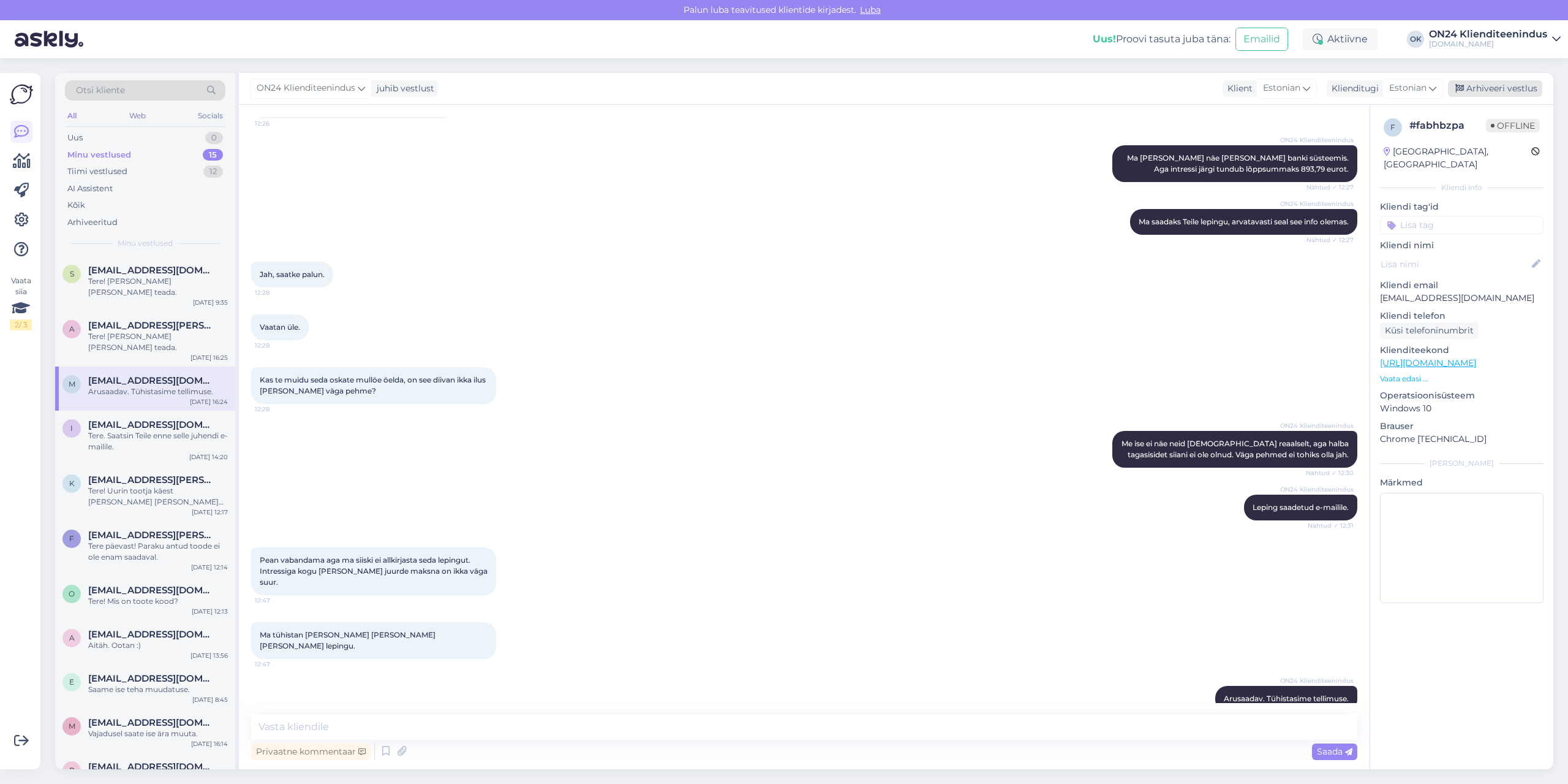
click at [1478, 87] on div "Arhiveeri vestlus" at bounding box center [1494, 89] width 94 height 17
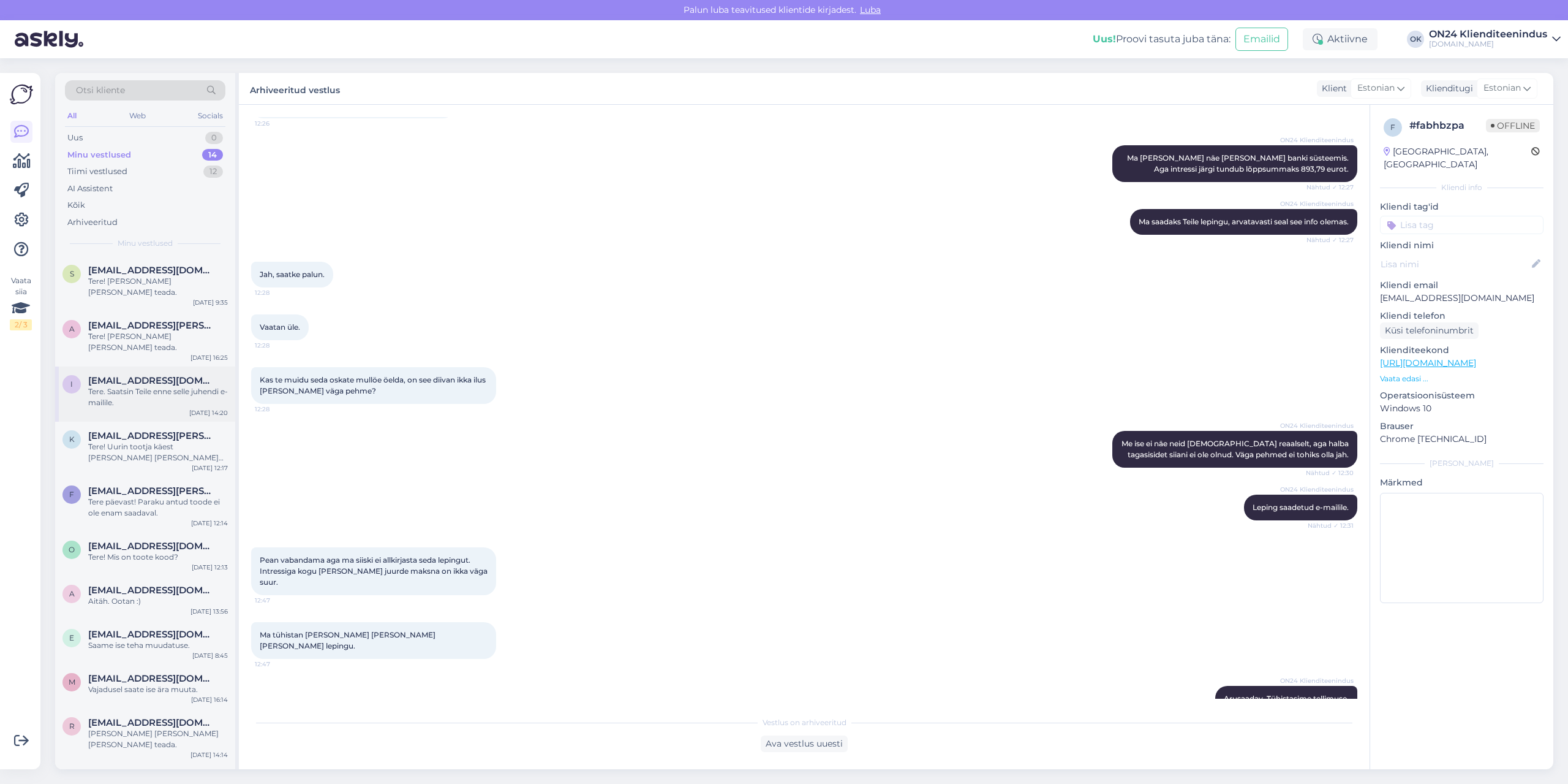
click at [128, 386] on div "Tere. Saatsin Teile enne selle juhendi e-mailile." at bounding box center [158, 397] width 140 height 22
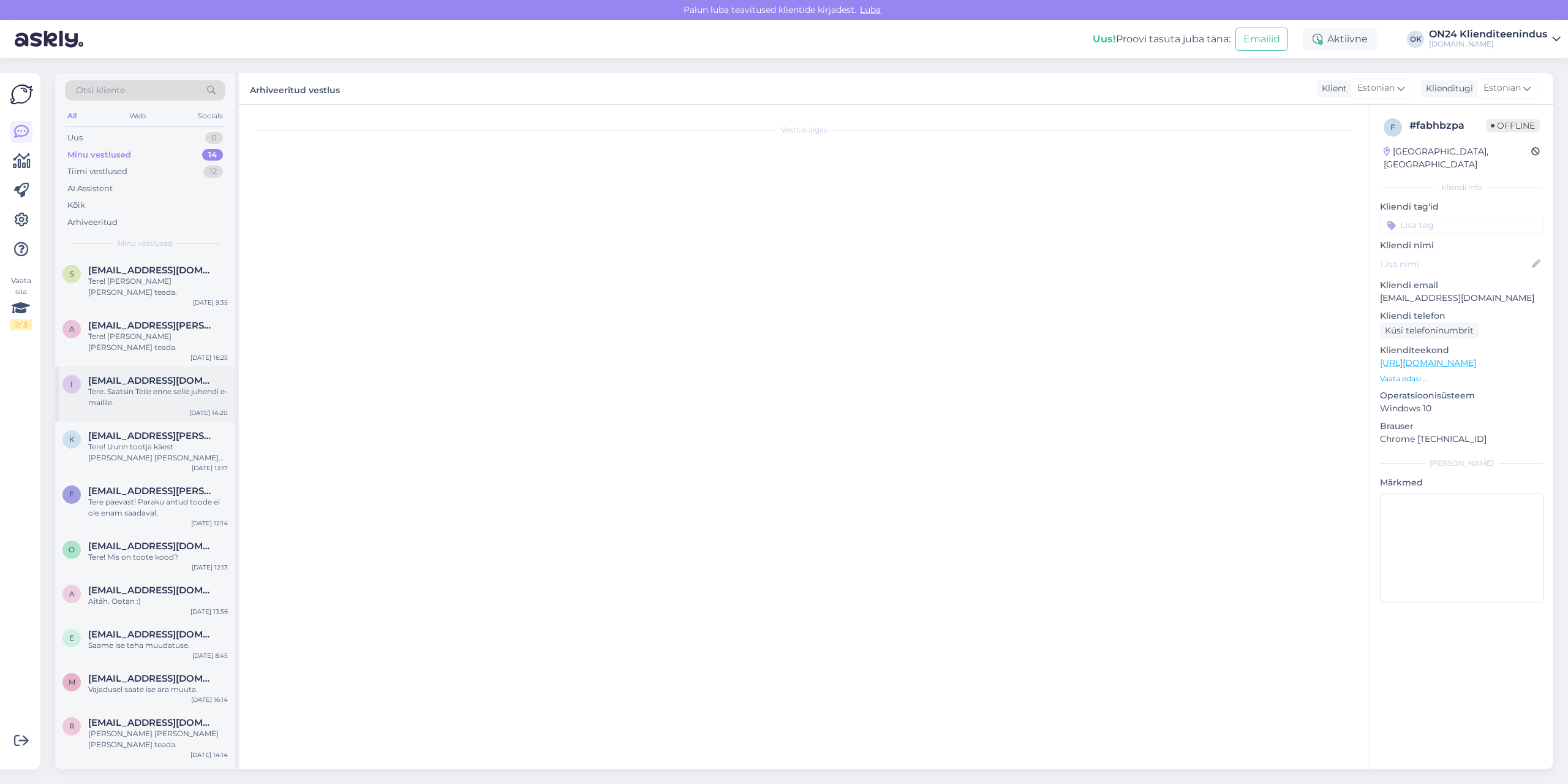
scroll to position [0, 0]
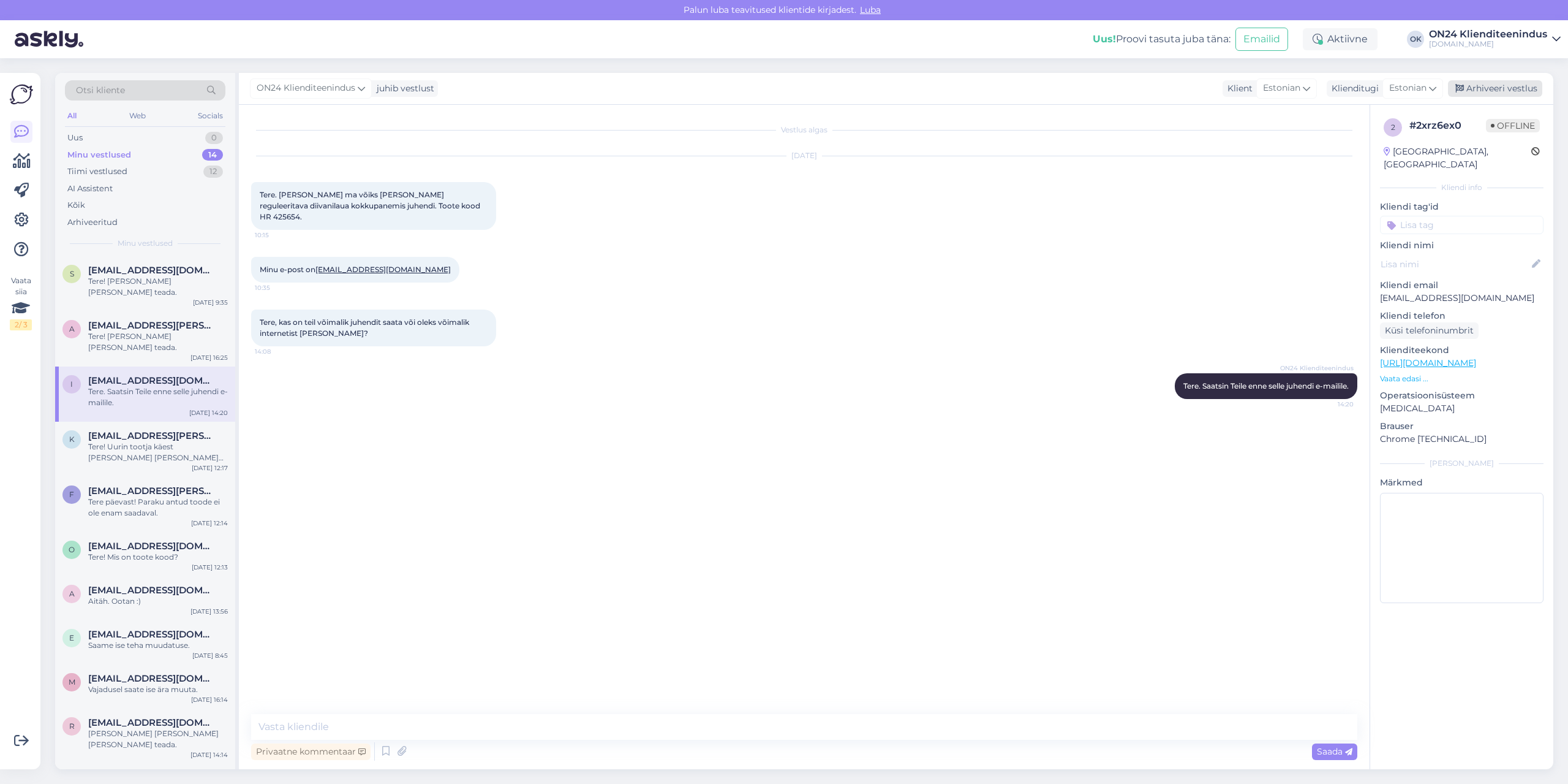
click at [1494, 91] on div "Arhiveeri vestlus" at bounding box center [1494, 89] width 94 height 17
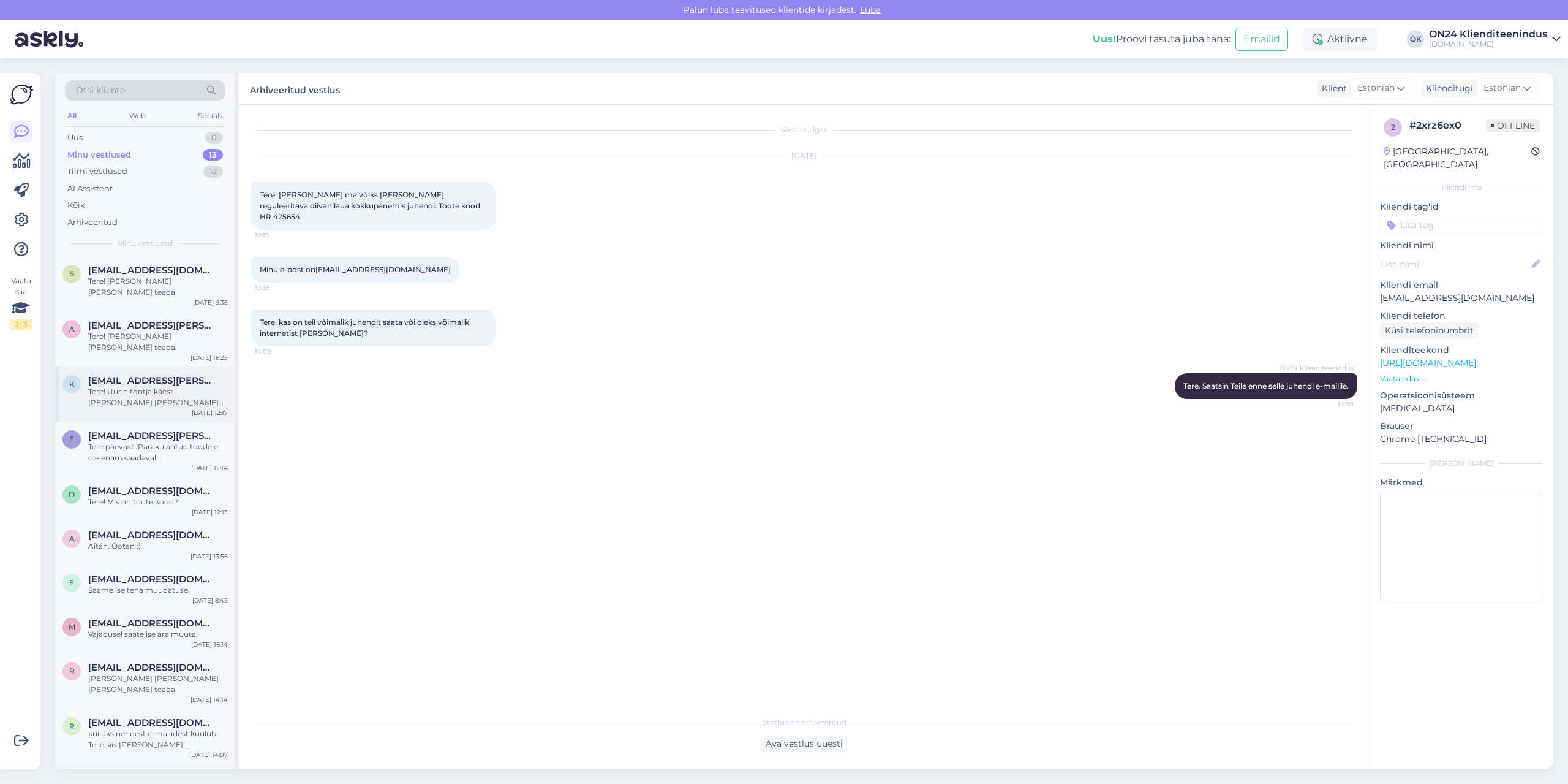
click at [131, 386] on div "Tere! Uurin tootja käest [PERSON_NAME] [PERSON_NAME] saabub vastus." at bounding box center [158, 397] width 140 height 22
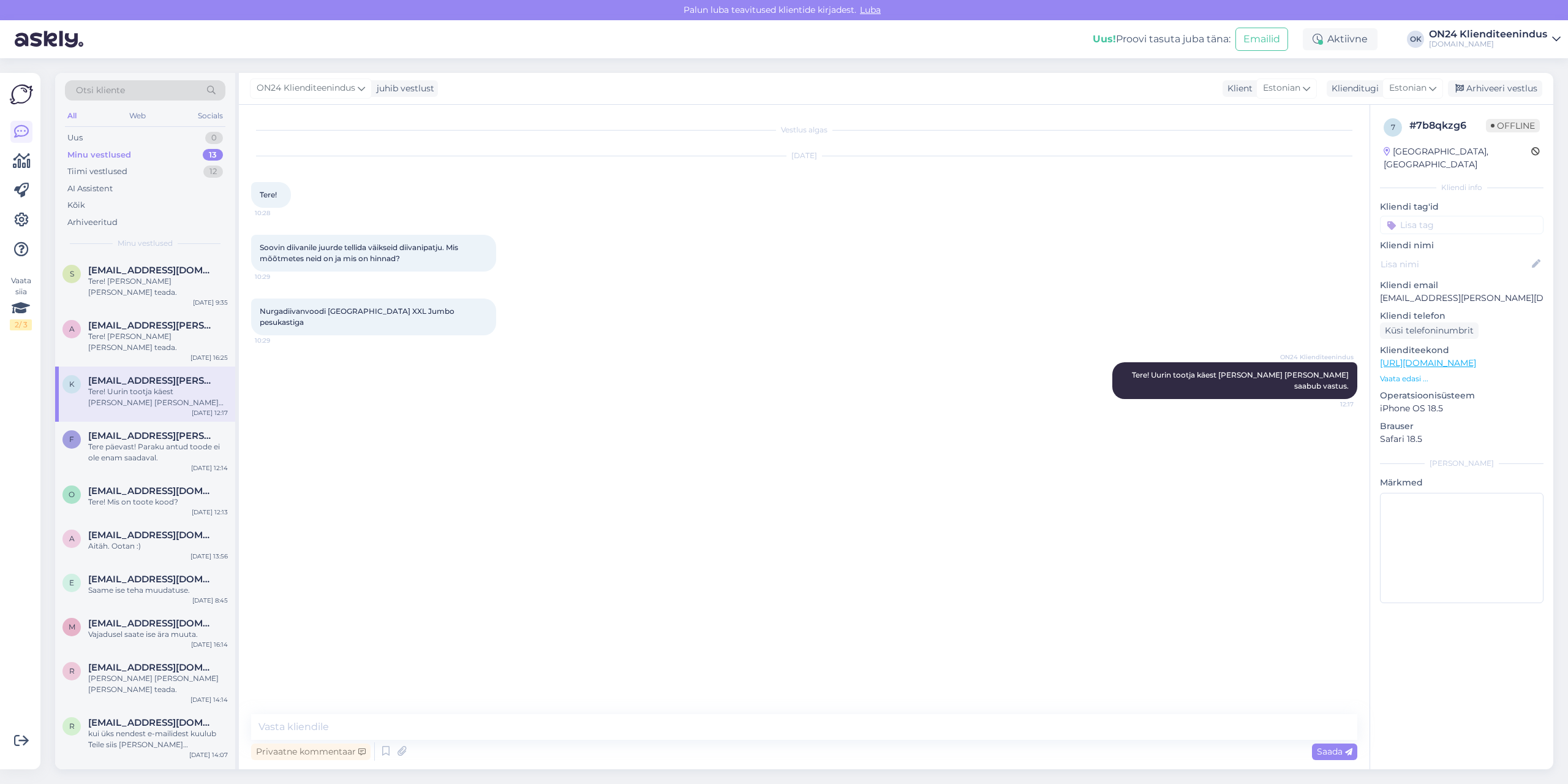
click at [128, 392] on div "k [EMAIL_ADDRESS][PERSON_NAME][DOMAIN_NAME] Tere! Uurin tootja käest [PERSON_NA…" at bounding box center [144, 393] width 180 height 55
click at [136, 430] on span "[EMAIL_ADDRESS][PERSON_NAME][DOMAIN_NAME]" at bounding box center [152, 435] width 128 height 11
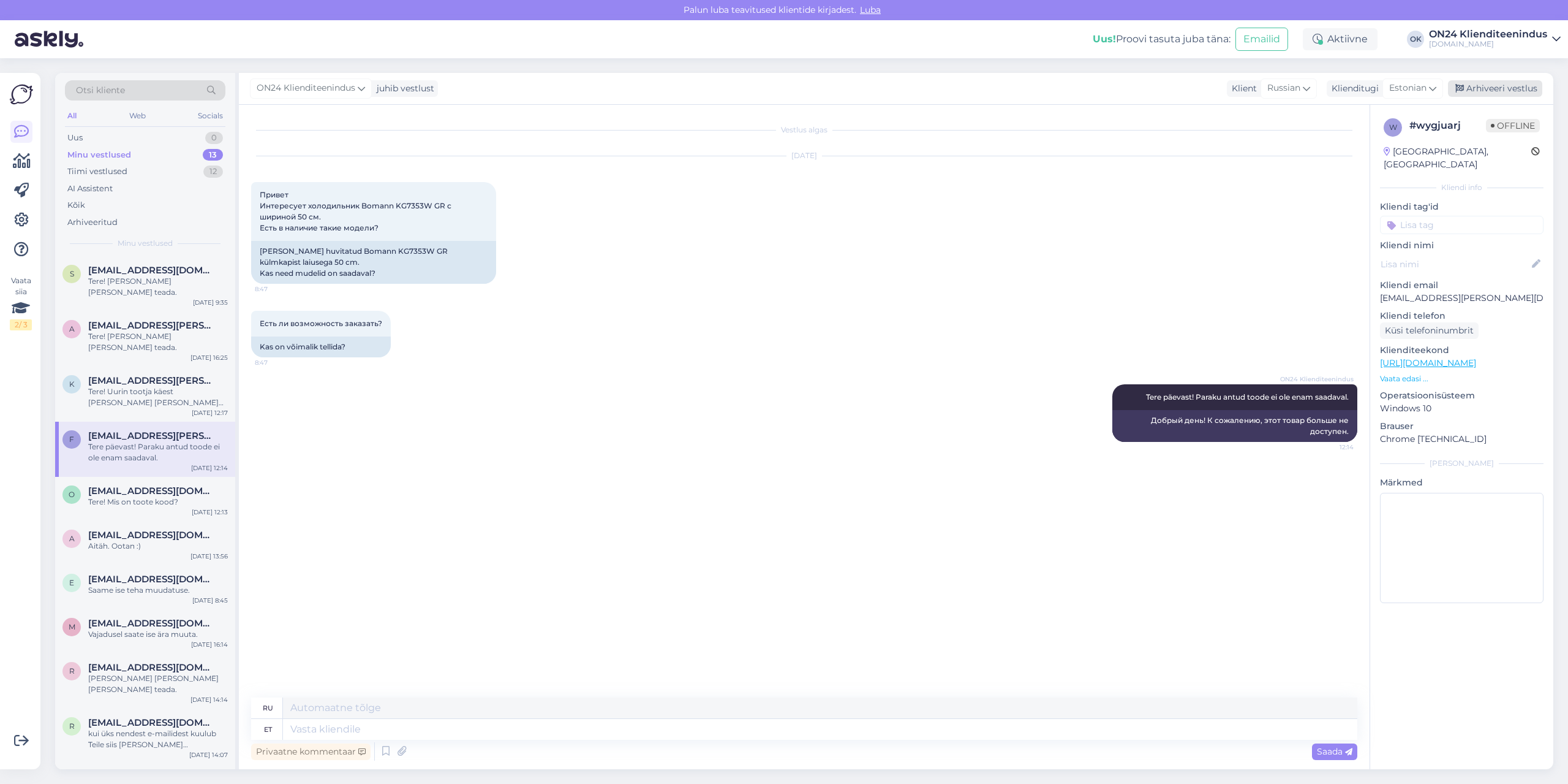
click at [1472, 85] on div "Arhiveeri vestlus" at bounding box center [1494, 89] width 94 height 17
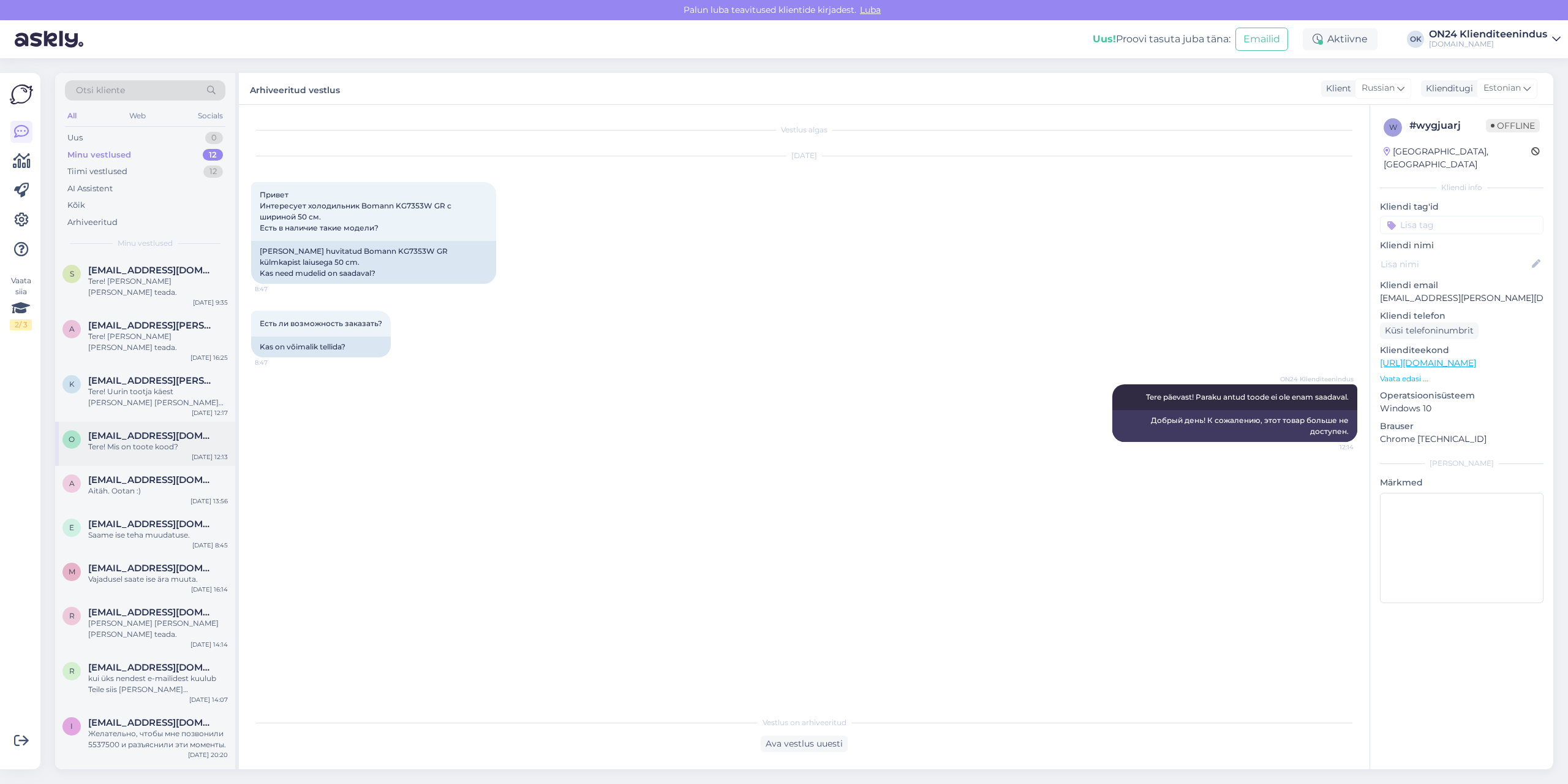
click at [145, 433] on div "o [EMAIL_ADDRESS][DOMAIN_NAME] Tere! Mis on toote kood? [DATE] 12:13" at bounding box center [144, 443] width 180 height 44
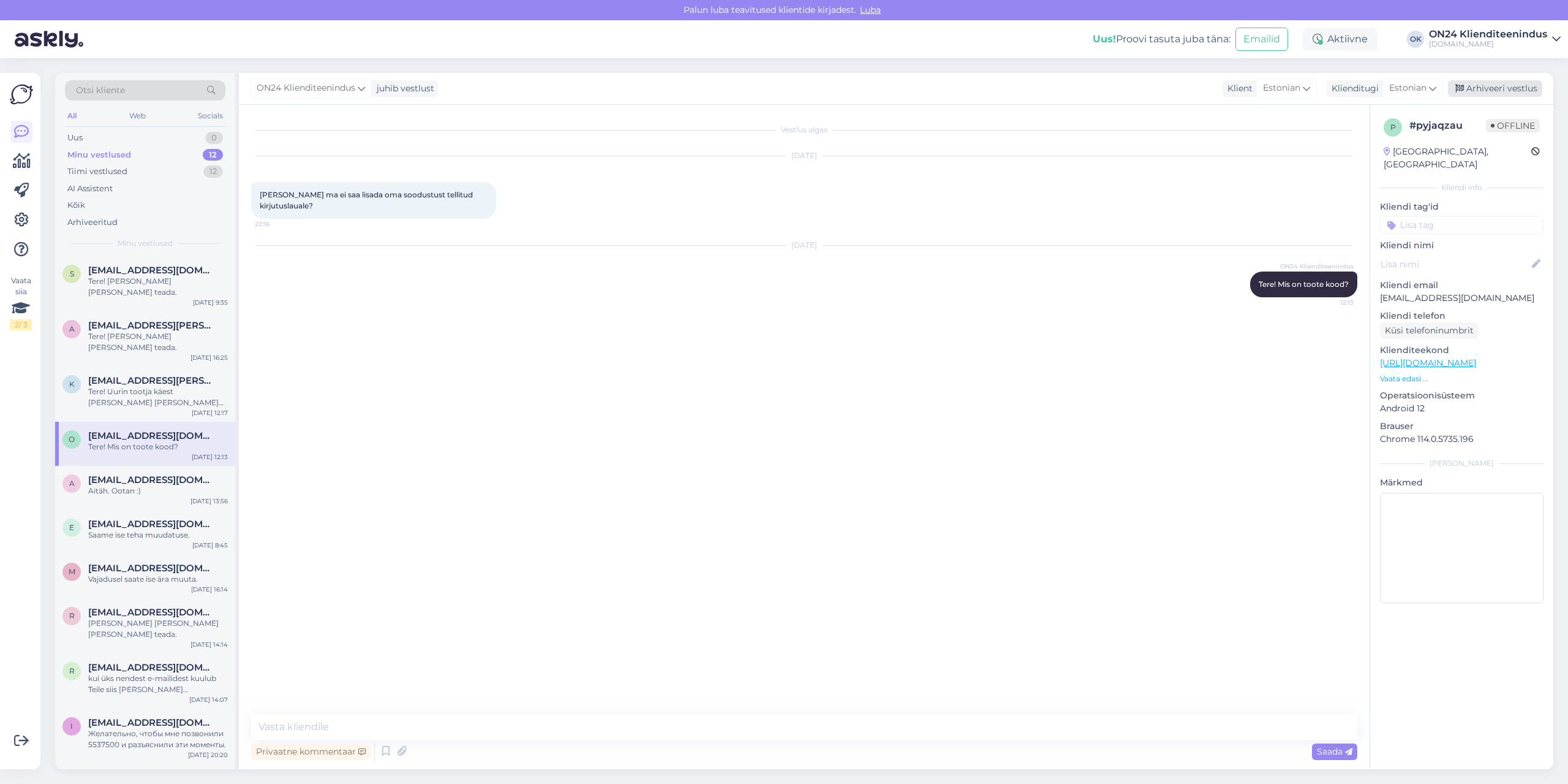
click at [1469, 92] on div "Arhiveeri vestlus" at bounding box center [1494, 89] width 94 height 17
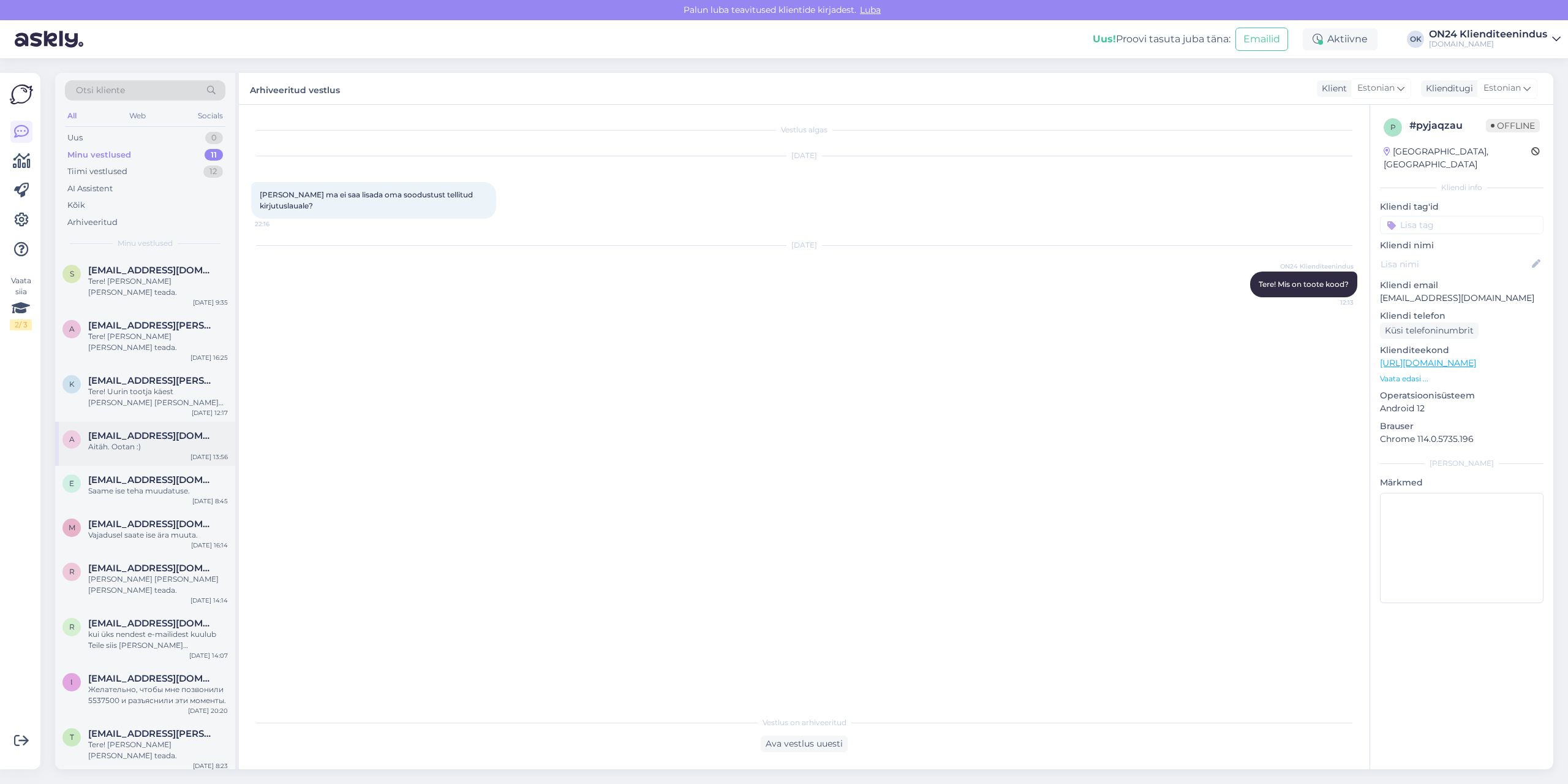
click at [162, 441] on div "Aitäh. Ootan :)" at bounding box center [158, 447] width 140 height 11
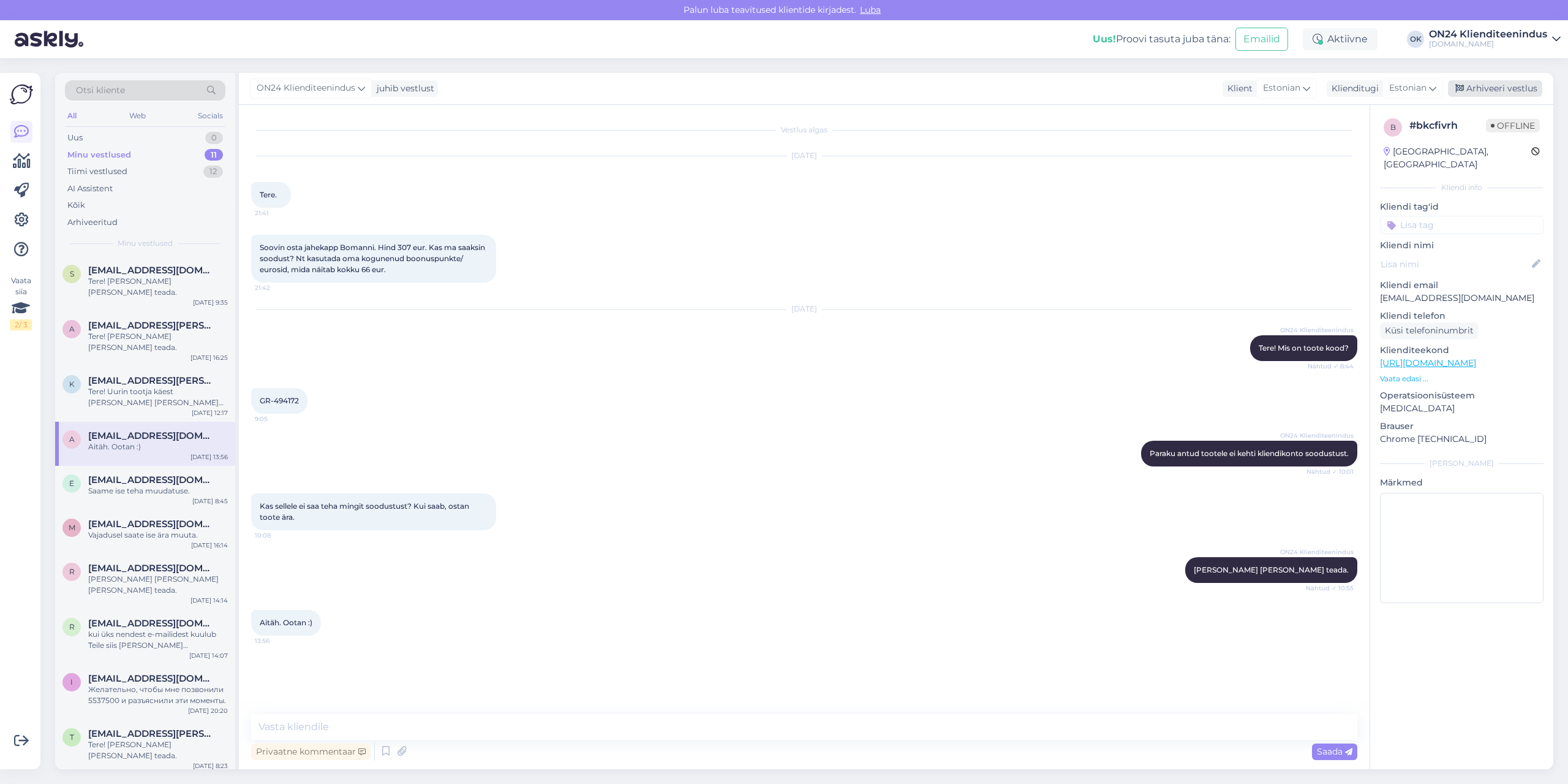
click at [1495, 89] on div "Arhiveeri vestlus" at bounding box center [1494, 89] width 94 height 17
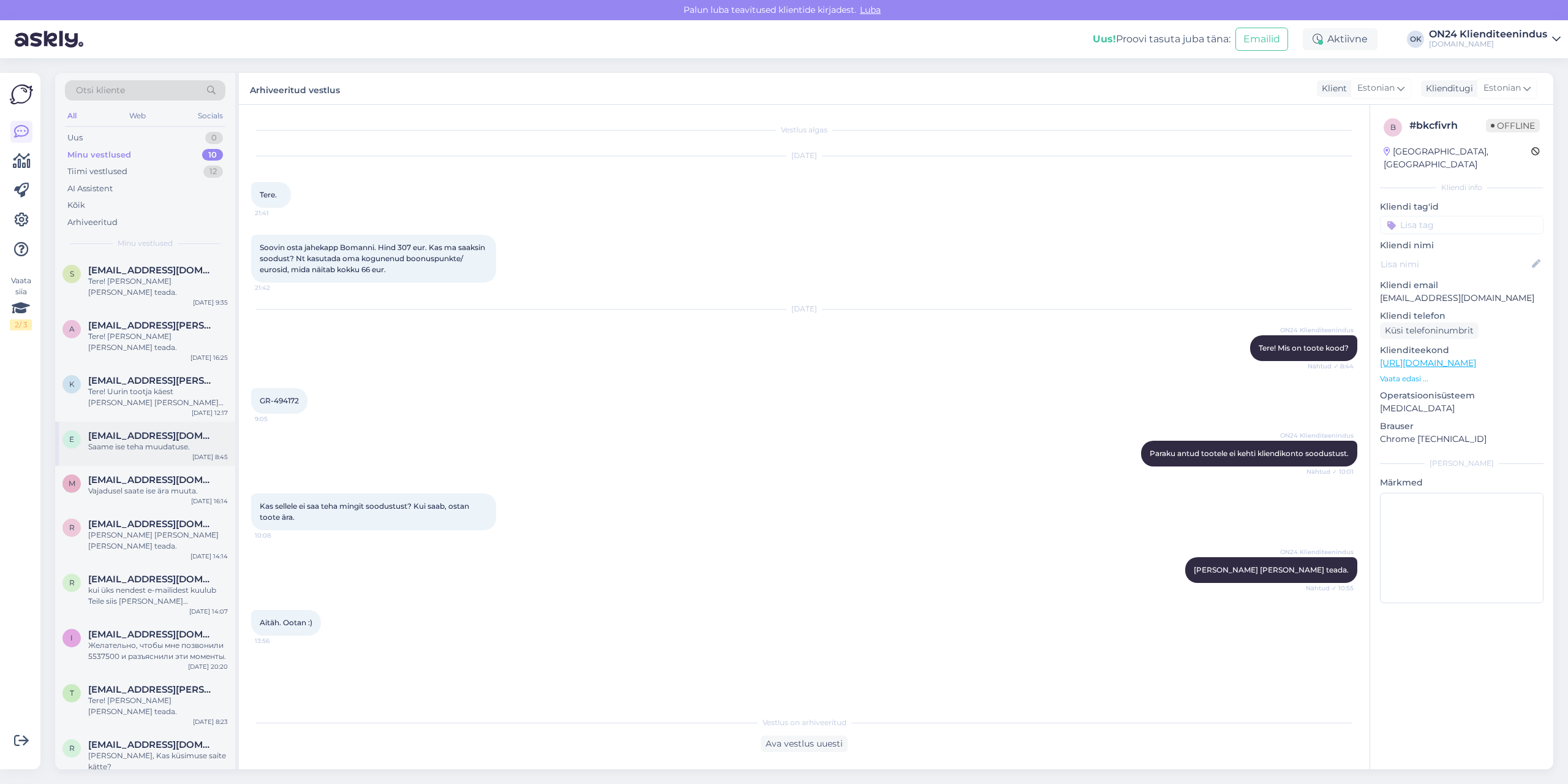
click at [141, 421] on div "e [EMAIL_ADDRESS][DOMAIN_NAME] Saame ise teha muudatuse. [DATE] 8:45" at bounding box center [144, 443] width 180 height 44
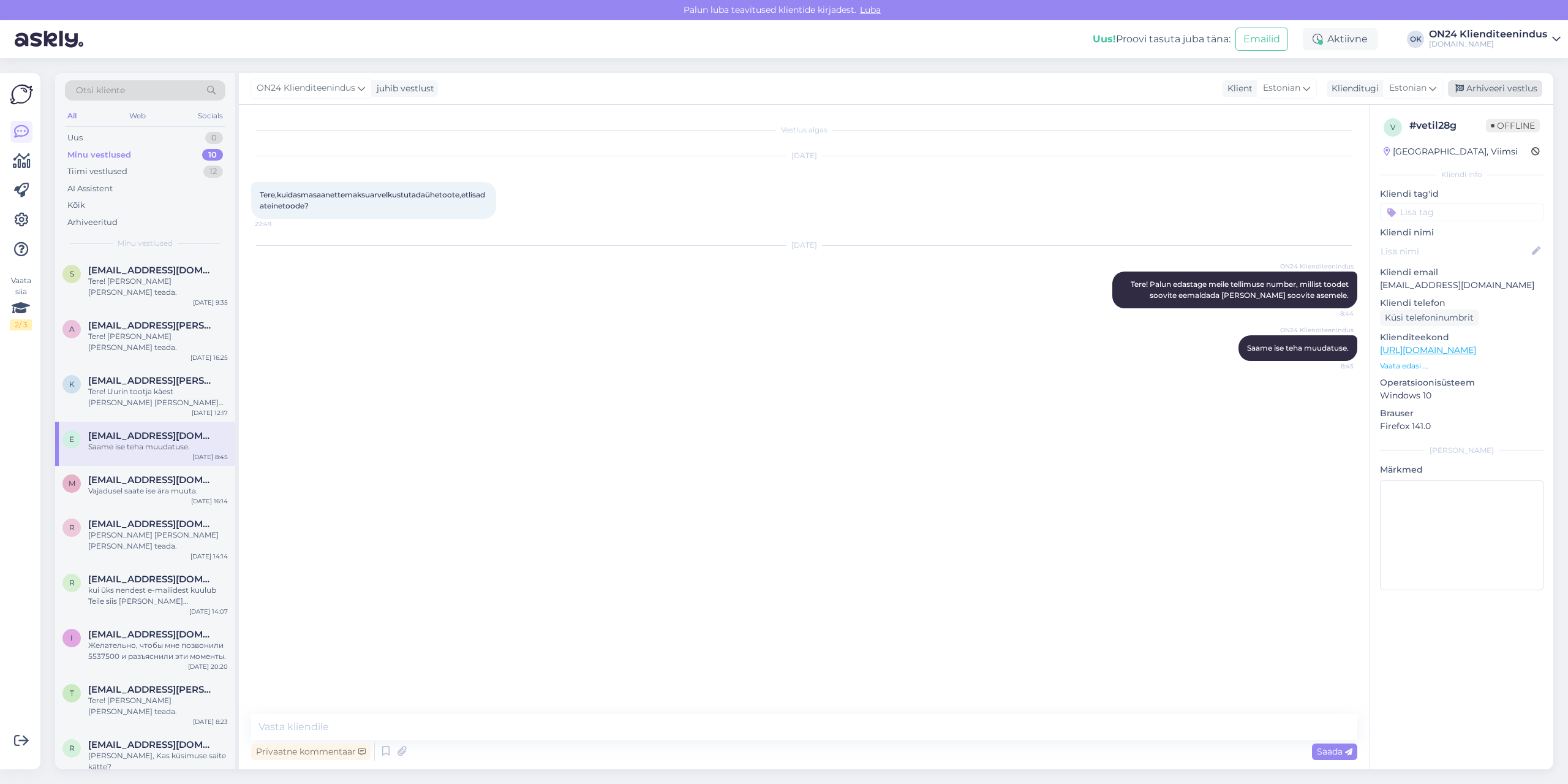
click at [1503, 94] on div "Arhiveeri vestlus" at bounding box center [1494, 89] width 94 height 17
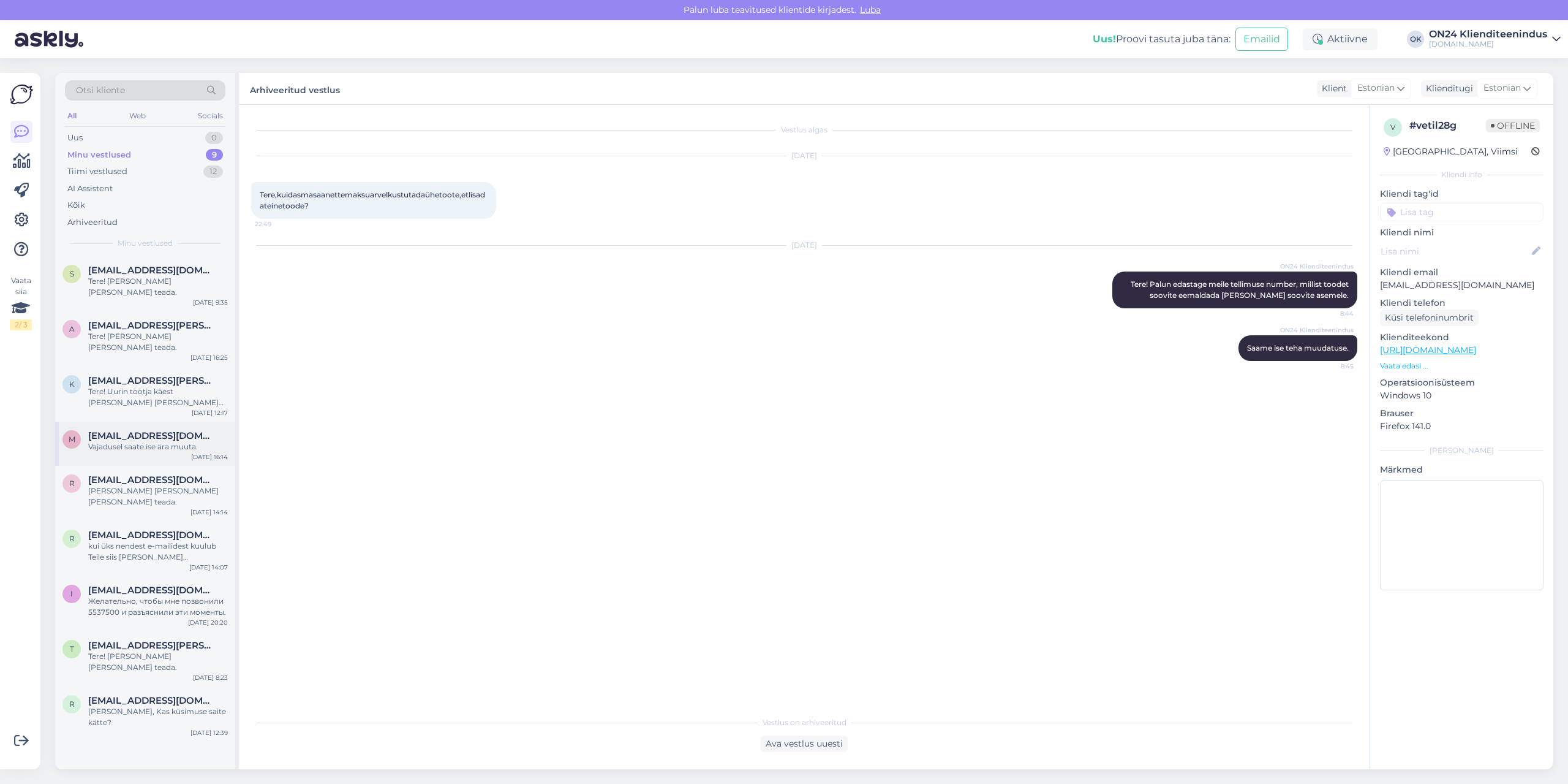
click at [152, 435] on div "m [EMAIL_ADDRESS][DOMAIN_NAME] Vajadusel saate ise ära muuta. [DATE] 16:14" at bounding box center [144, 443] width 180 height 44
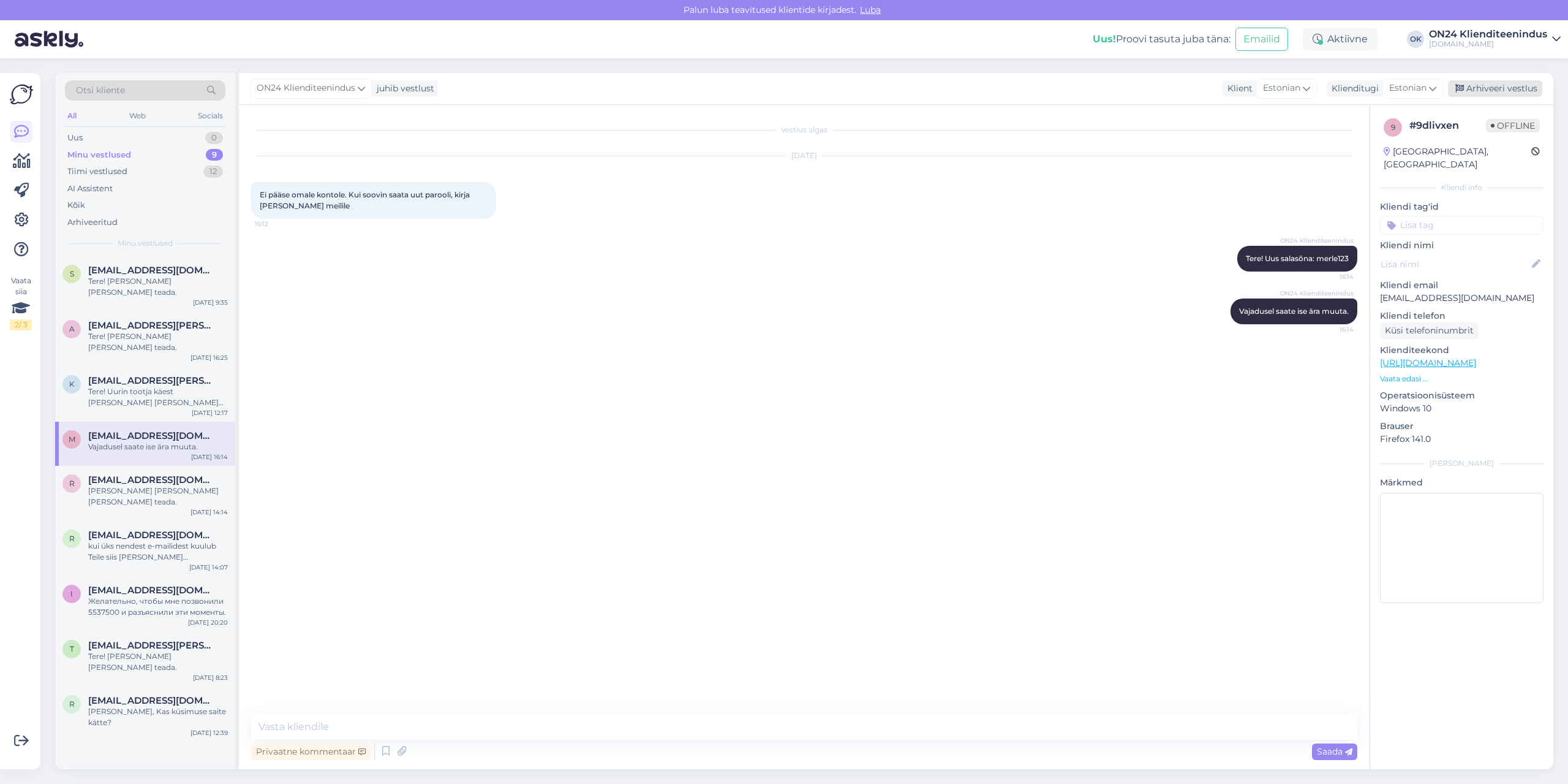
click at [1508, 96] on div "Arhiveeri vestlus" at bounding box center [1494, 89] width 94 height 17
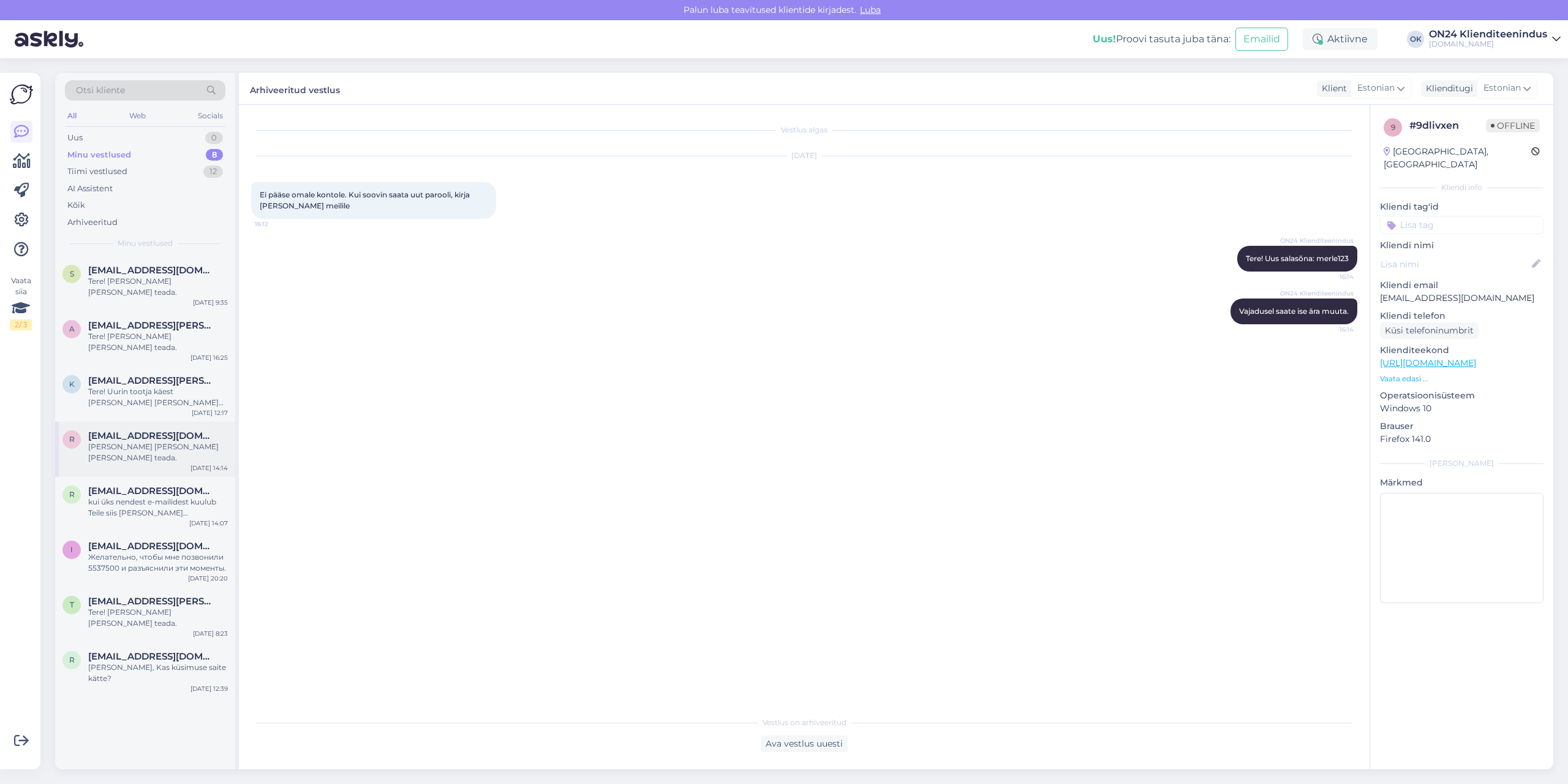
click at [149, 430] on span "[EMAIL_ADDRESS][DOMAIN_NAME]" at bounding box center [152, 435] width 128 height 11
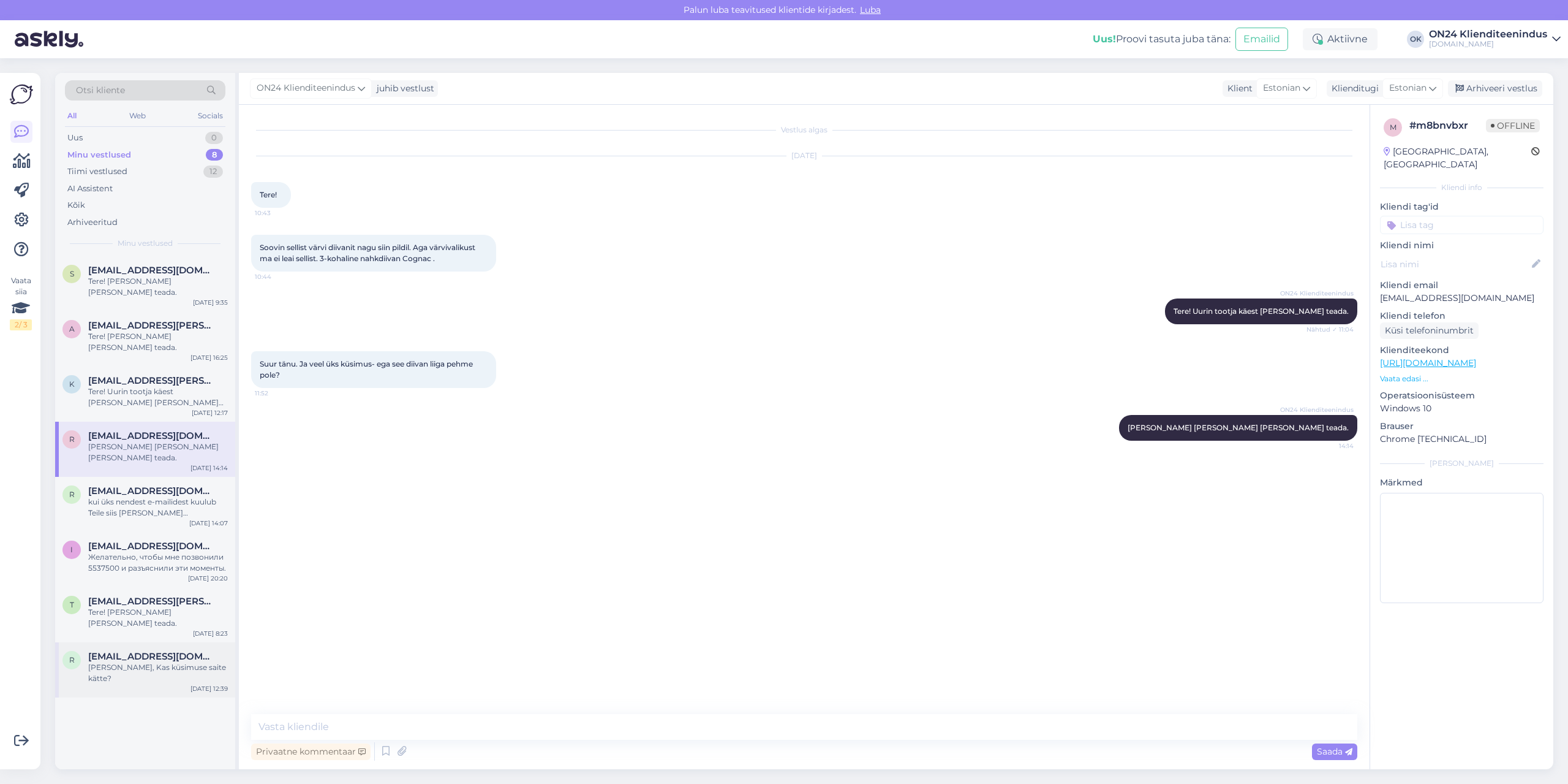
click at [184, 662] on div "[PERSON_NAME], Kas küsimuse saite kätte?" at bounding box center [158, 673] width 140 height 22
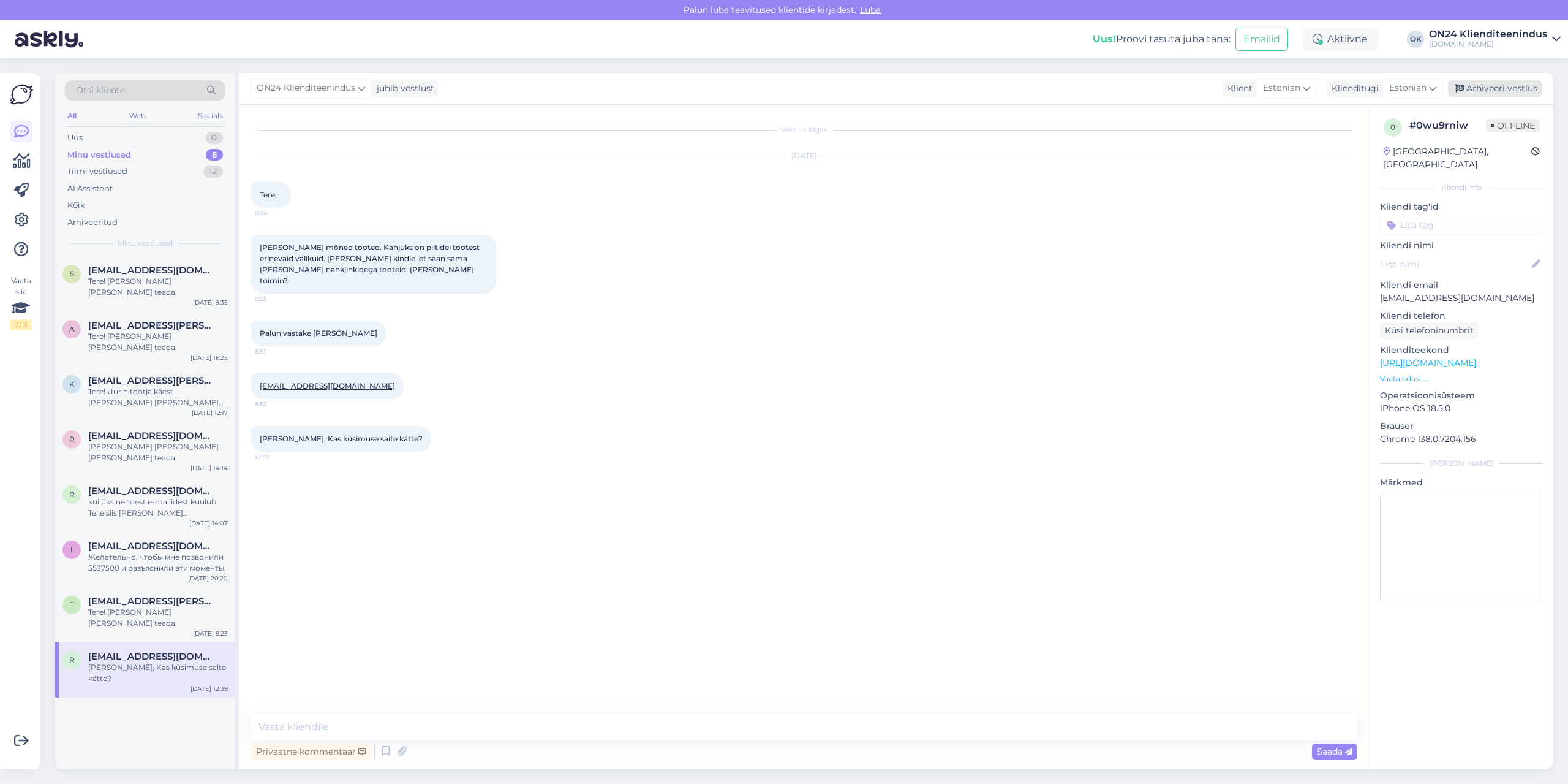
click at [1505, 90] on div "Arhiveeri vestlus" at bounding box center [1494, 89] width 94 height 17
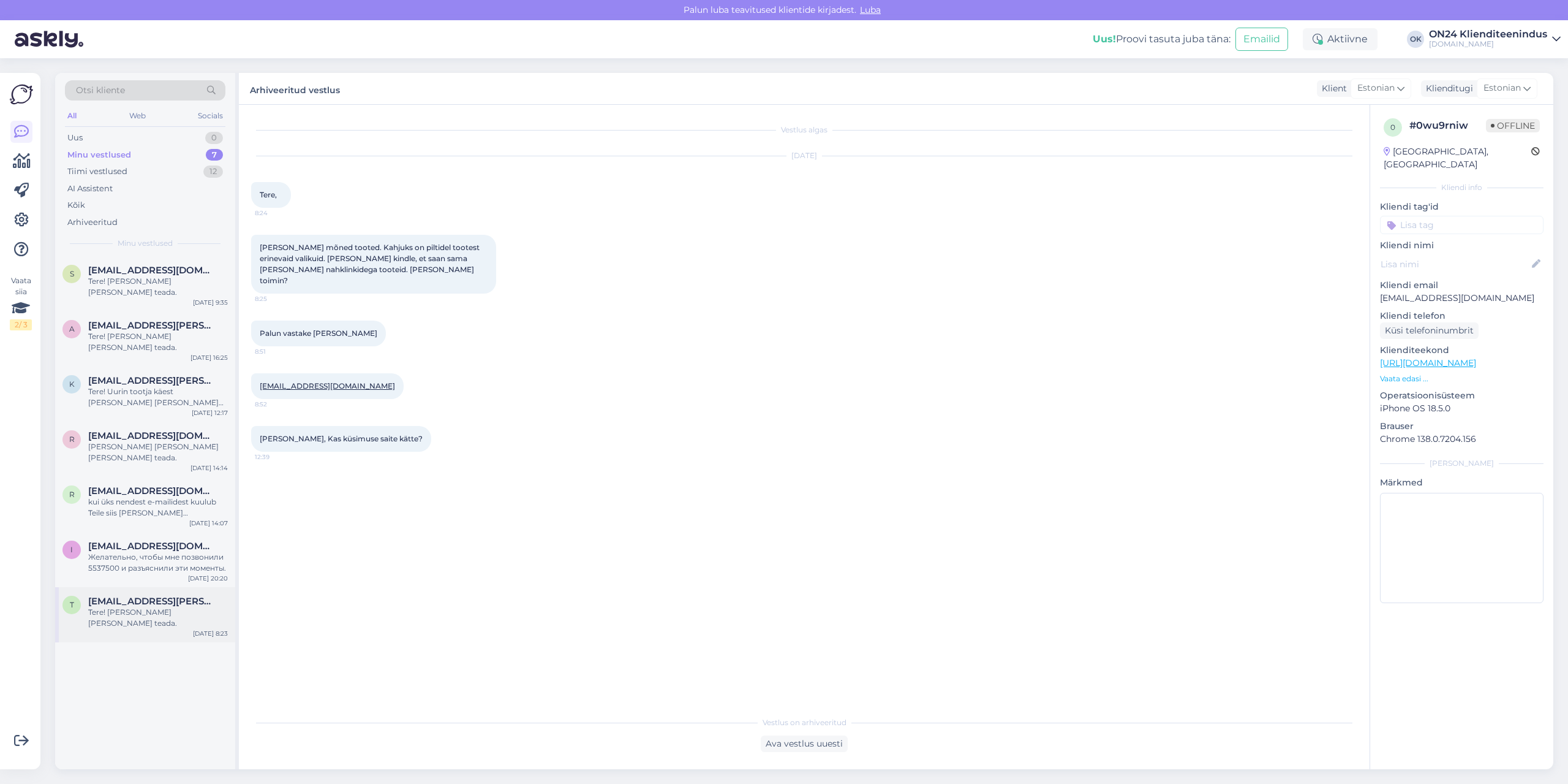
click at [196, 607] on div "Tere! [PERSON_NAME] [PERSON_NAME] teada." at bounding box center [158, 618] width 140 height 22
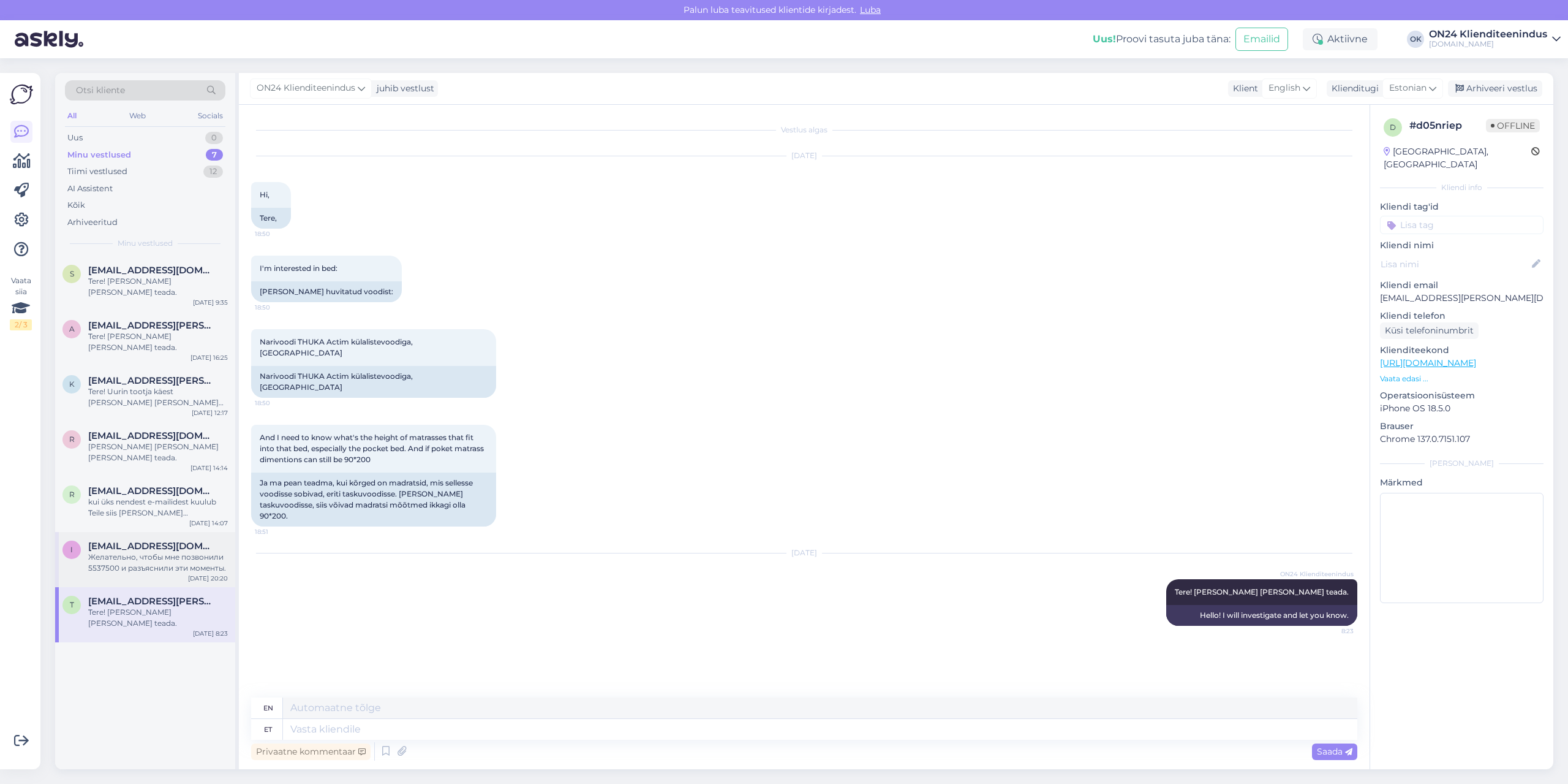
click at [154, 552] on div "Желательно, чтобы мне позвонили 5537500 и разъяснили эти моменты." at bounding box center [158, 563] width 140 height 22
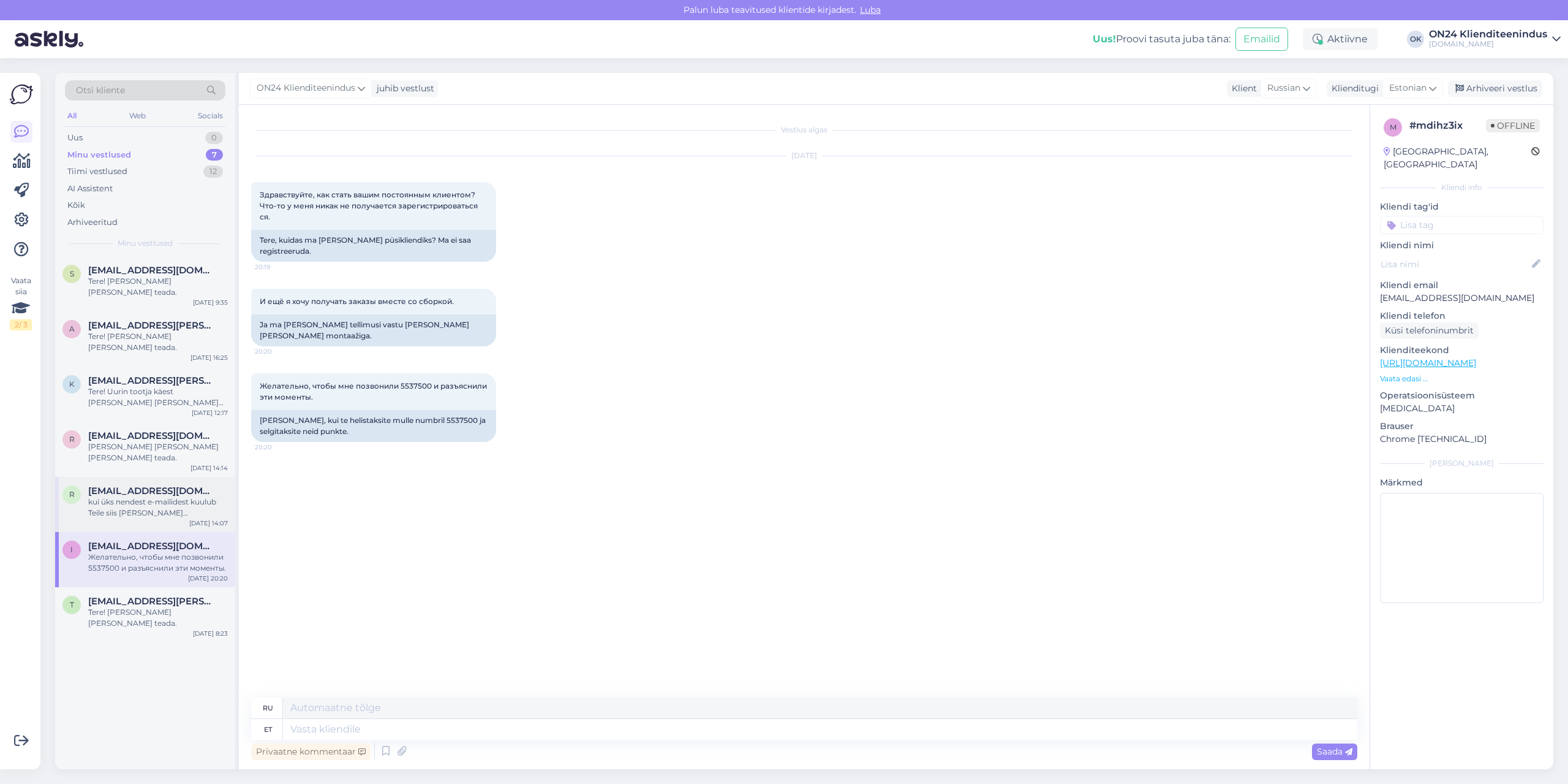
click at [133, 496] on div "kui üks nendest e-mailidest kuulub Teile siis [PERSON_NAME] muudatuse." at bounding box center [158, 507] width 140 height 22
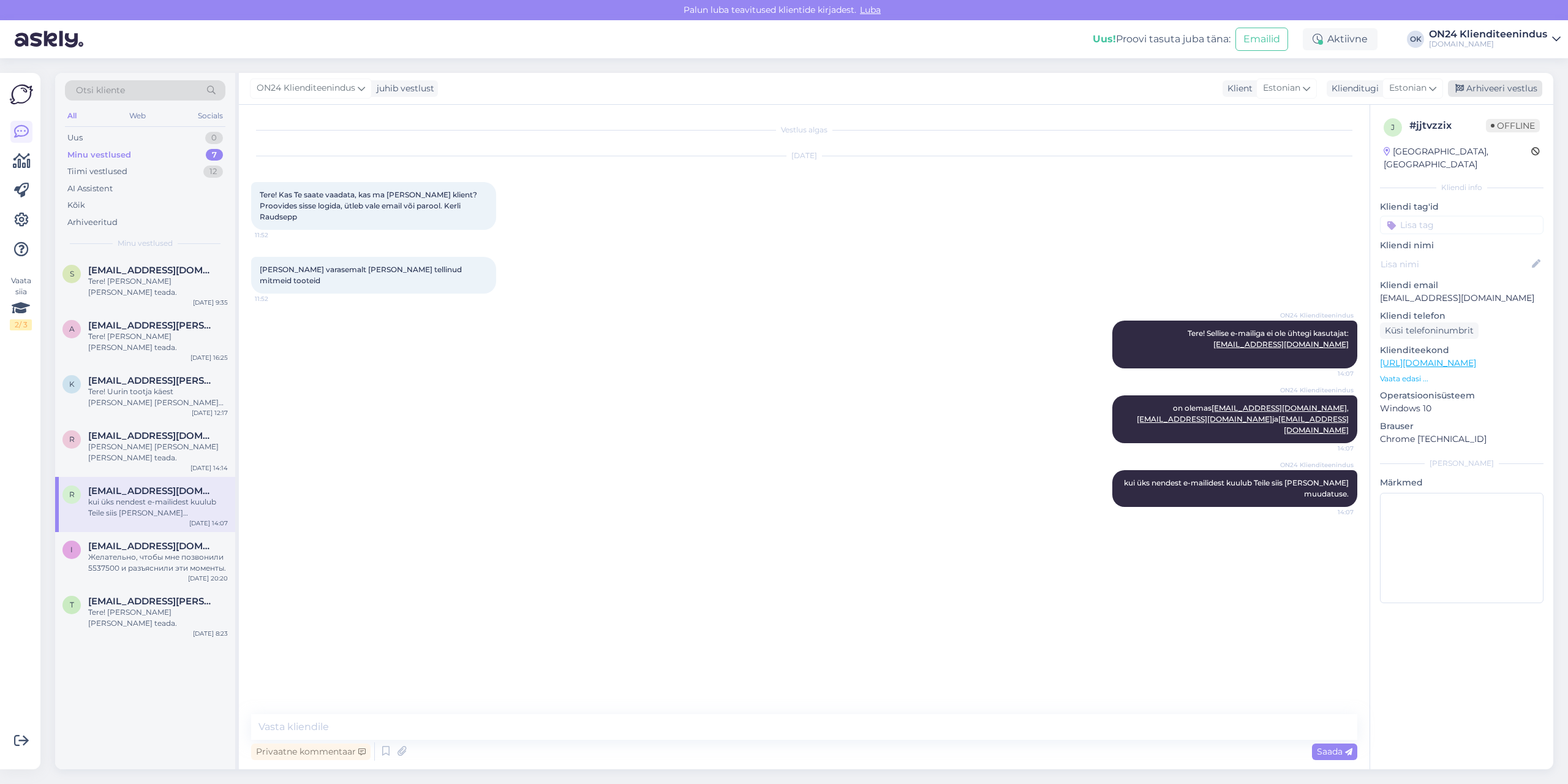
click at [1508, 82] on div "Arhiveeri vestlus" at bounding box center [1494, 89] width 94 height 17
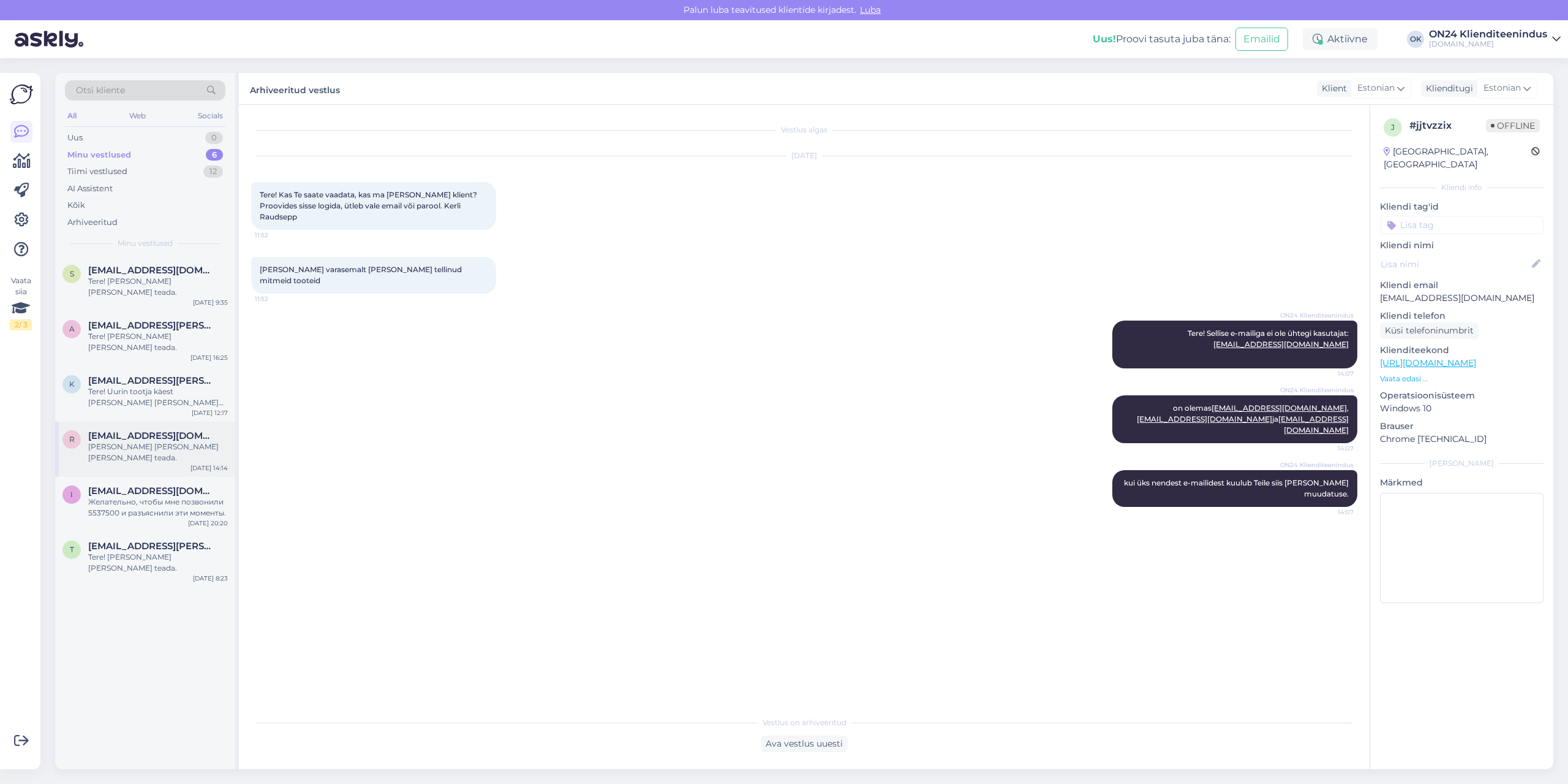
click at [124, 441] on div "[PERSON_NAME] [PERSON_NAME] [PERSON_NAME] teada." at bounding box center [158, 452] width 140 height 22
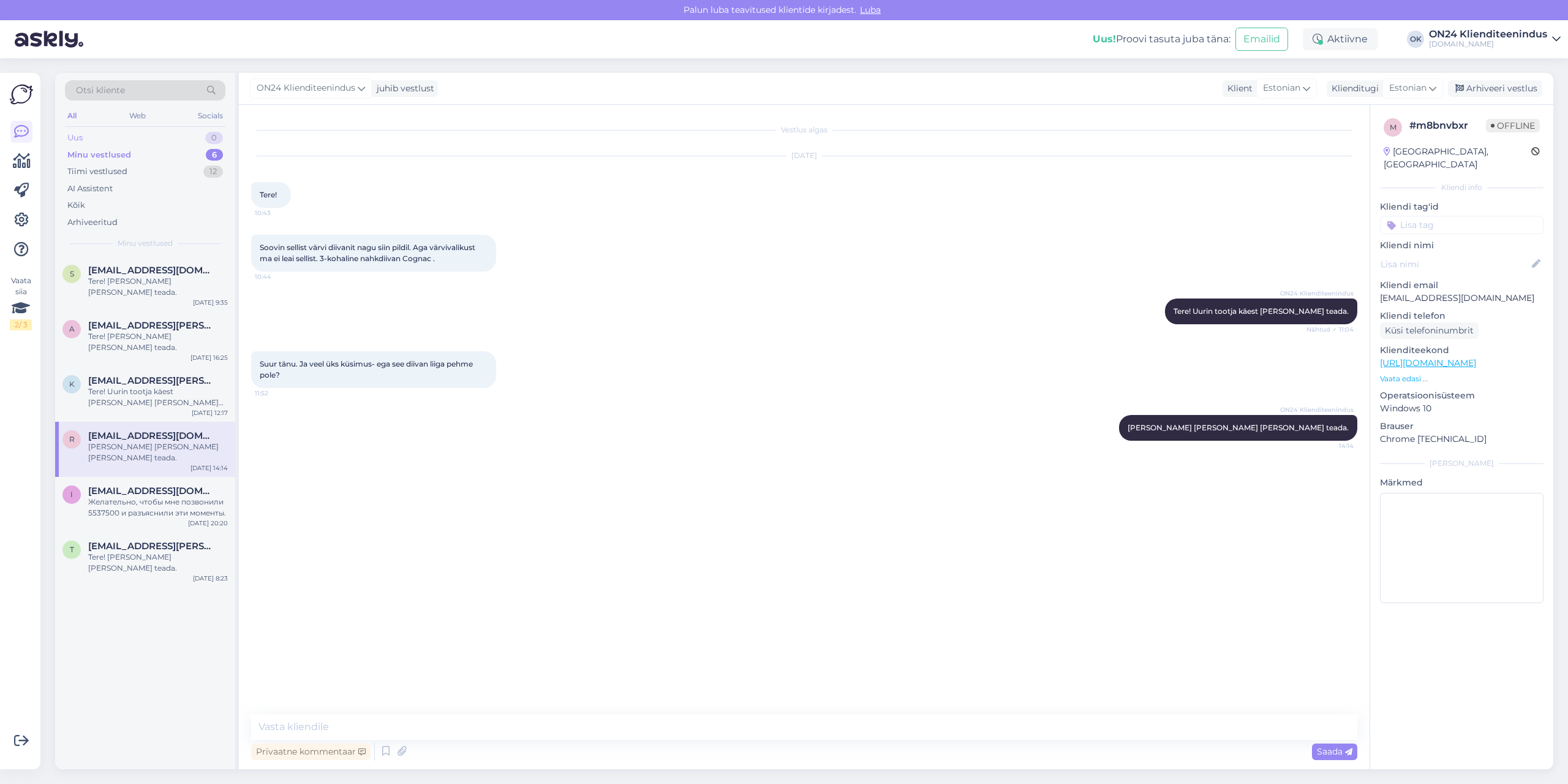
click at [103, 137] on div "Uus 0" at bounding box center [145, 138] width 160 height 17
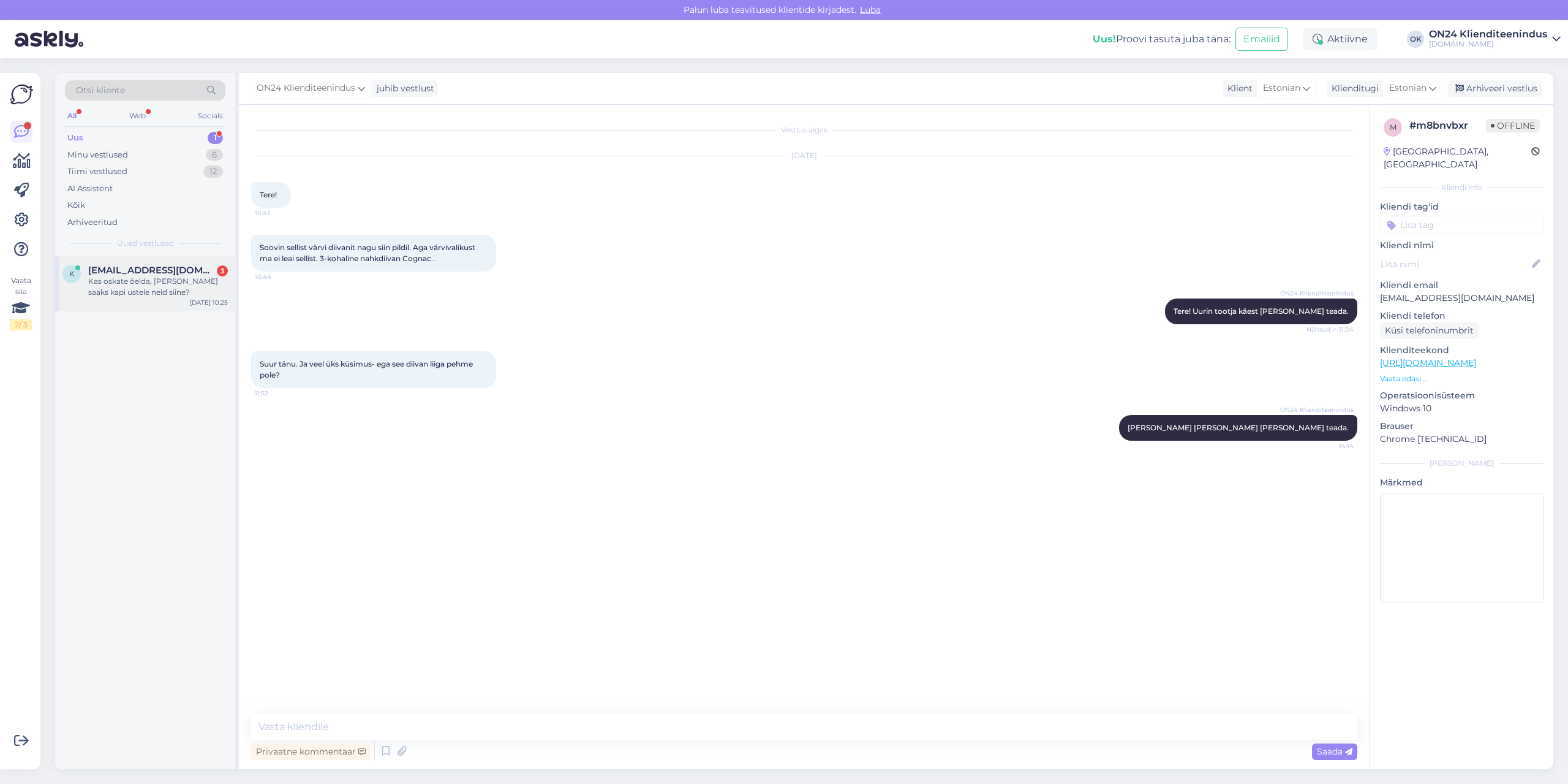
click at [133, 291] on div "Kas oskate öelda, [PERSON_NAME] saaks kapi ustele neid siine?" at bounding box center [158, 287] width 140 height 22
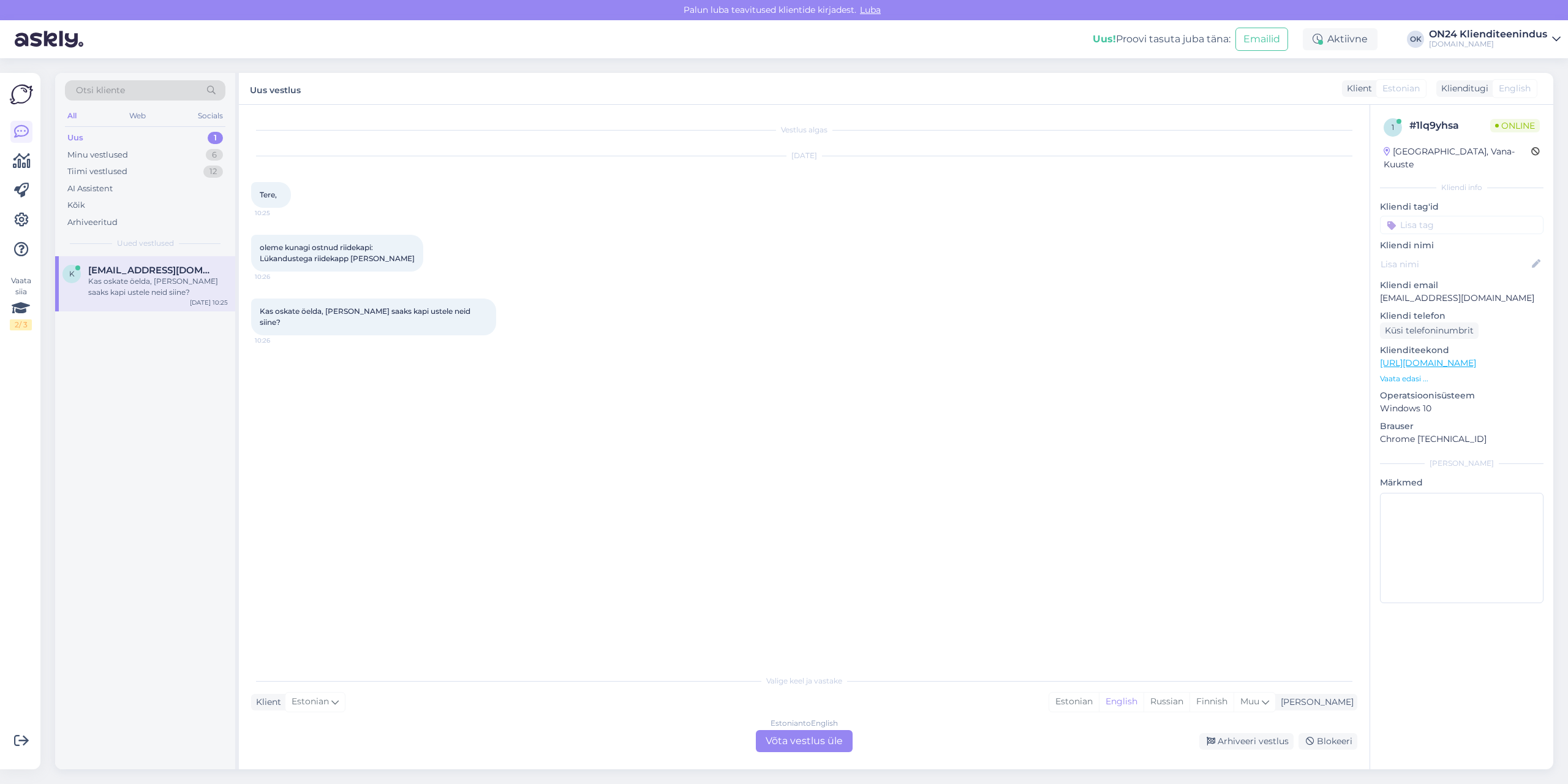
click at [1404, 292] on p "[EMAIL_ADDRESS][DOMAIN_NAME]" at bounding box center [1462, 298] width 164 height 13
copy p "[EMAIL_ADDRESS][DOMAIN_NAME]"
click at [1098, 701] on div "Estonian" at bounding box center [1073, 702] width 49 height 19
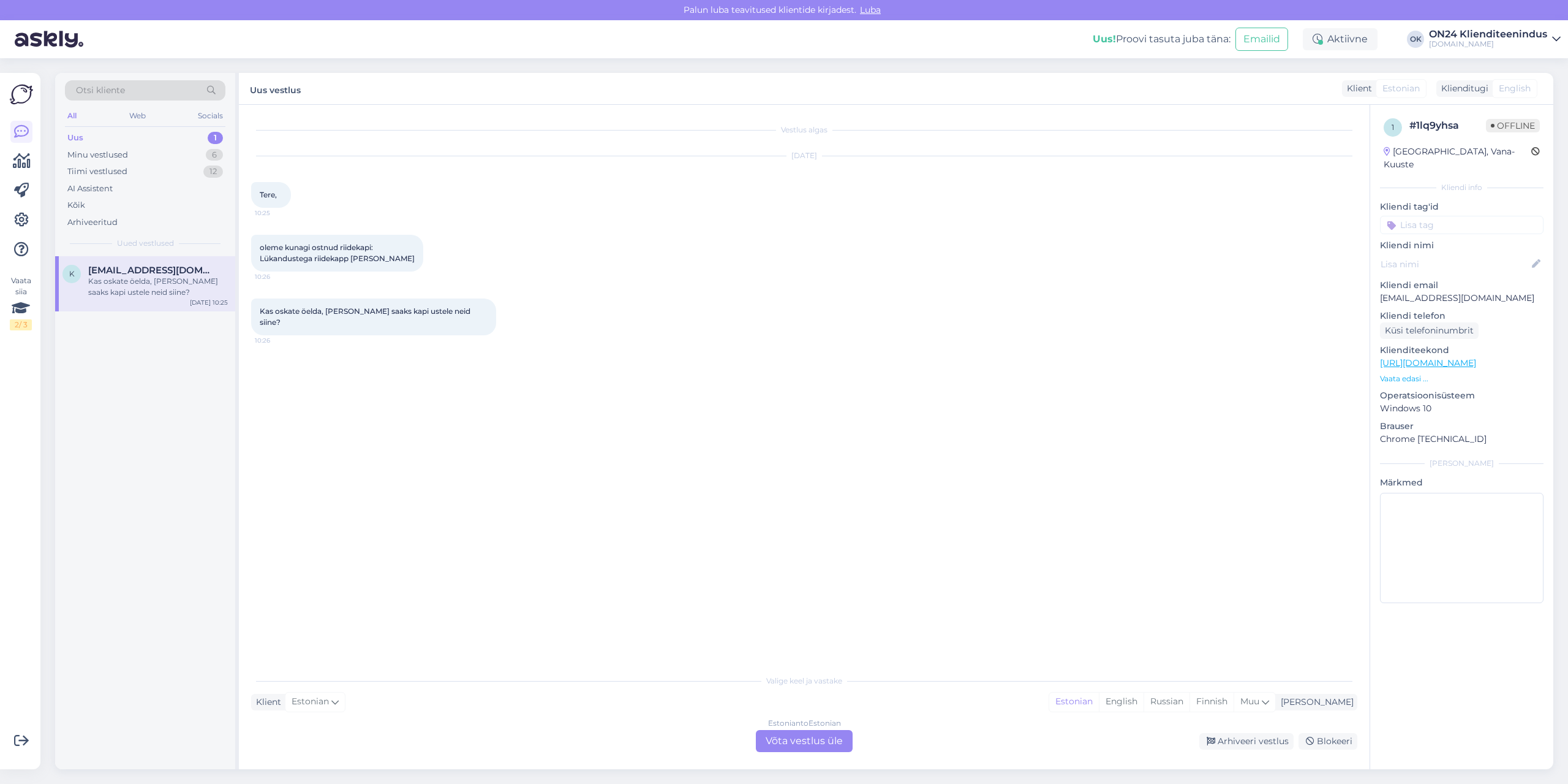
click at [825, 748] on div "Estonian to Estonian Võta vestlus üle" at bounding box center [804, 741] width 97 height 22
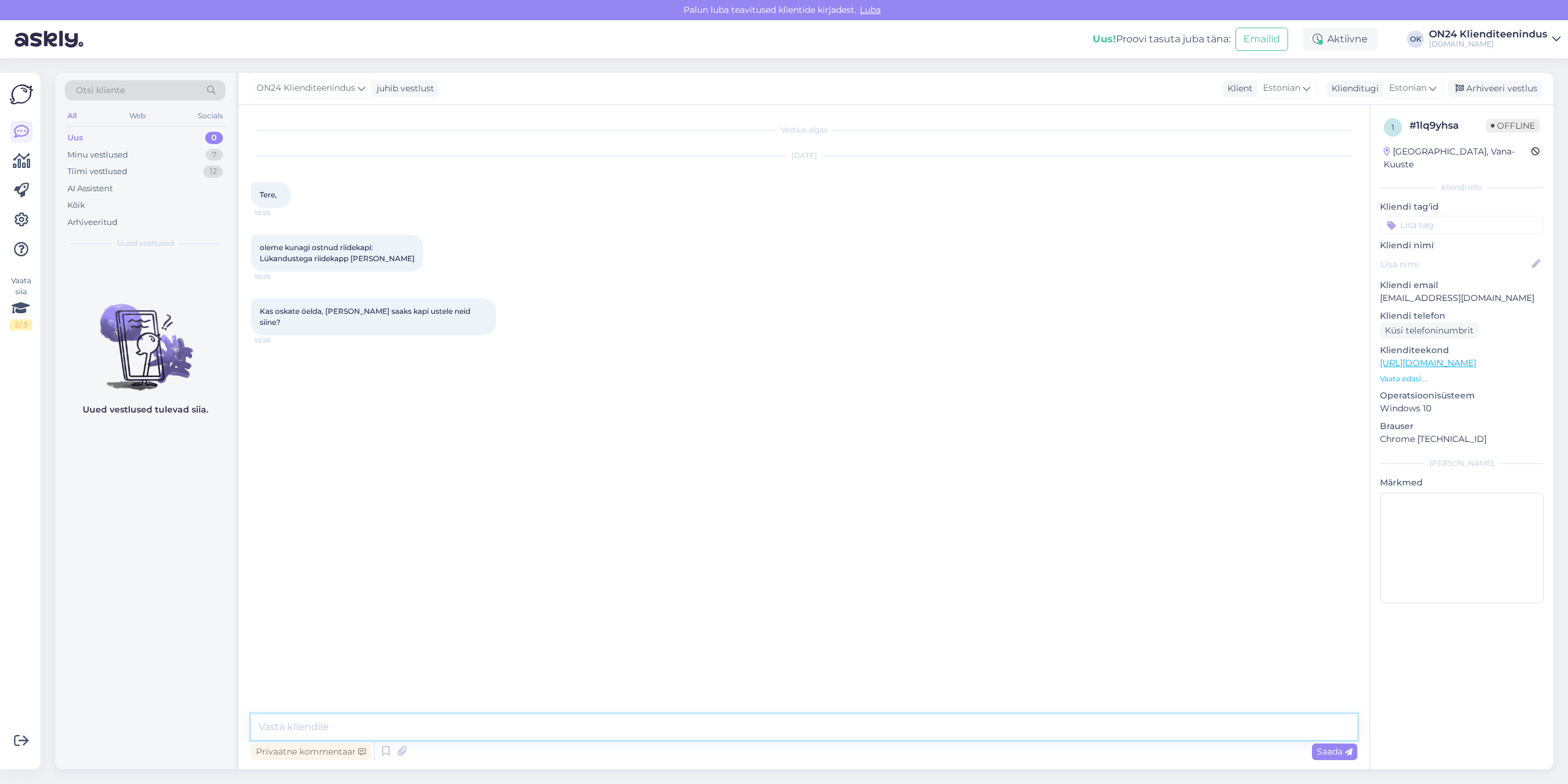
click at [756, 718] on textarea at bounding box center [804, 727] width 1106 height 26
type textarea "Tere! Kas Te tellimuse numbrit oskate öelda?"
